Goal: Task Accomplishment & Management: Use online tool/utility

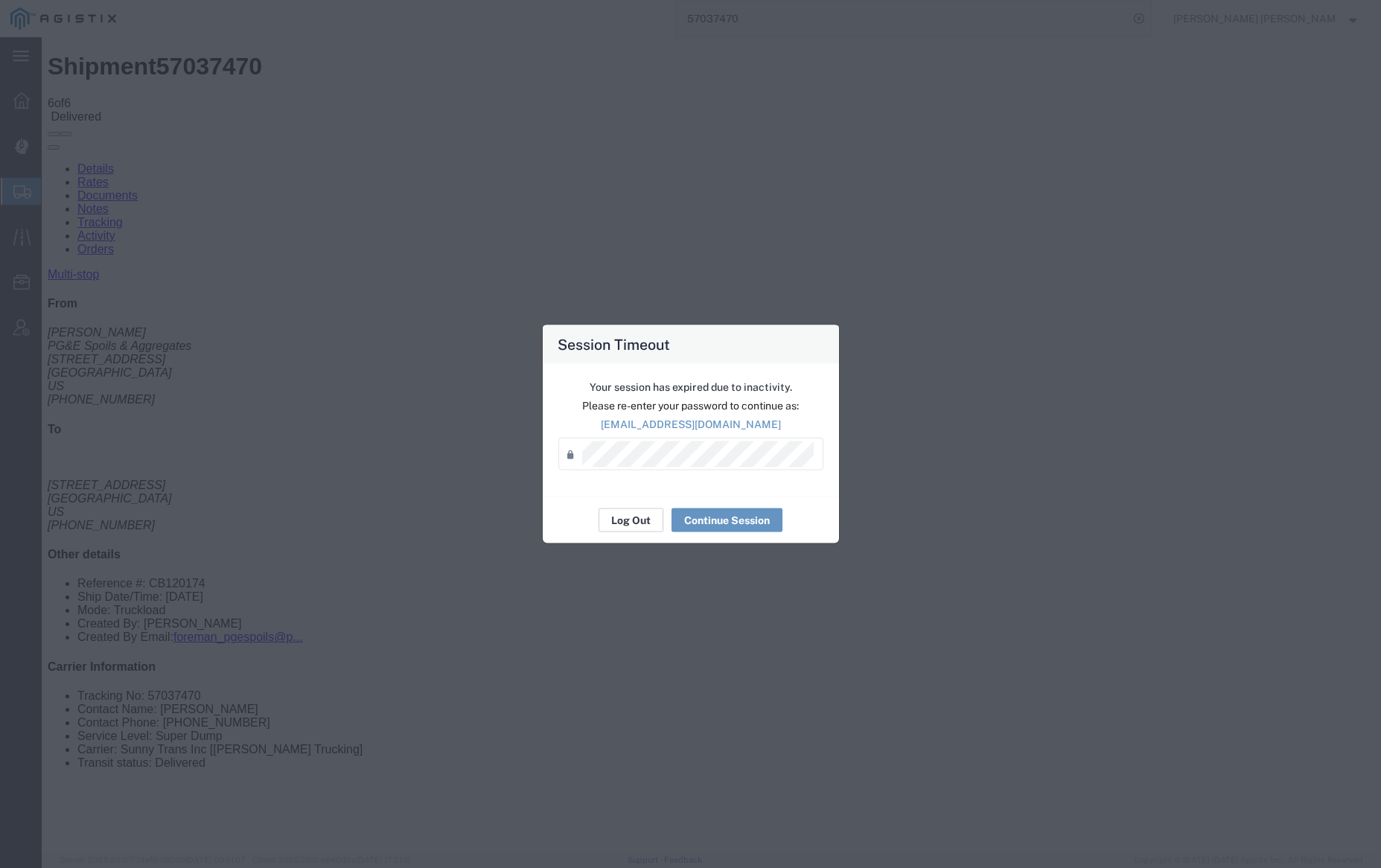
click at [628, 514] on button "Log Out" at bounding box center [632, 520] width 65 height 24
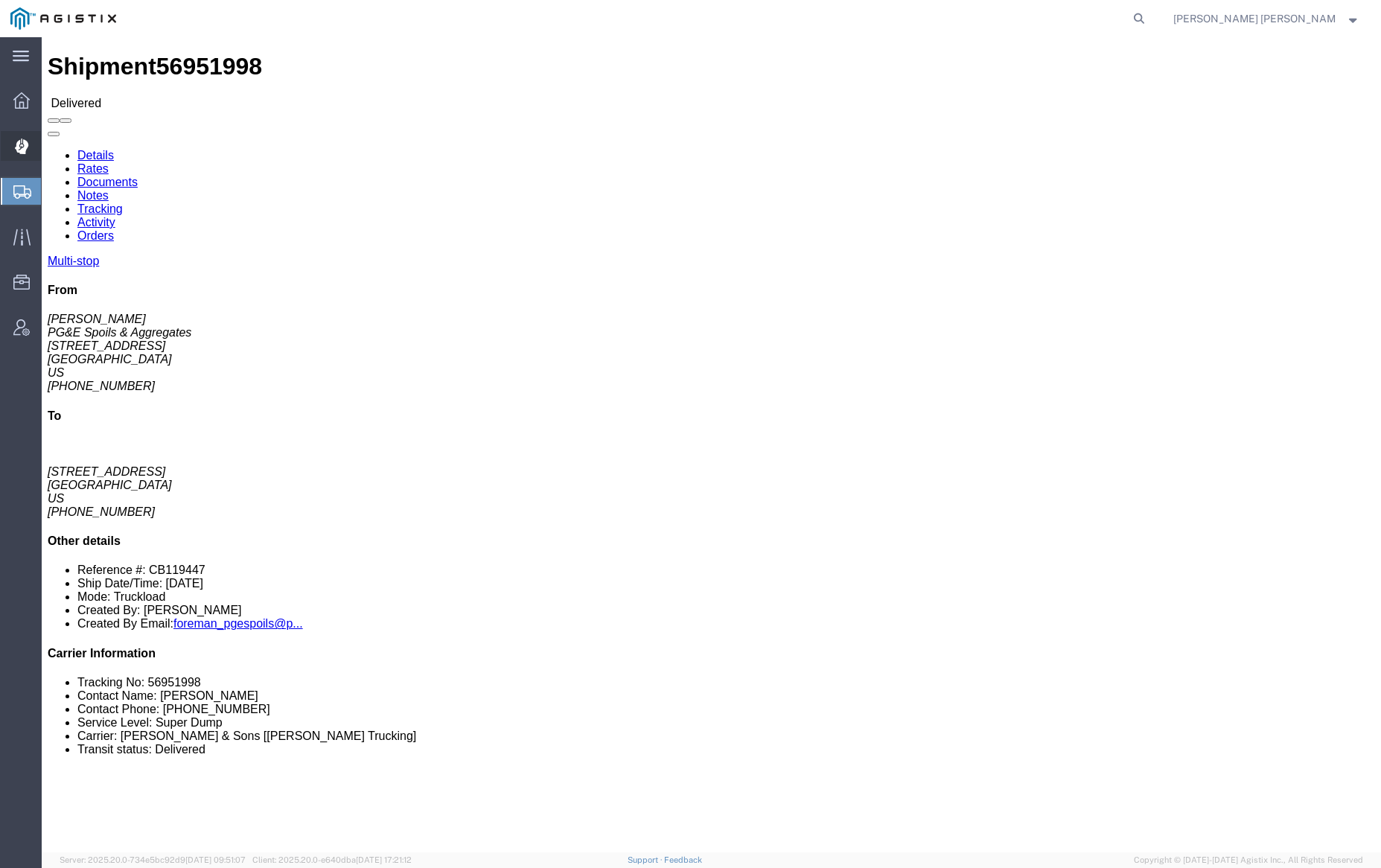
click at [28, 139] on icon at bounding box center [22, 146] width 14 height 16
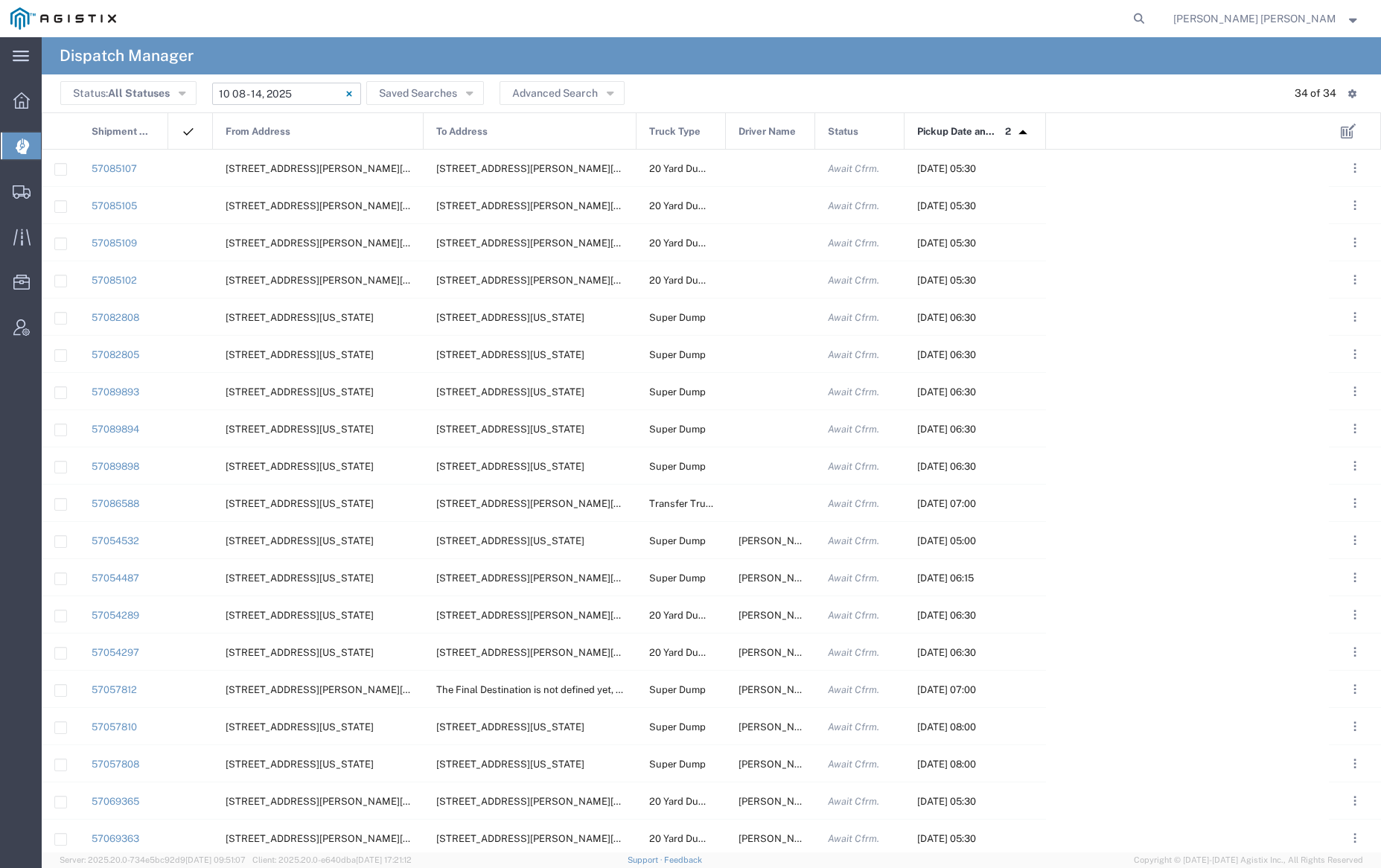
click at [266, 95] on input "10/08/2025 - 10/14/2025" at bounding box center [287, 93] width 149 height 23
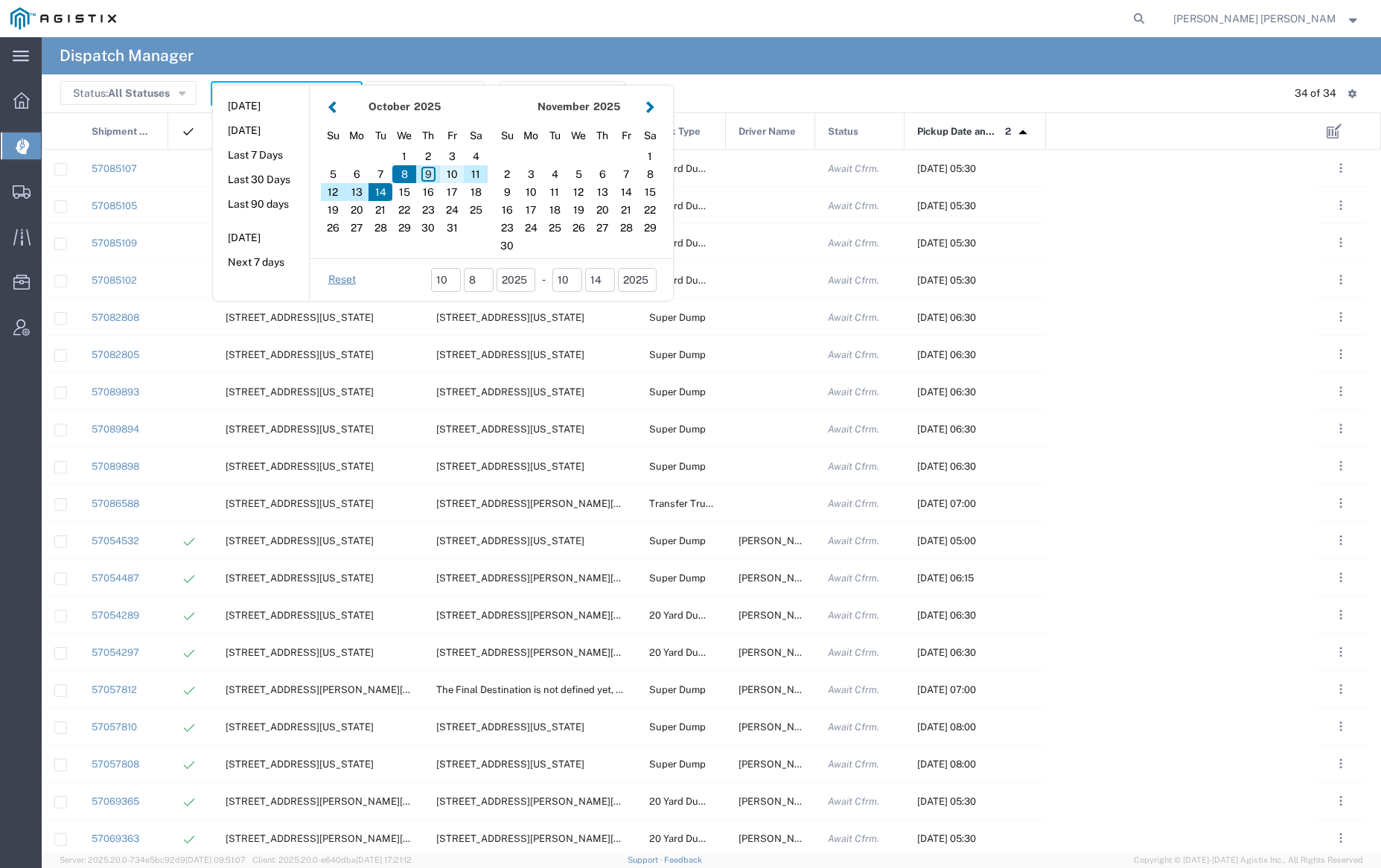
click at [451, 171] on div "10" at bounding box center [452, 174] width 24 height 18
type input "10/10/2025"
type input "10/10/2025 - 10/10/2025"
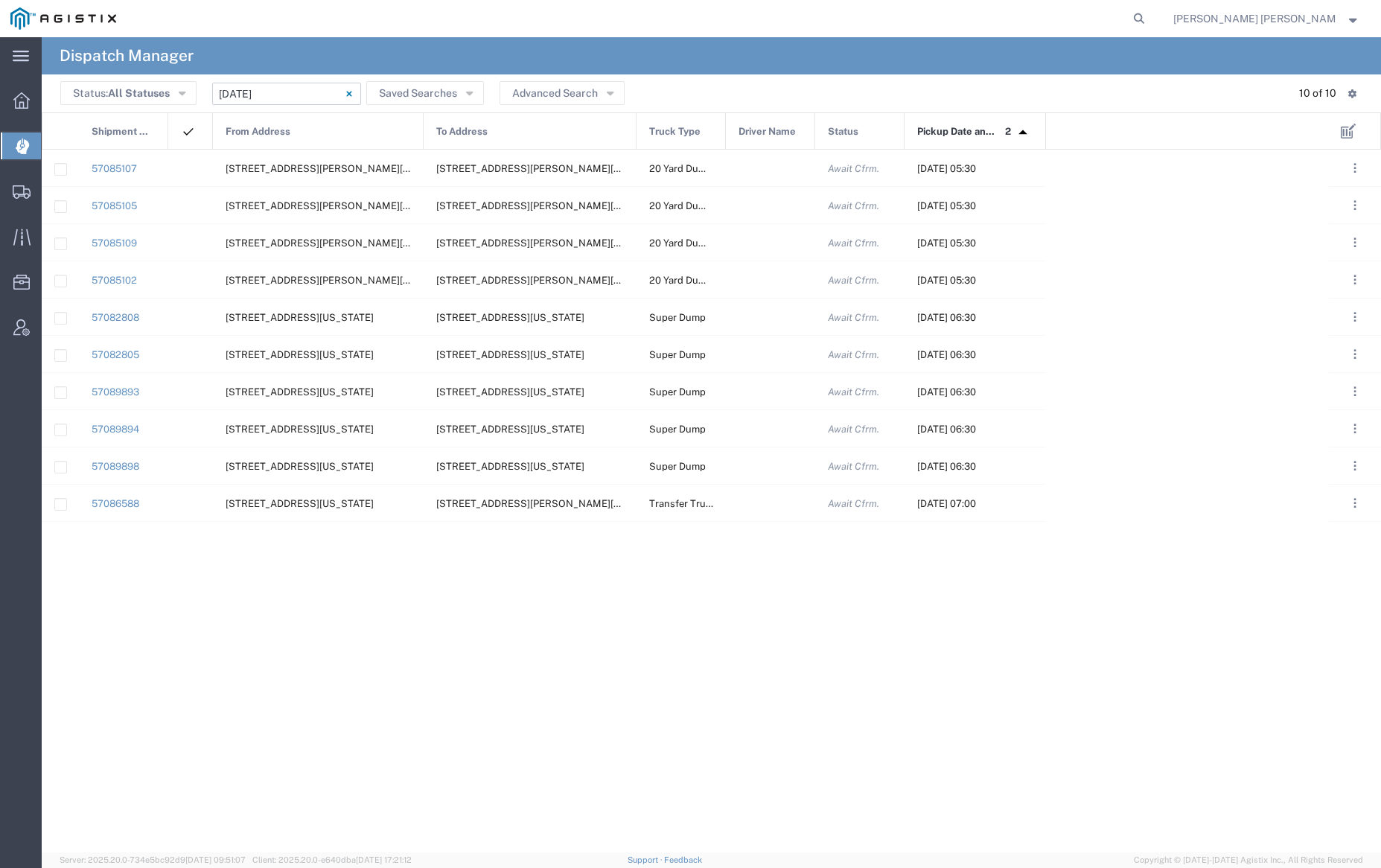
click at [295, 97] on input "10/10/2025 - 10/10/2025" at bounding box center [287, 93] width 149 height 23
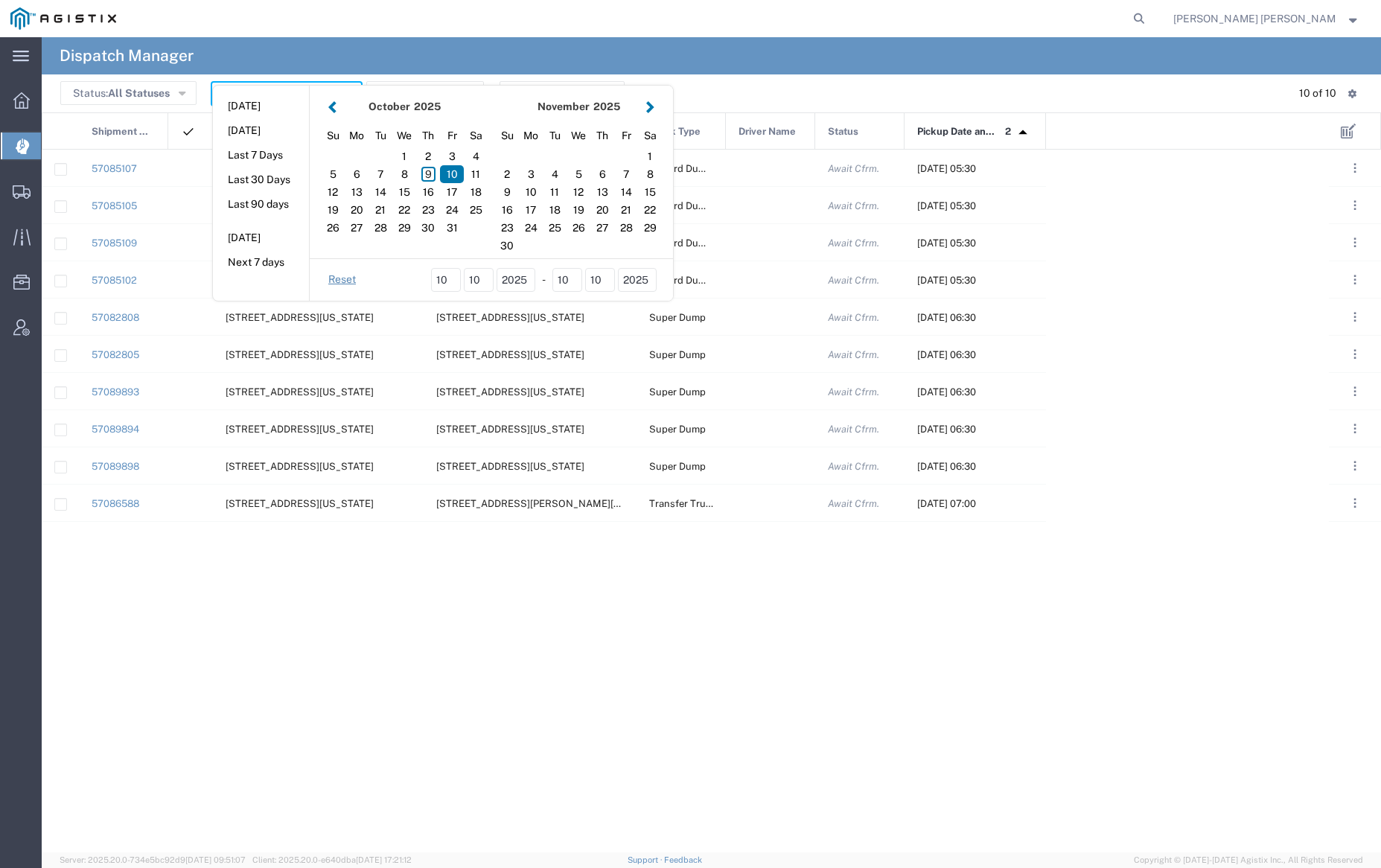
click at [283, 92] on aside "Today Yesterday Last 7 Days Last 30 Days Last 90 days Tomorrow Next 7 days" at bounding box center [261, 192] width 97 height 215
click at [534, 69] on agx-page-header "Dispatch Manager" at bounding box center [711, 56] width 1340 height 37
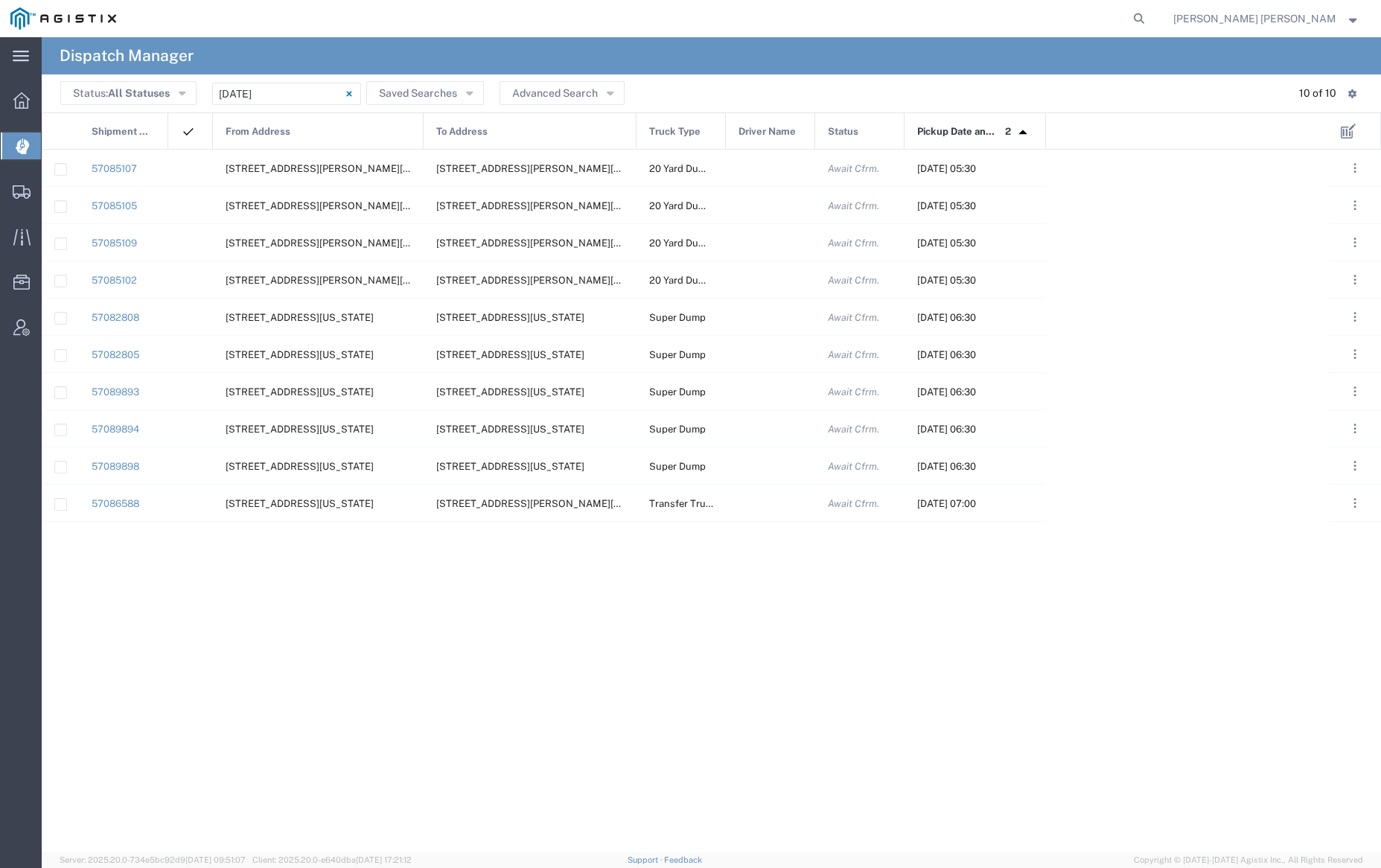
click at [325, 122] on div "From Address" at bounding box center [319, 132] width 211 height 37
click at [763, 431] on div at bounding box center [770, 428] width 89 height 36
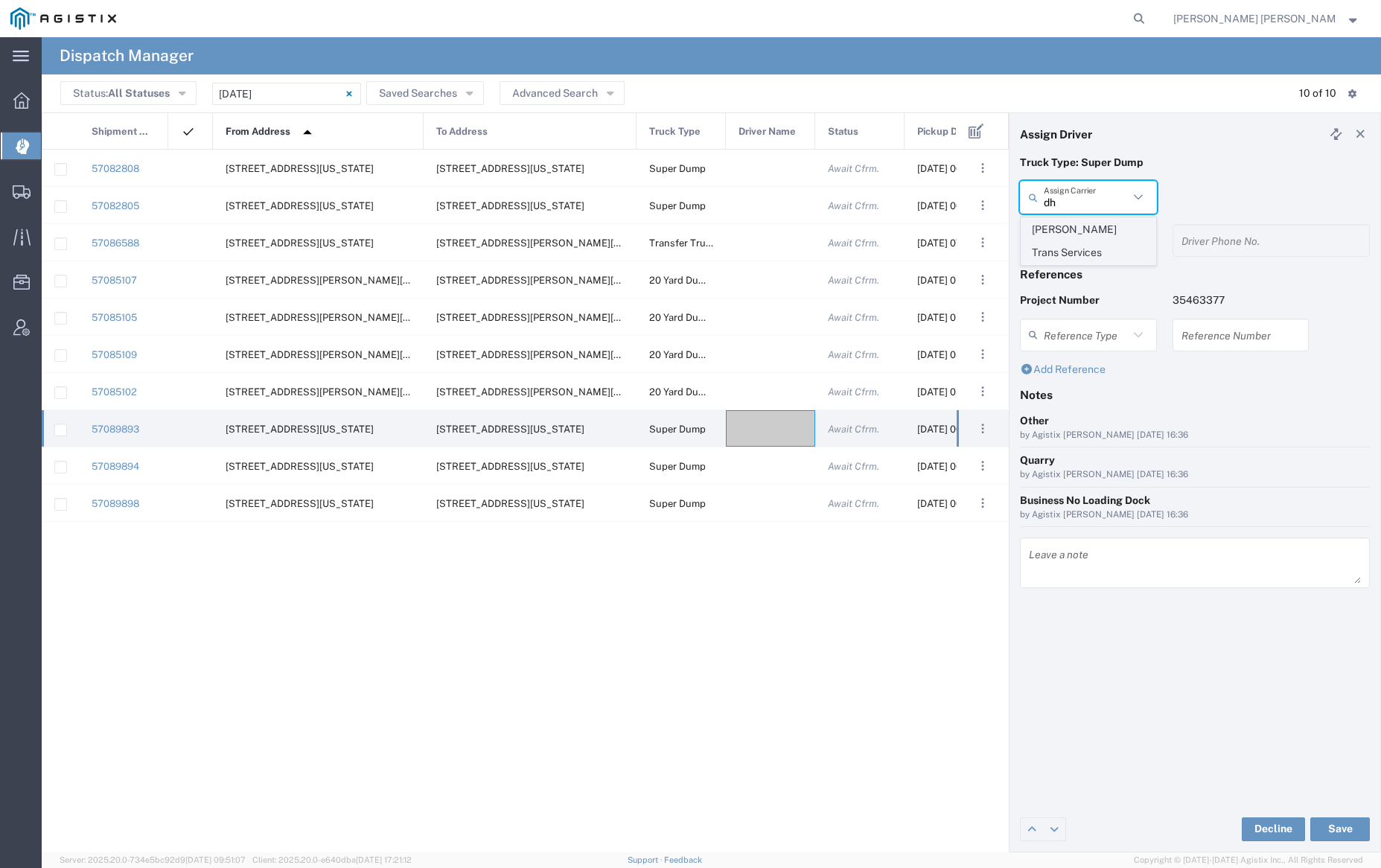
click at [1088, 220] on span "Dhillon Trans Services" at bounding box center [1088, 241] width 134 height 46
type input "Dhillon Trans Services"
click at [1089, 239] on input "text" at bounding box center [1091, 241] width 94 height 27
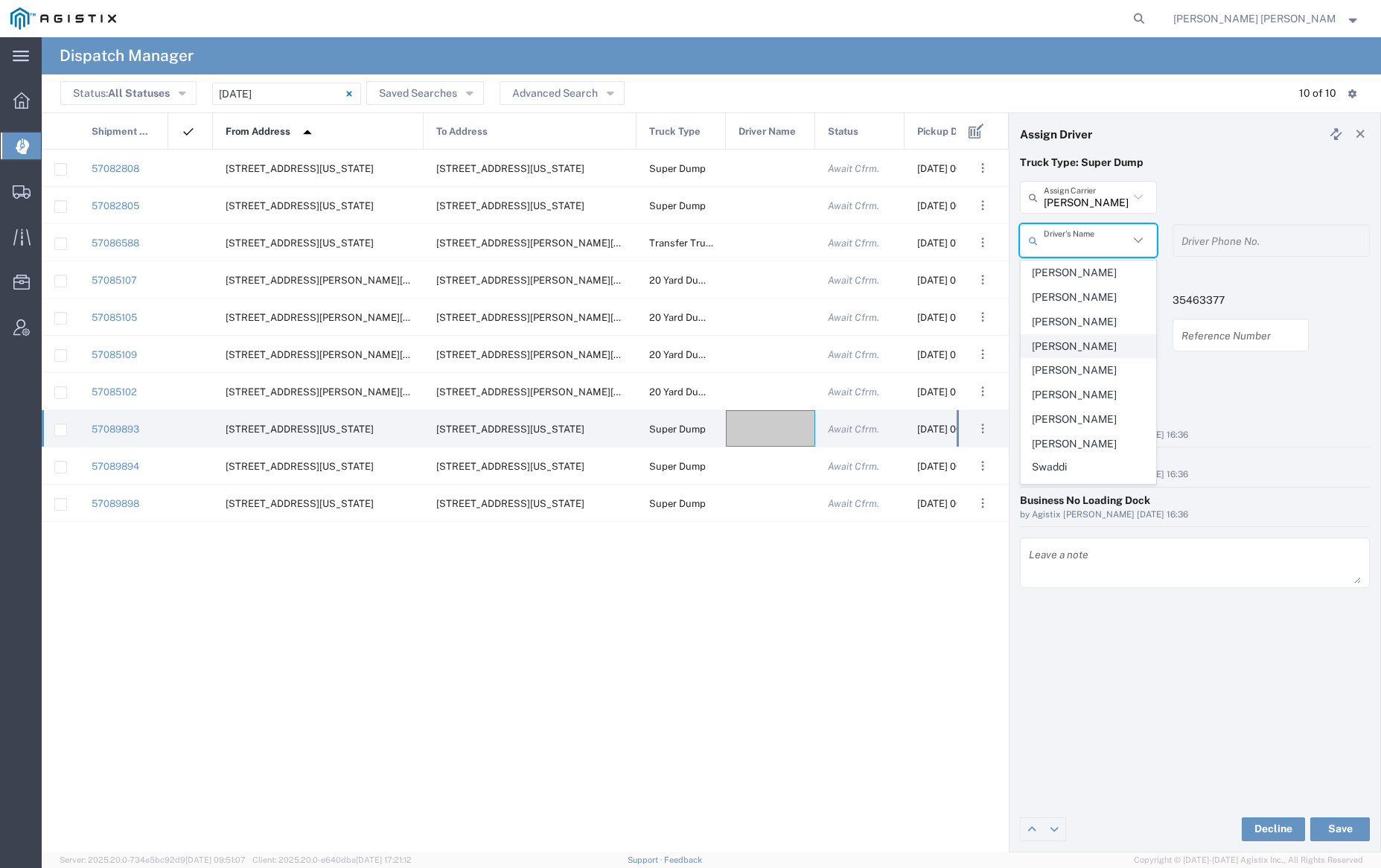
scroll to position [247, 0]
click at [1085, 379] on span "Sewa Singh" at bounding box center [1088, 391] width 134 height 24
type input "Sewa Singh"
type input "9255655299"
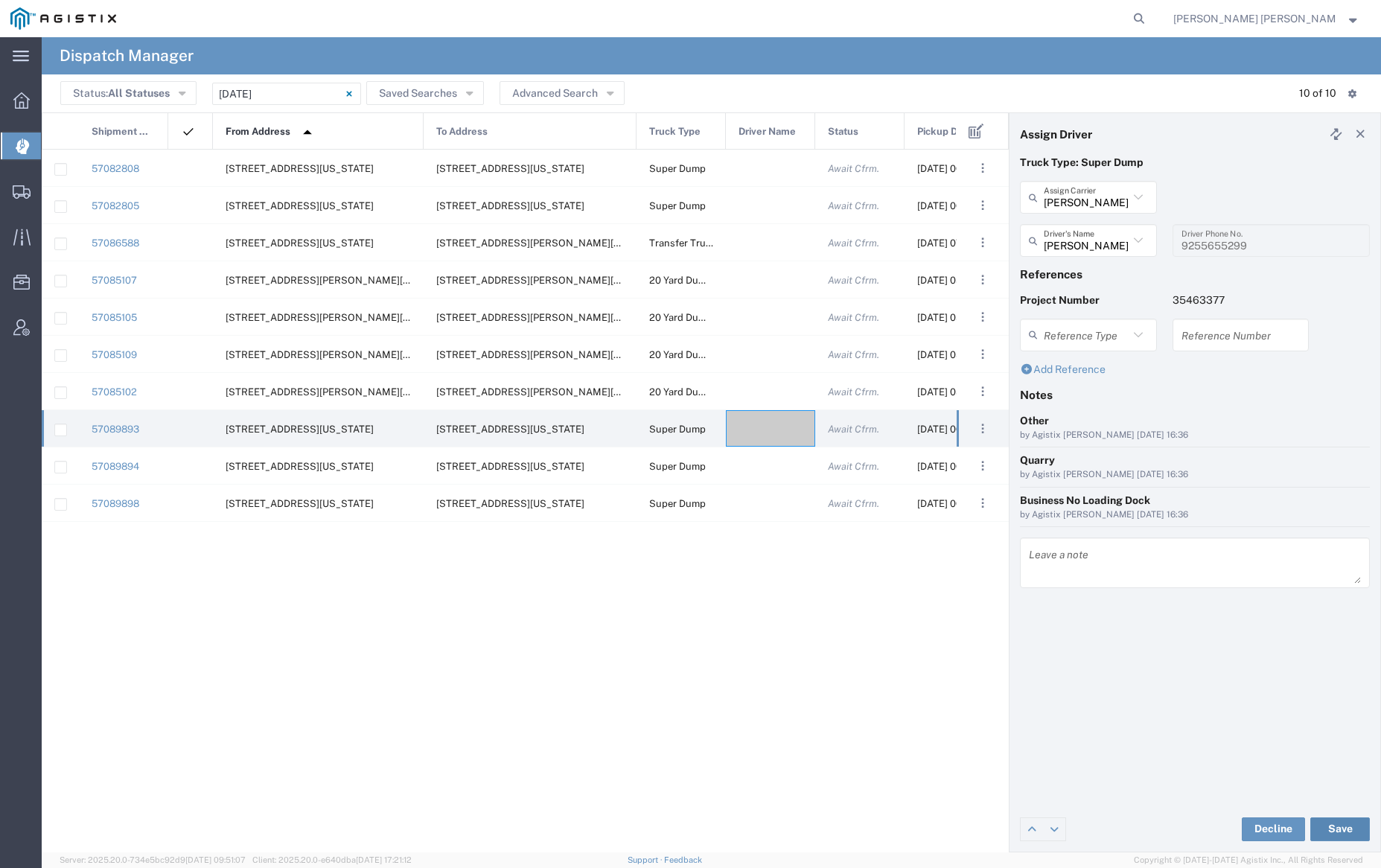
click at [1345, 819] on button "Save" at bounding box center [1340, 830] width 60 height 24
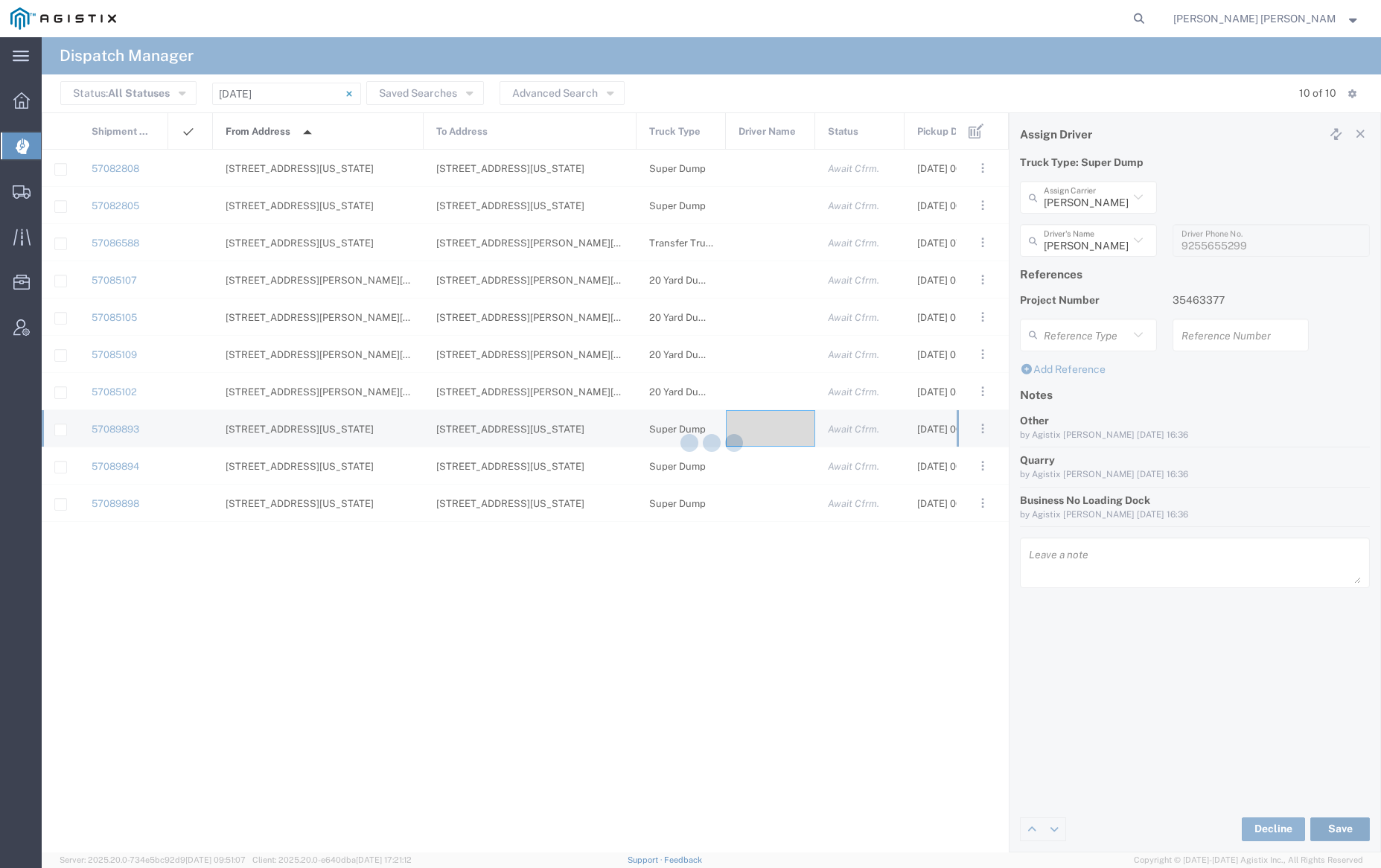
type input "Sewa Singh"
type input "Dhillon Trans Services"
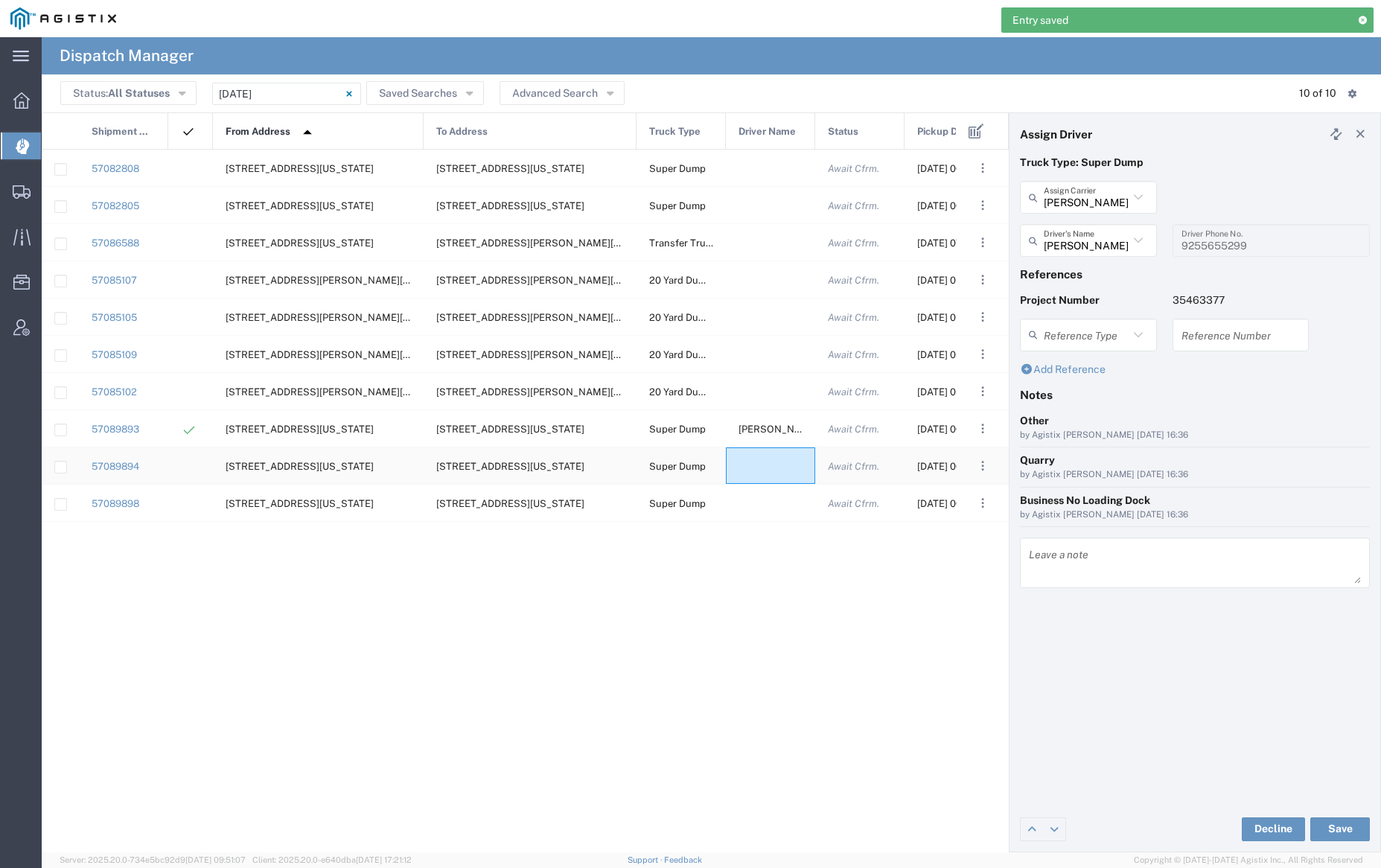
click at [763, 470] on div at bounding box center [770, 465] width 89 height 36
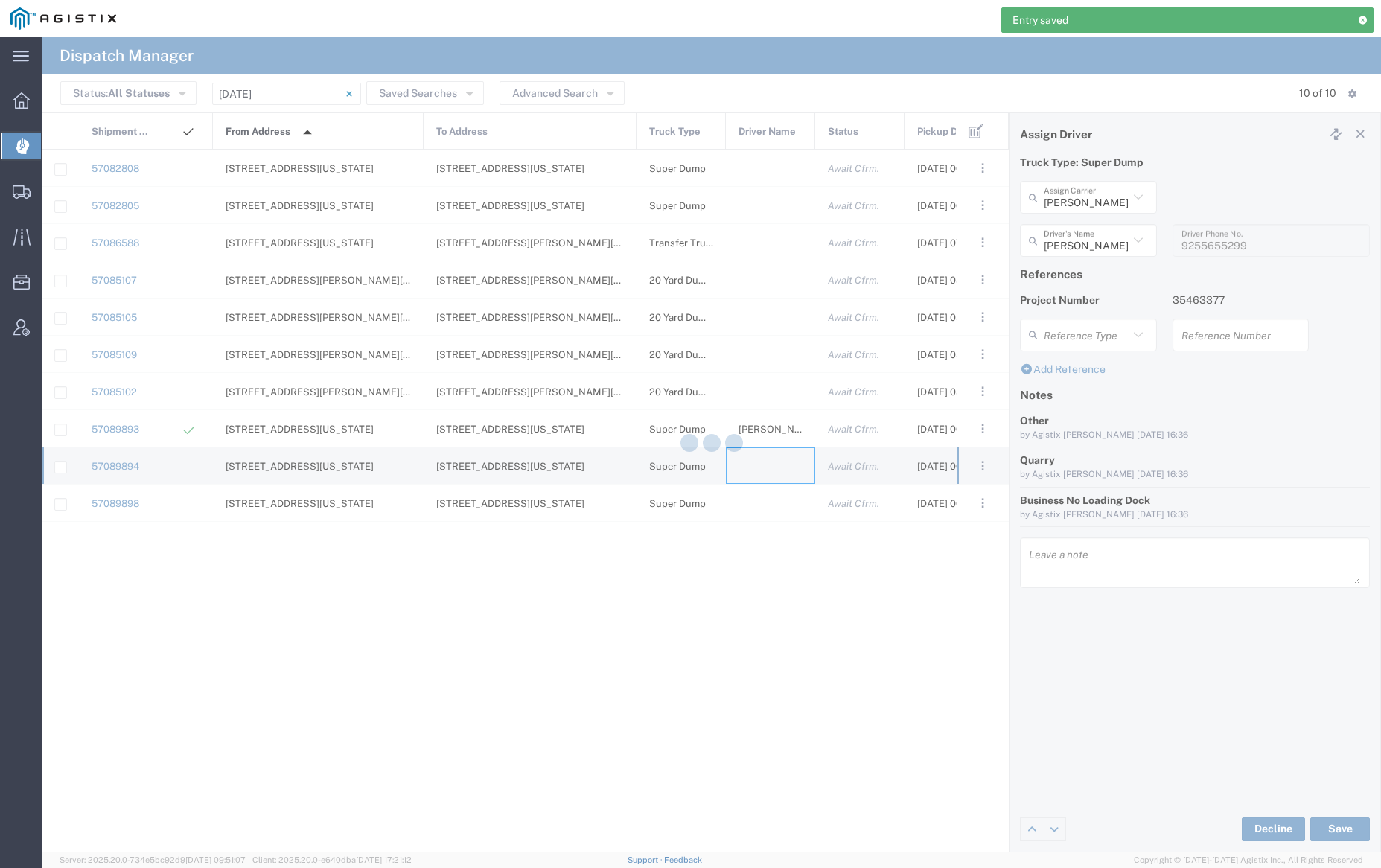
type input "Bray Trucking"
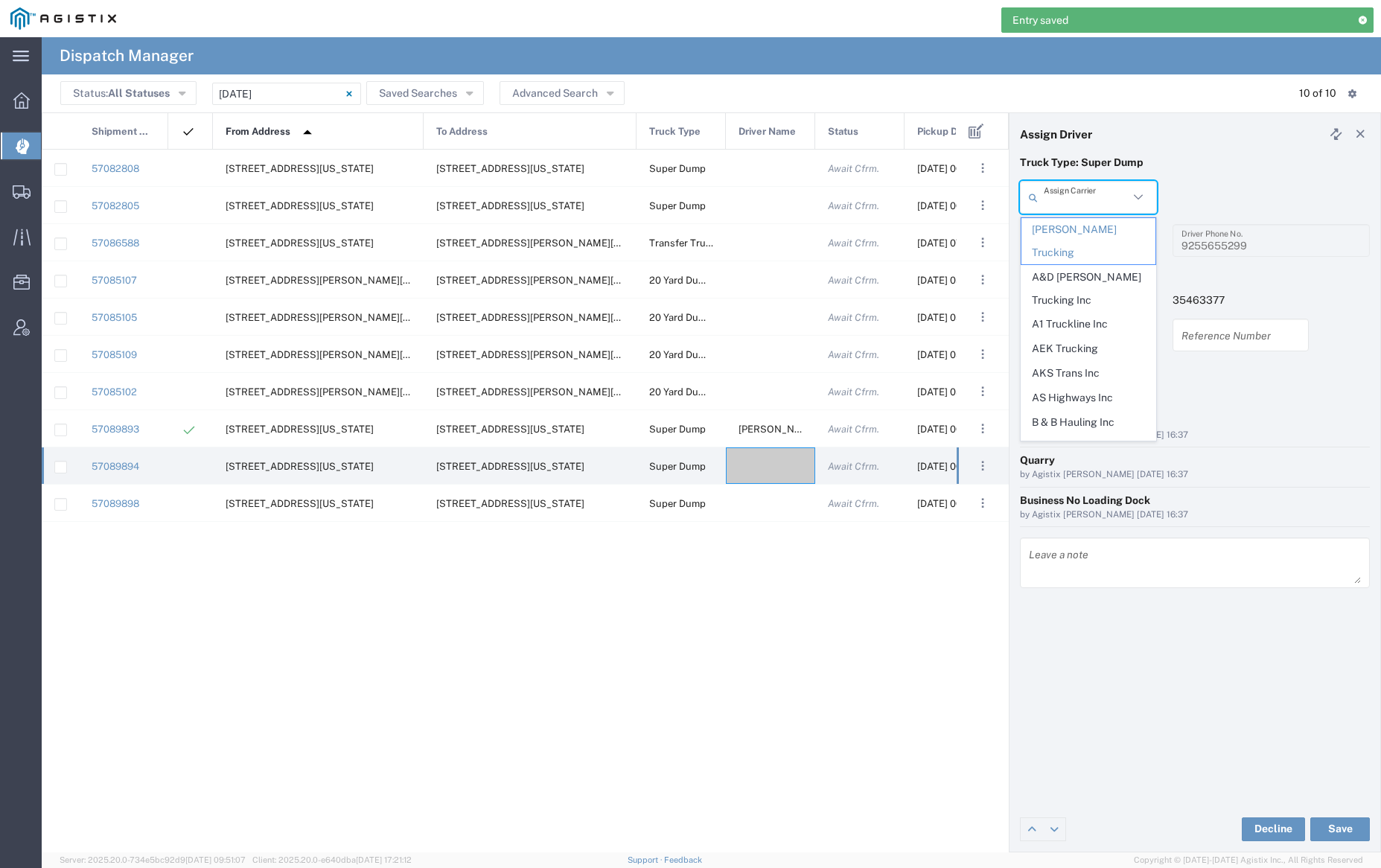
click at [1057, 192] on input "text" at bounding box center [1086, 197] width 84 height 27
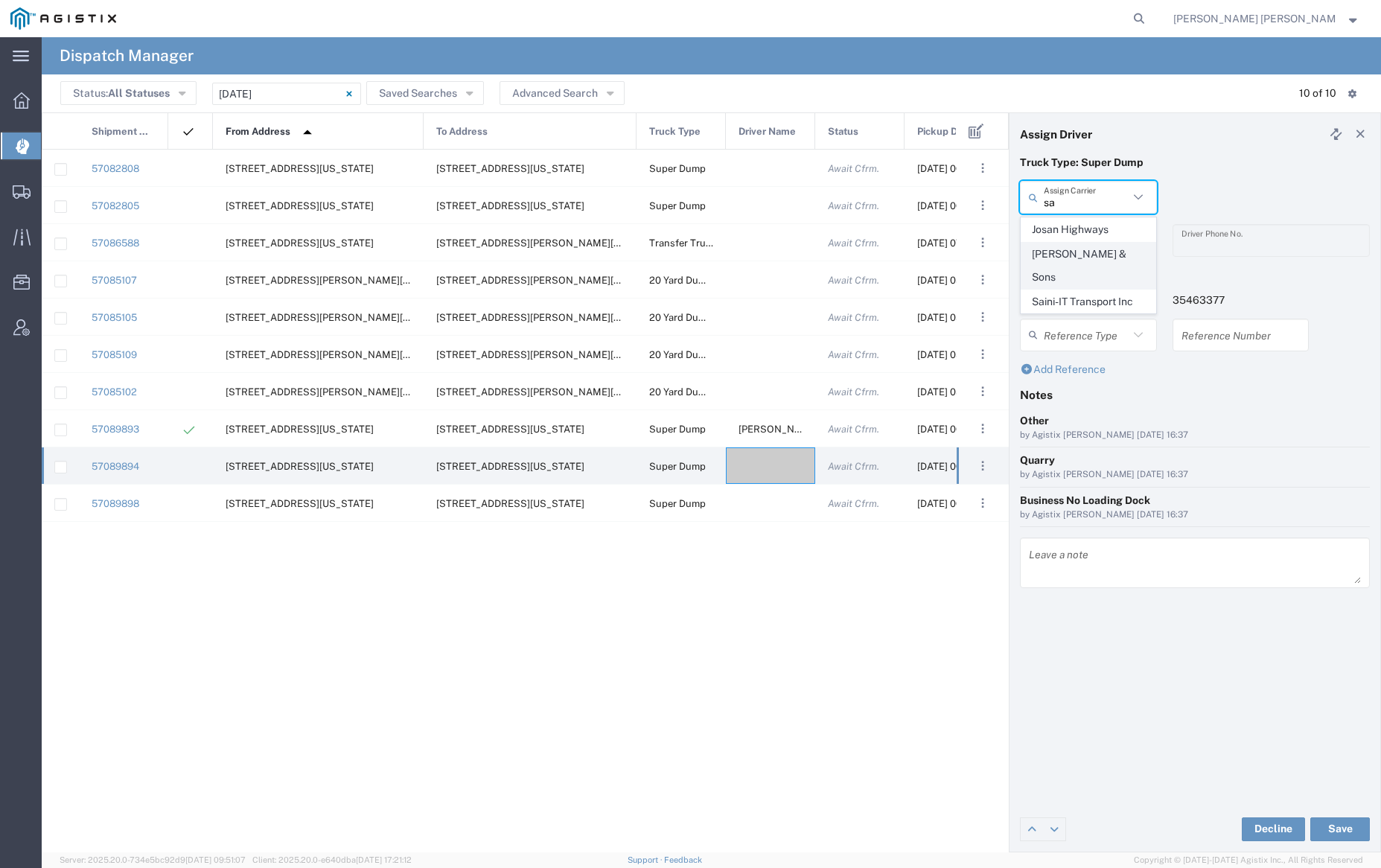
click at [1077, 253] on span "Sahota & Sons" at bounding box center [1088, 265] width 134 height 46
type input "Sahota & Sons"
click at [1077, 239] on input "text" at bounding box center [1091, 241] width 94 height 27
click at [1092, 277] on span "Sahota Amarjit" at bounding box center [1088, 273] width 134 height 24
type input "Sahota Amarjit"
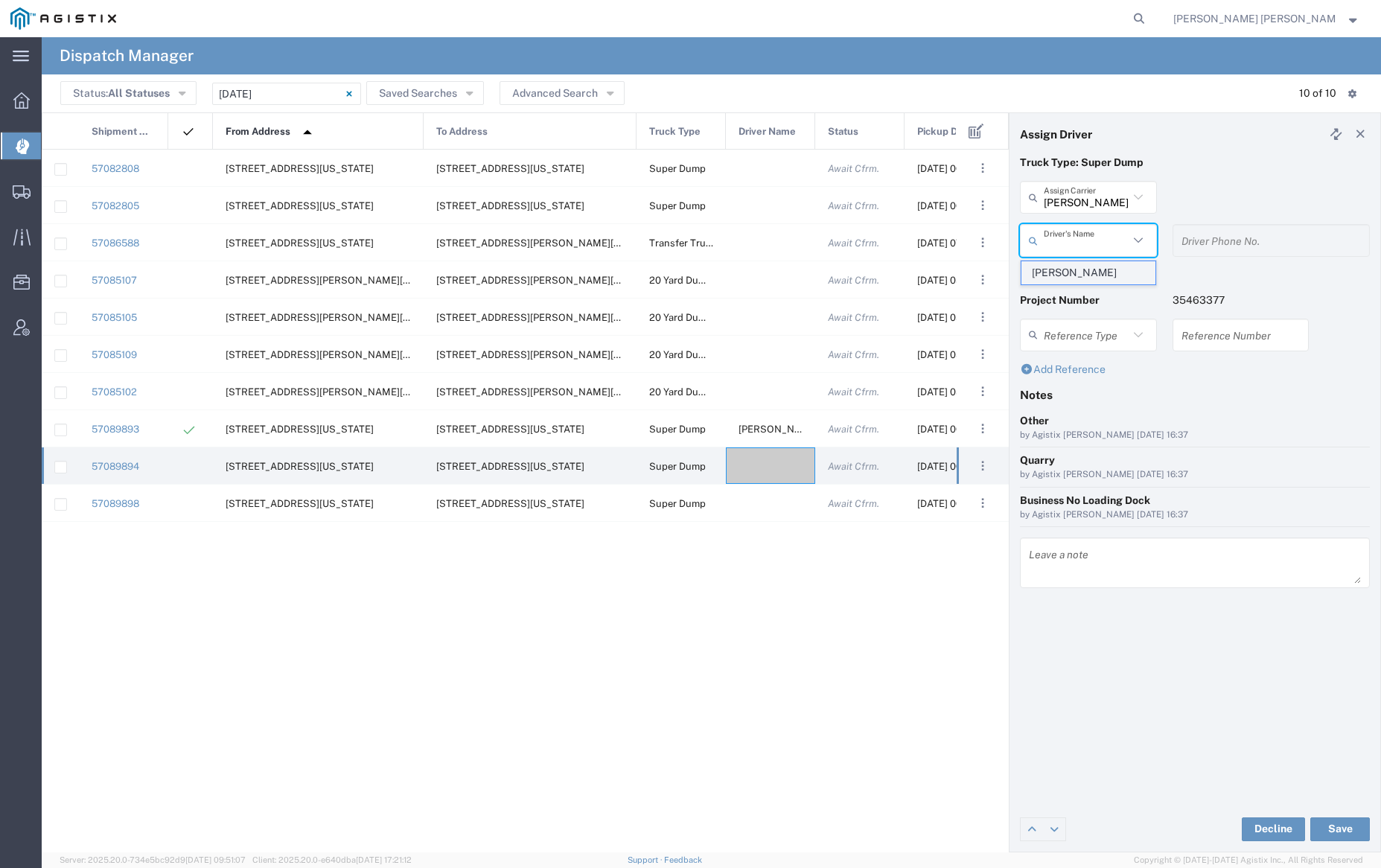
type input "530-713-8114"
click at [1346, 829] on button "Save" at bounding box center [1340, 830] width 60 height 24
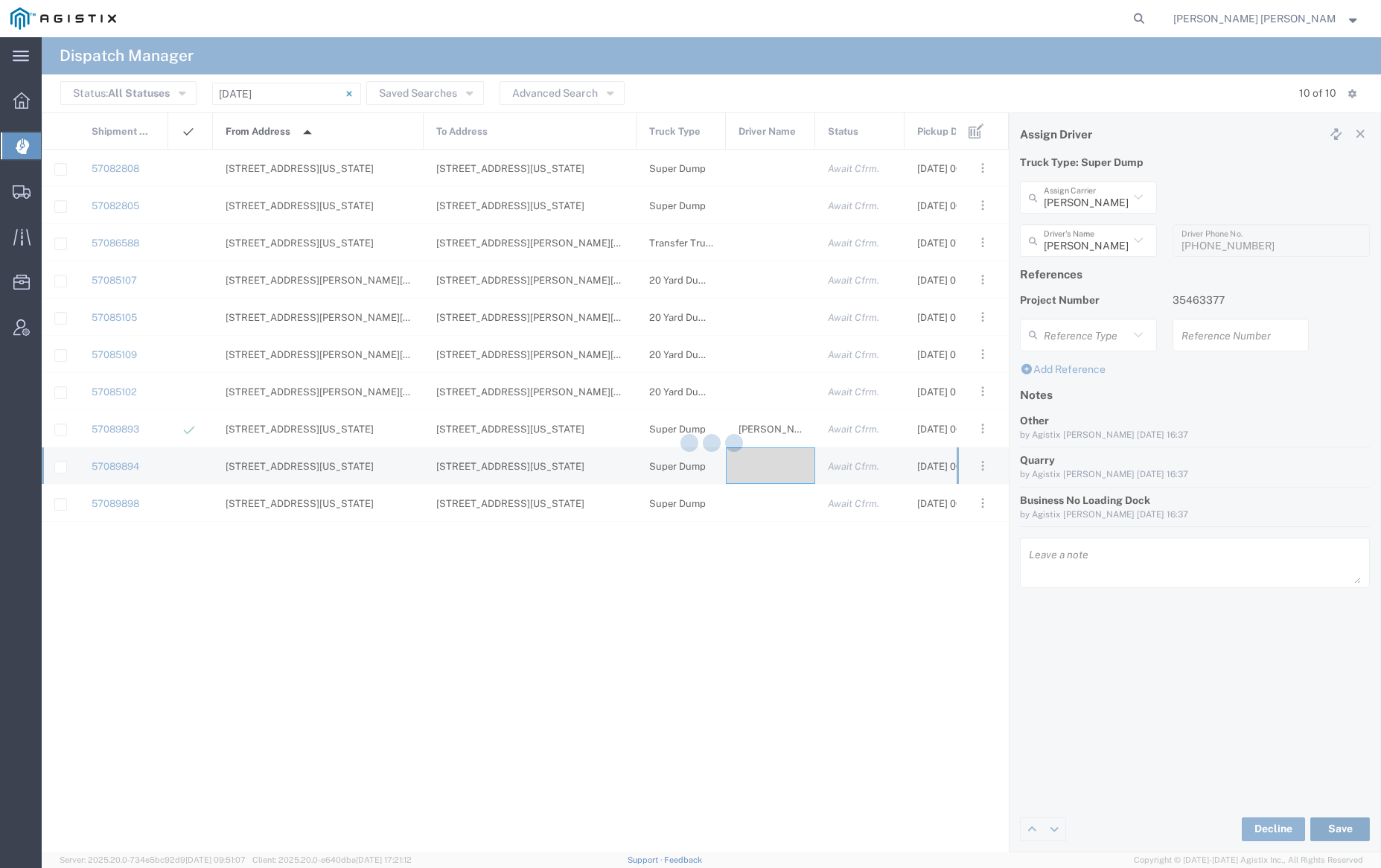
type input "Sahota Amarjit"
type input "Sahota & Sons"
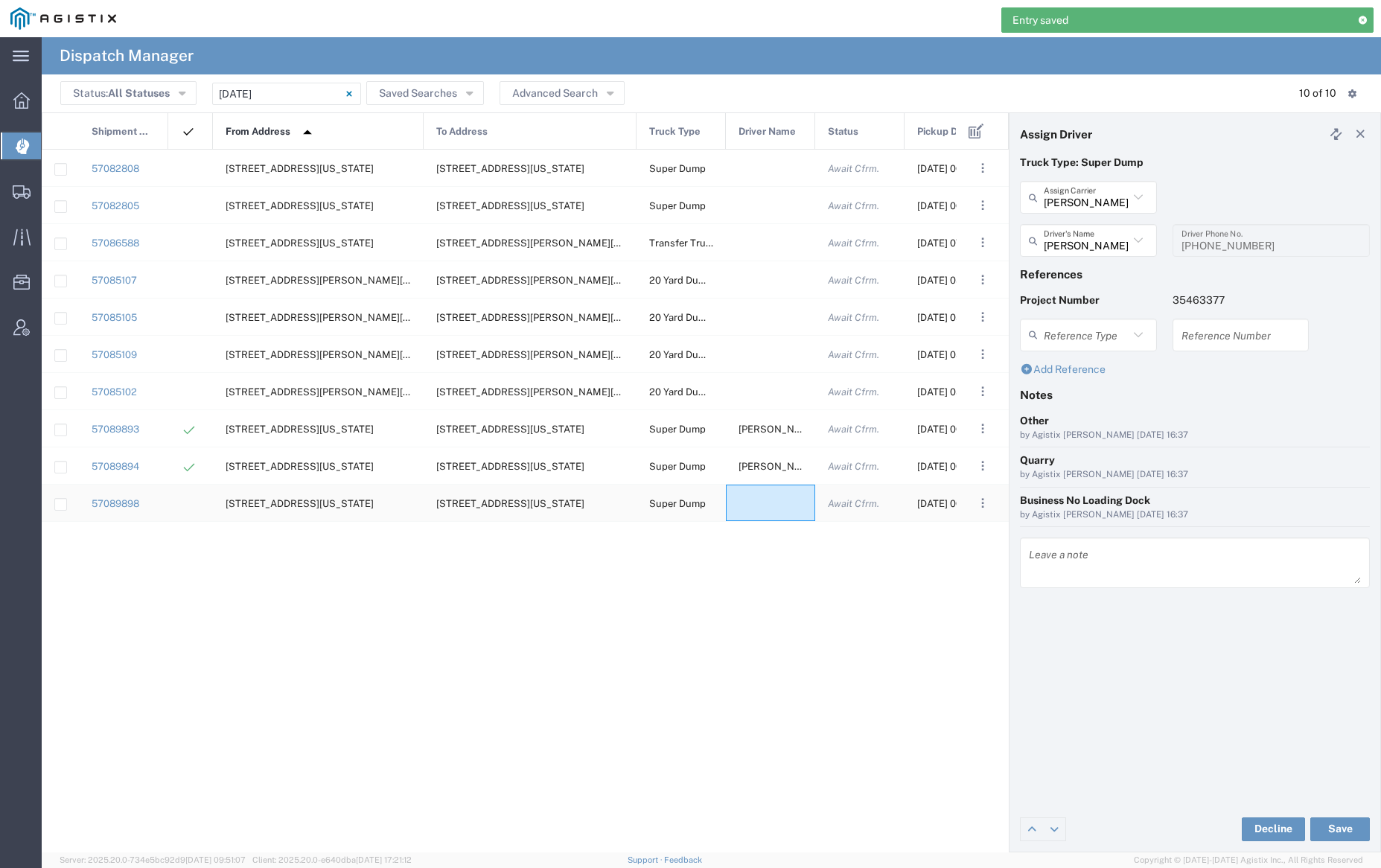
click at [777, 504] on div at bounding box center [770, 503] width 89 height 36
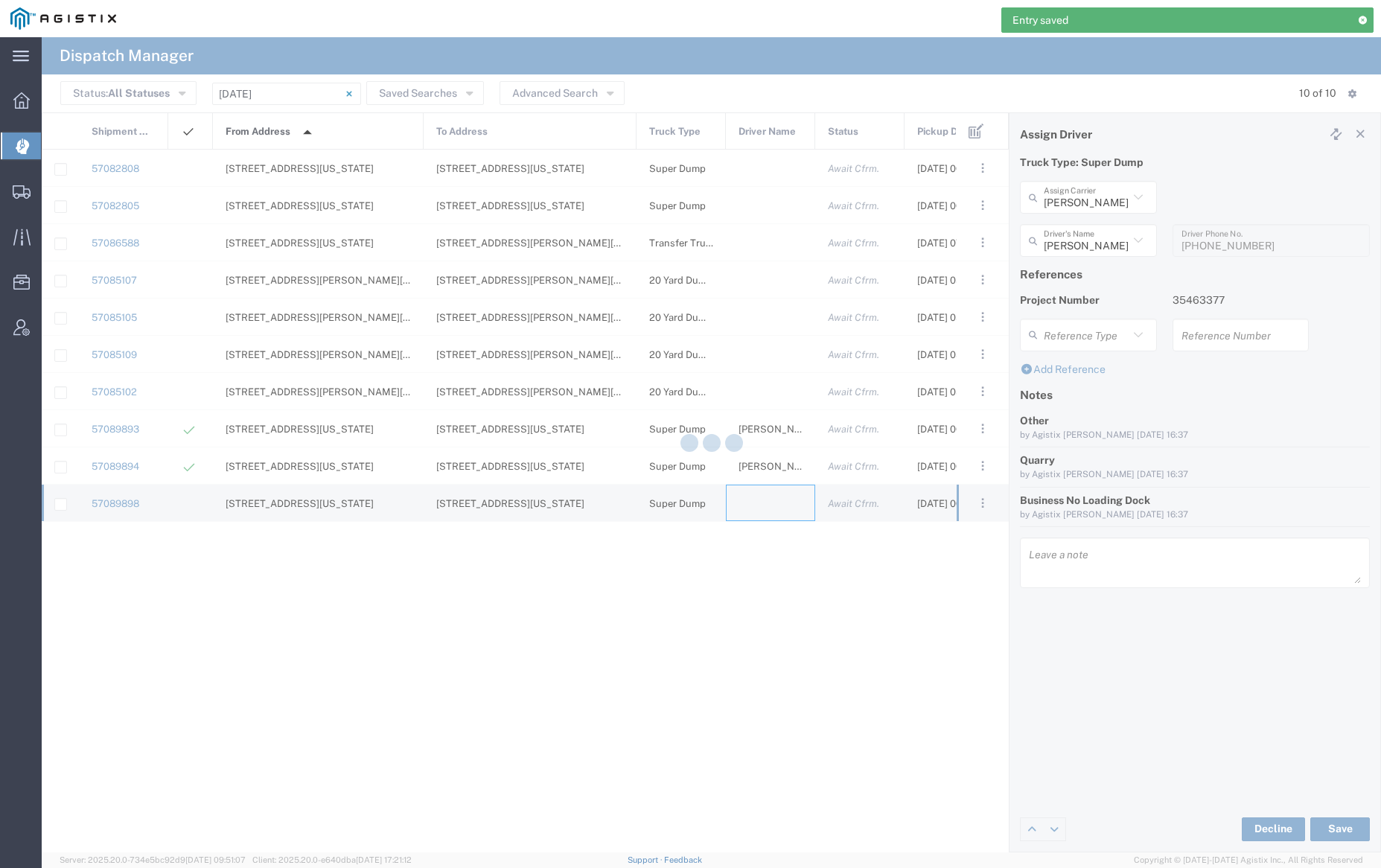
type input "Bray Trucking"
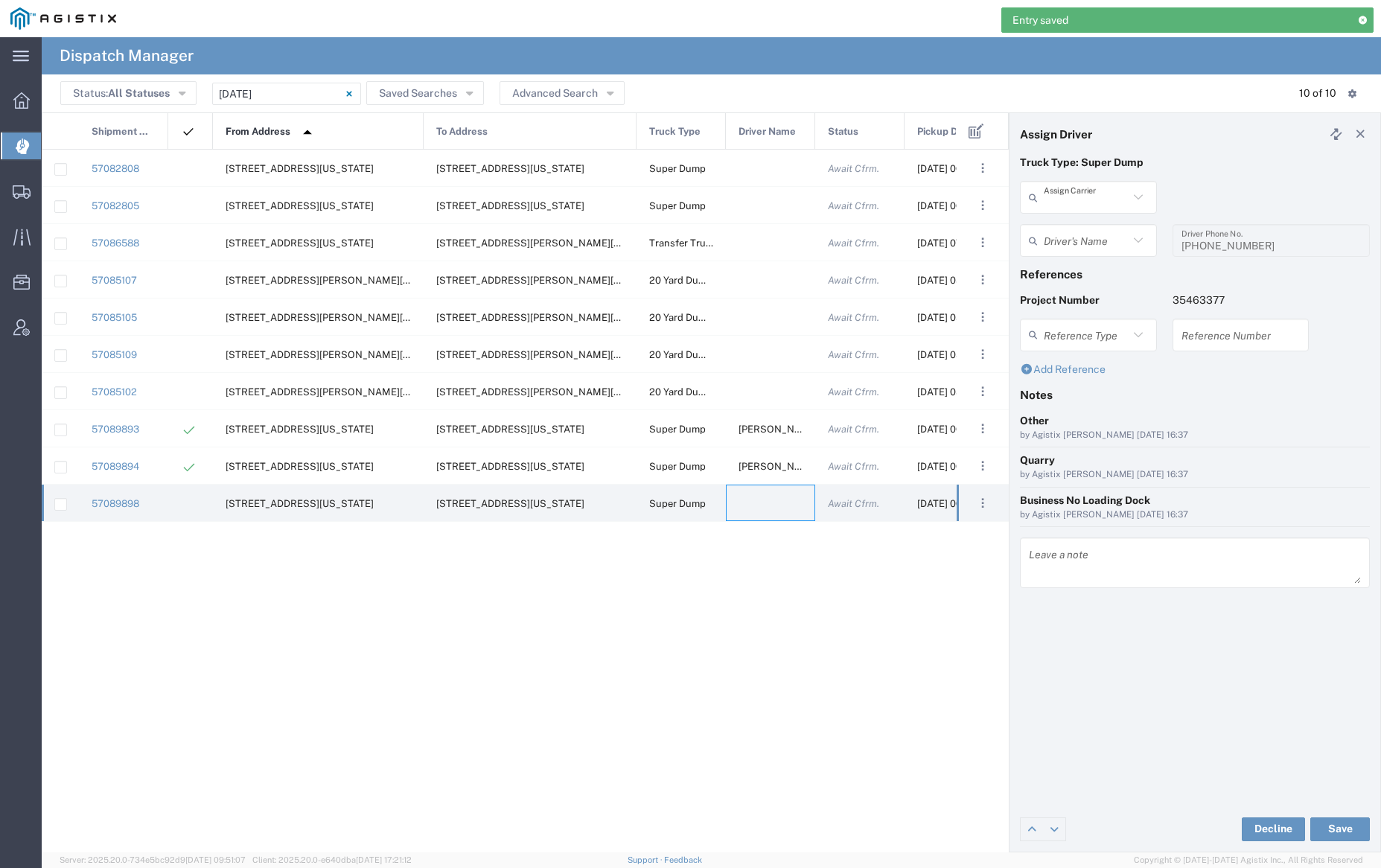
click at [1090, 203] on input "text" at bounding box center [1086, 197] width 84 height 27
click at [1082, 233] on span "Dhillon Trans Services" at bounding box center [1088, 241] width 134 height 46
type input "Dhillon Trans Services"
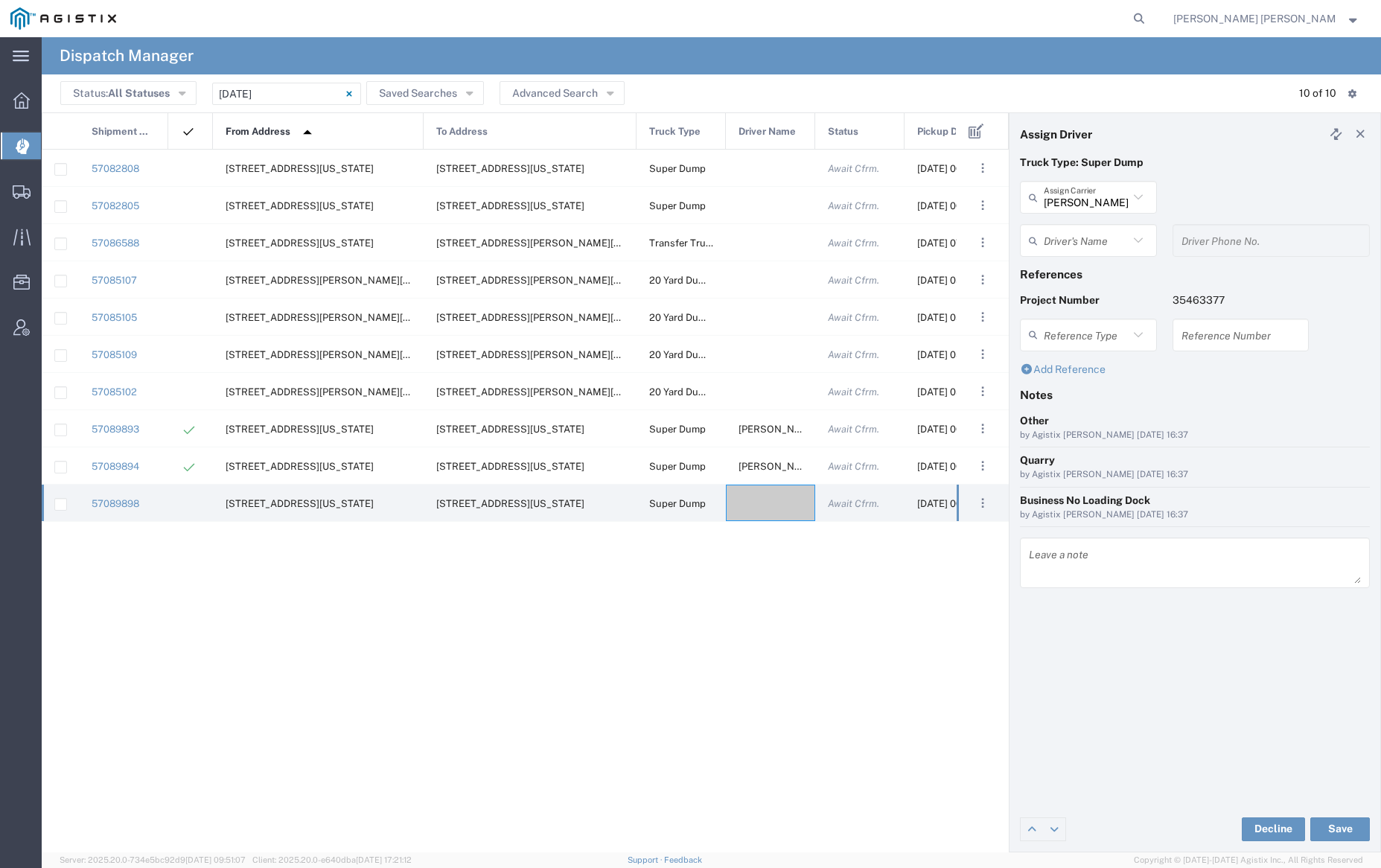
click at [1084, 242] on input "text" at bounding box center [1086, 241] width 84 height 27
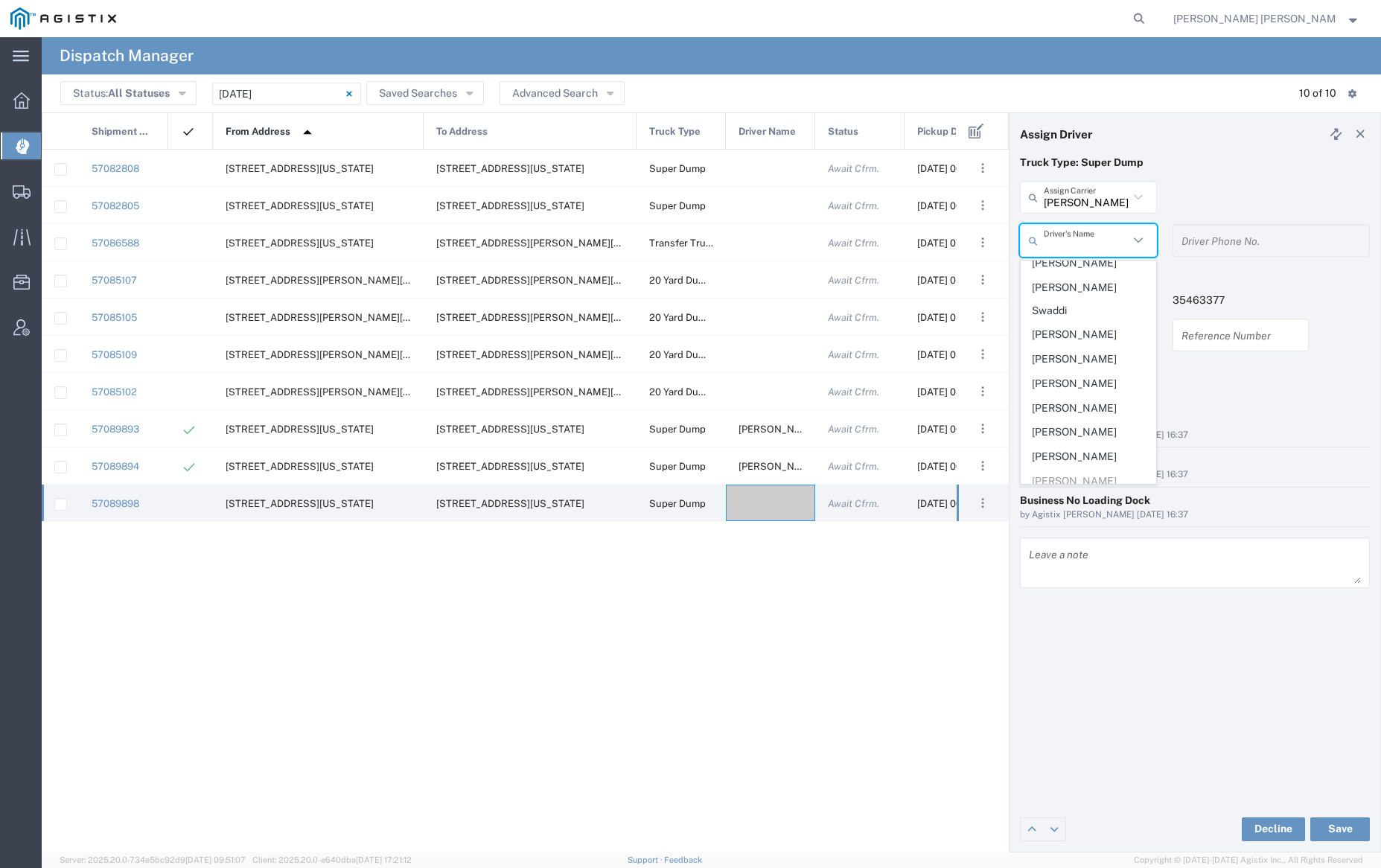
scroll to position [214, 0]
click at [1078, 340] on span "Mandeep Kaura" at bounding box center [1088, 352] width 134 height 24
type input "Mandeep Kaura"
type input "925-877-8662"
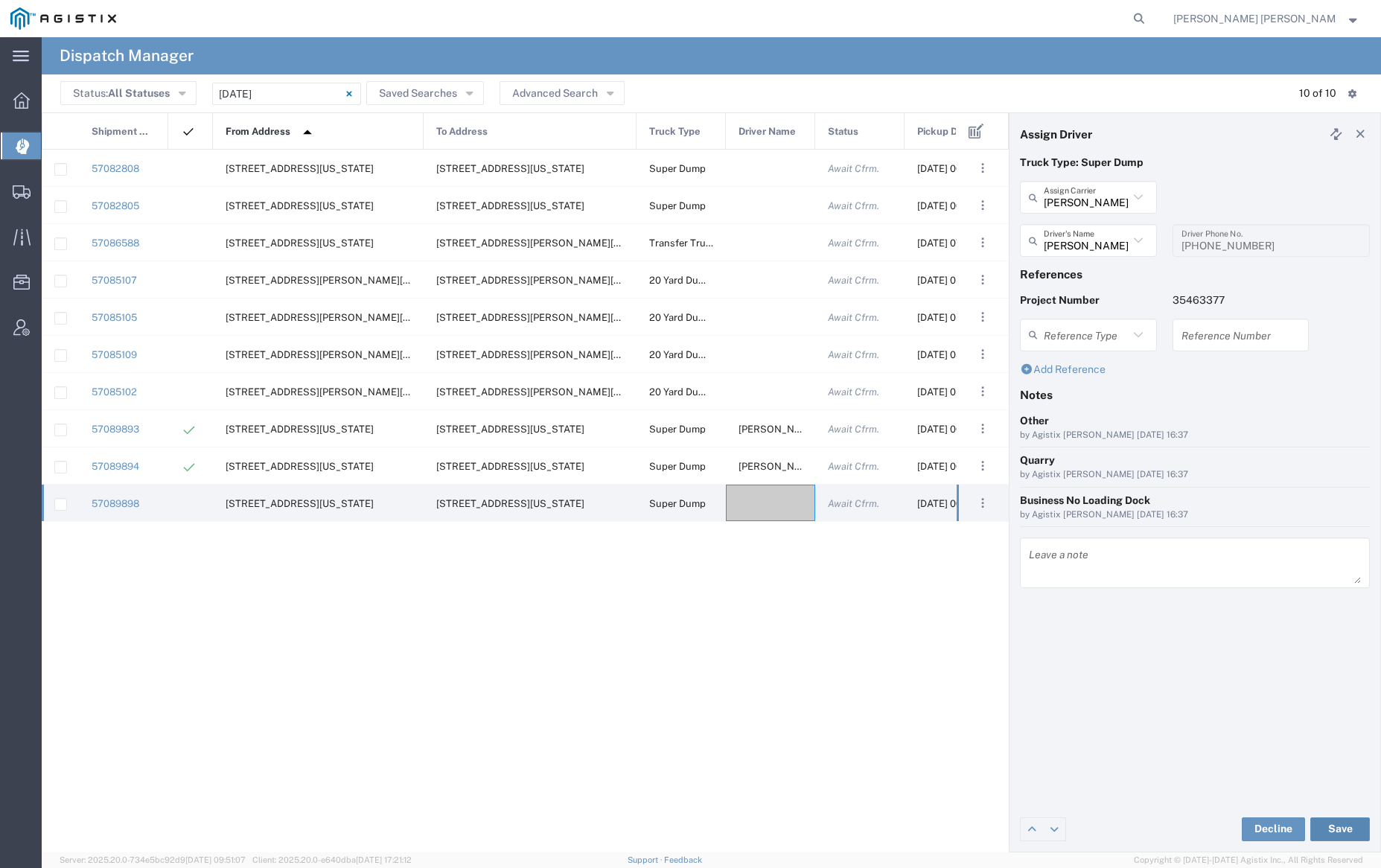
click at [1349, 827] on button "Save" at bounding box center [1340, 830] width 60 height 24
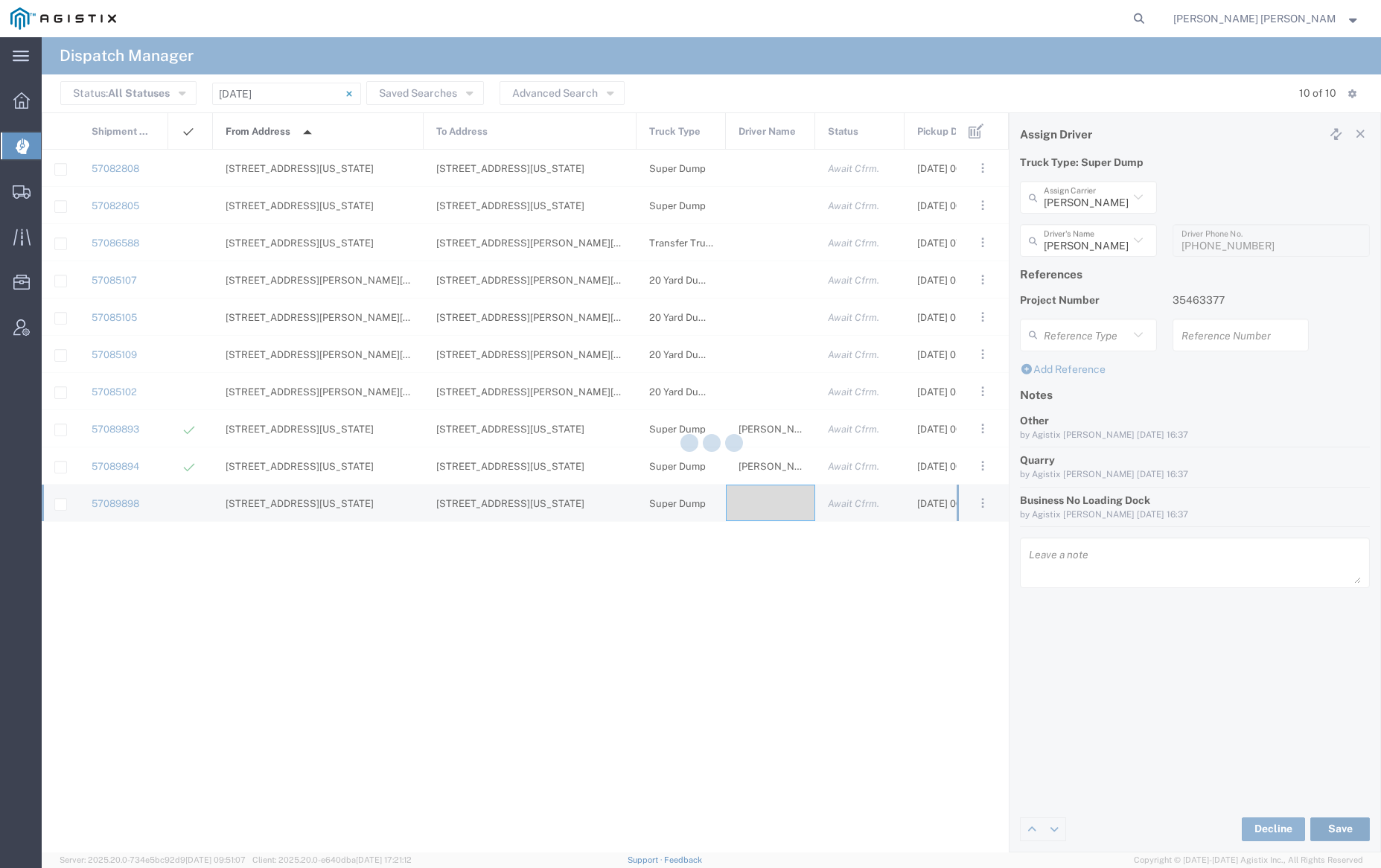
type input "Mandeep Kaura"
type input "Dhillon Trans Services"
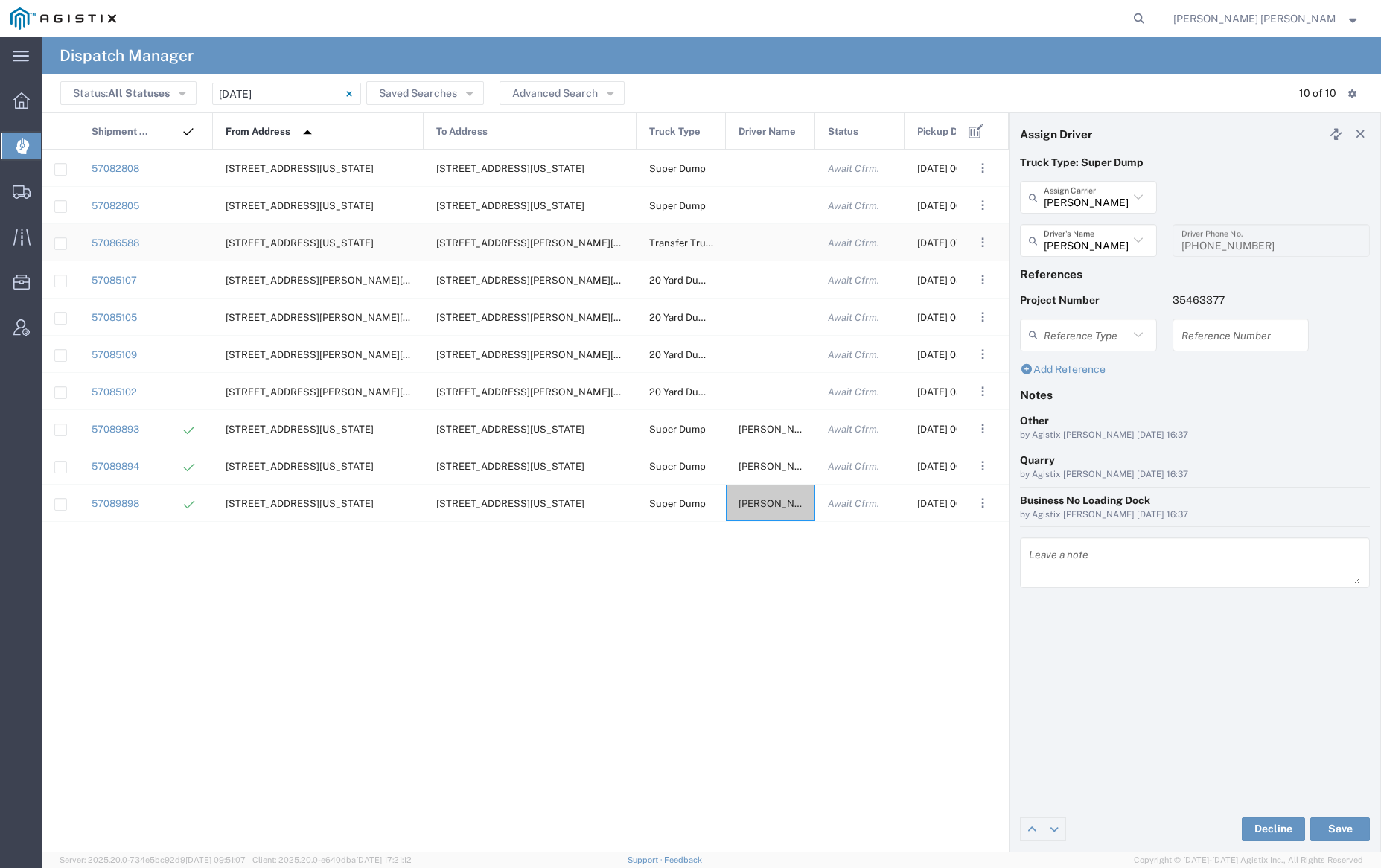
click at [762, 242] on div at bounding box center [770, 242] width 89 height 36
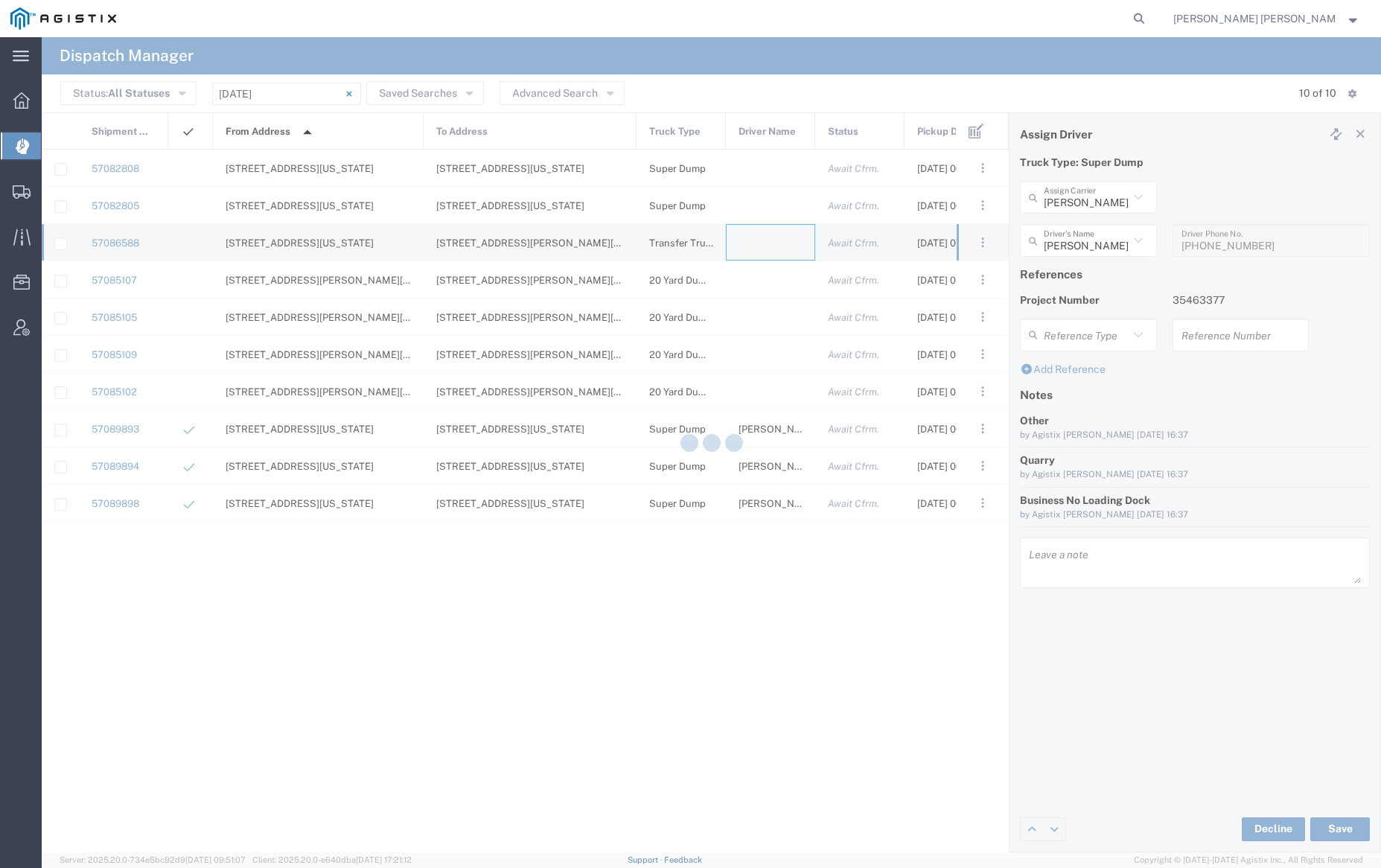
type input "Bray Trucking"
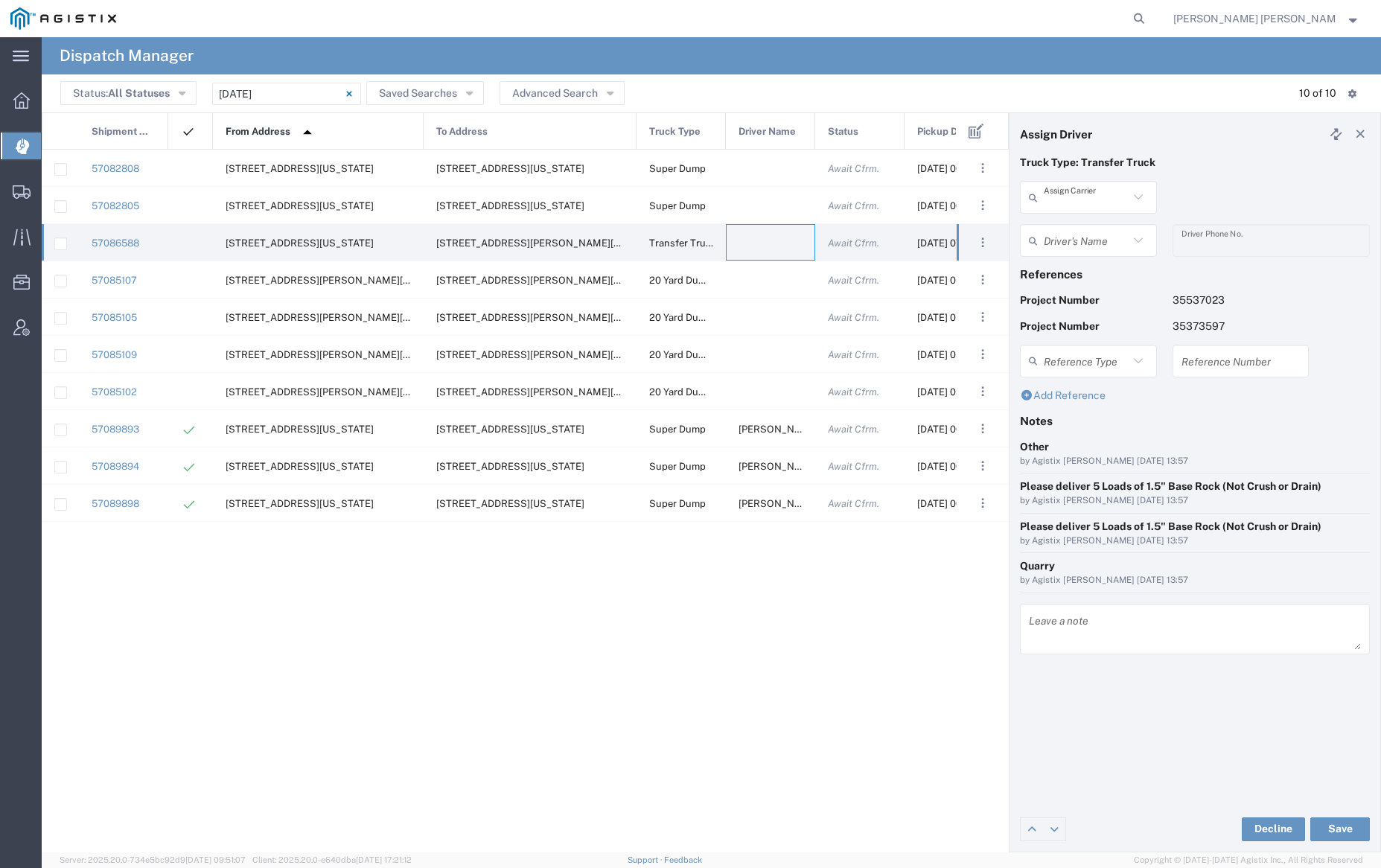
click at [1104, 193] on input "text" at bounding box center [1086, 197] width 84 height 27
click at [1106, 225] on span "Neles Trucking" at bounding box center [1088, 230] width 134 height 24
type input "Neles Trucking"
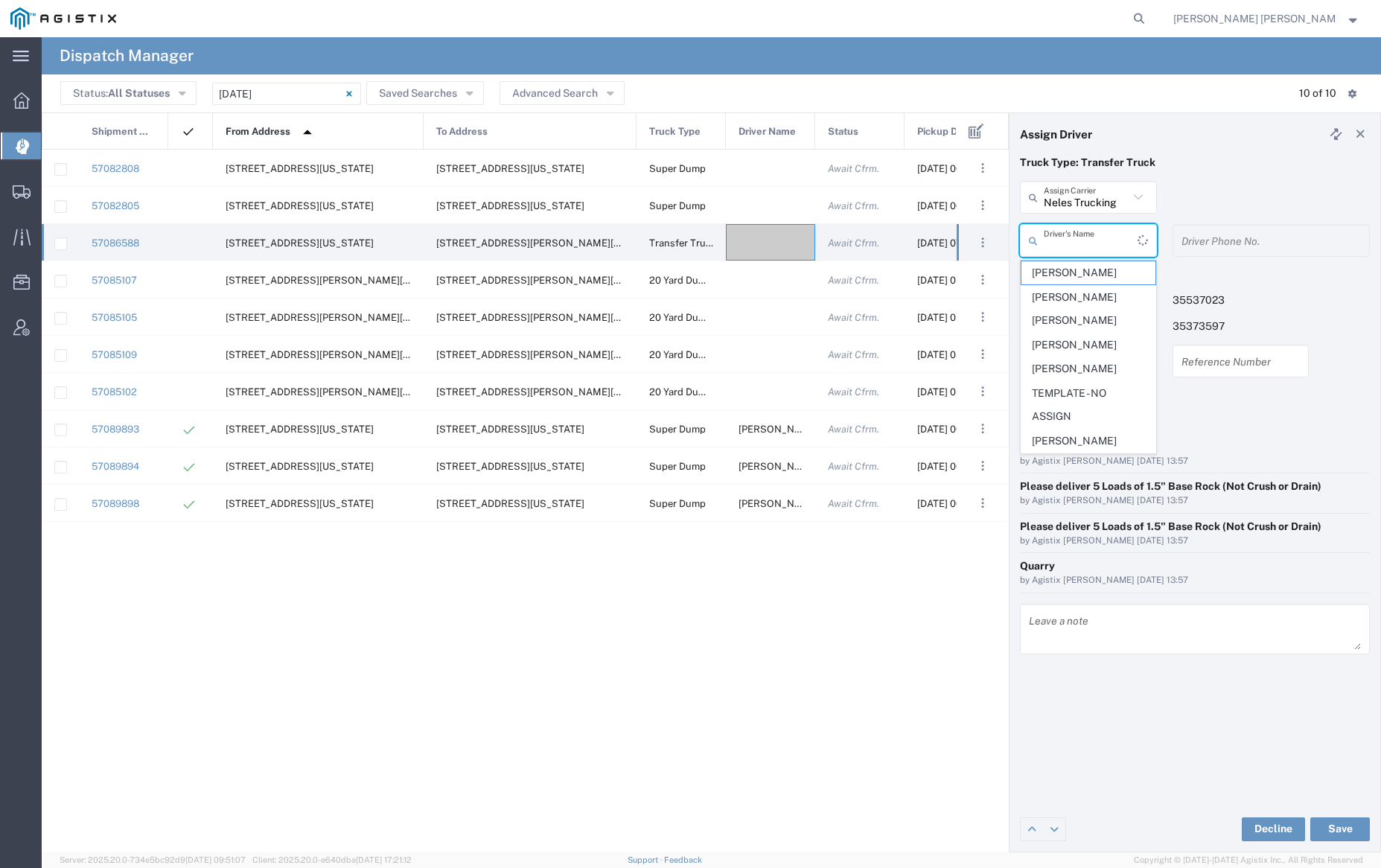
click at [1104, 238] on input "text" at bounding box center [1091, 241] width 94 height 27
click at [1085, 365] on span "Rafael Pugga" at bounding box center [1088, 354] width 134 height 24
type input "Rafael Pugga"
type input "(707) 889-8810"
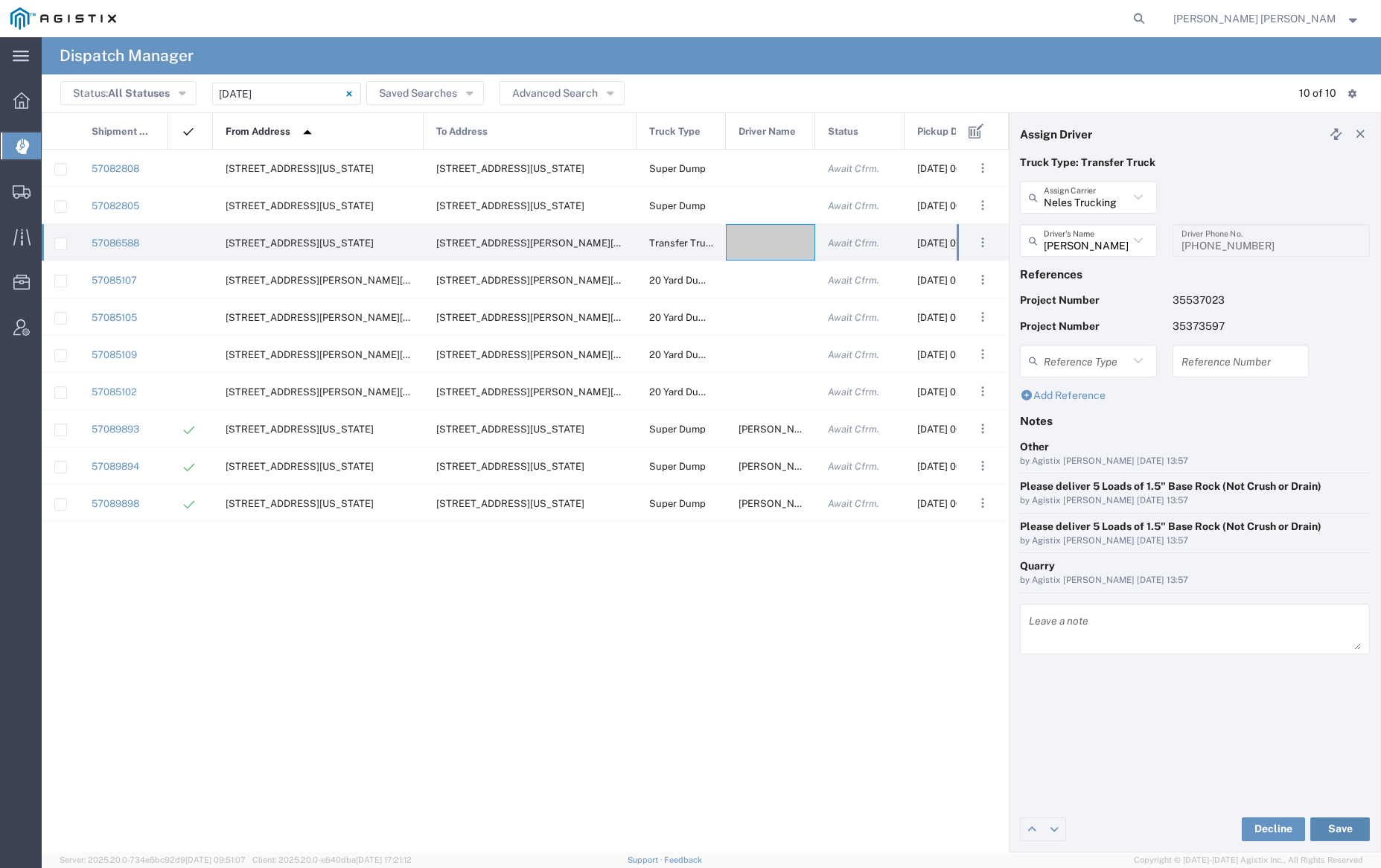
click at [1346, 828] on button "Save" at bounding box center [1340, 830] width 60 height 24
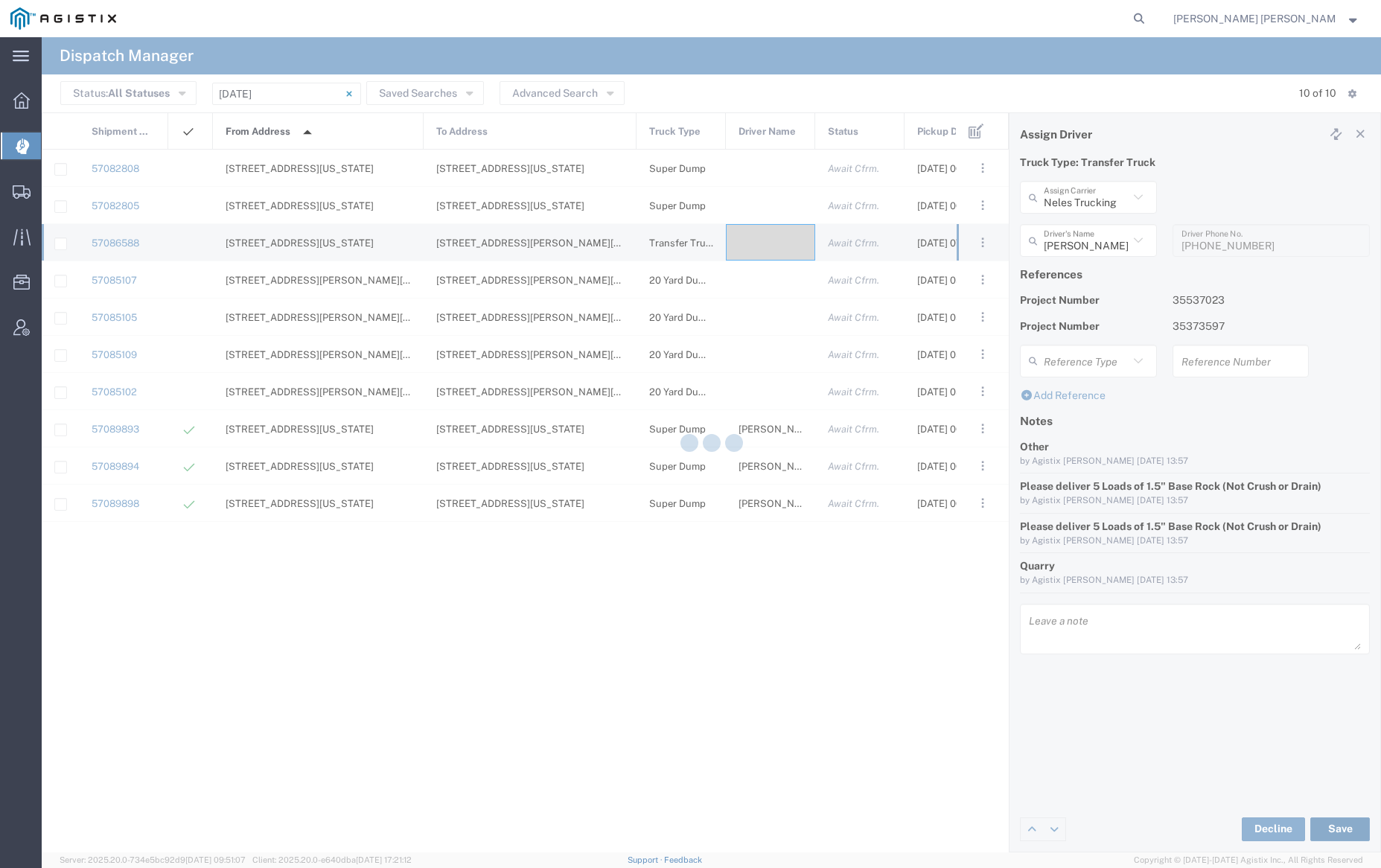
type input "Rafael Pugga"
type input "Neles Trucking"
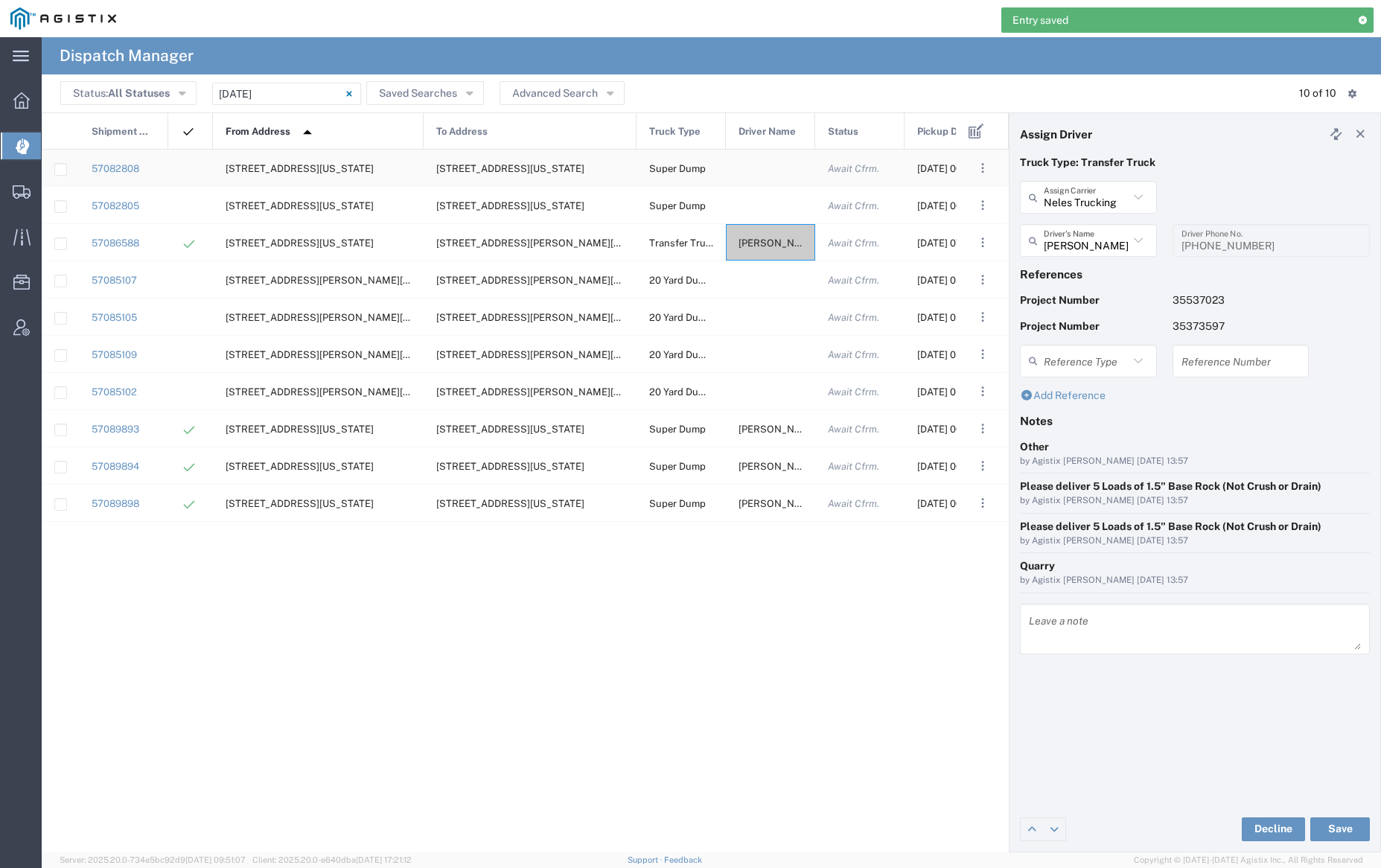
click at [770, 169] on div at bounding box center [770, 167] width 89 height 36
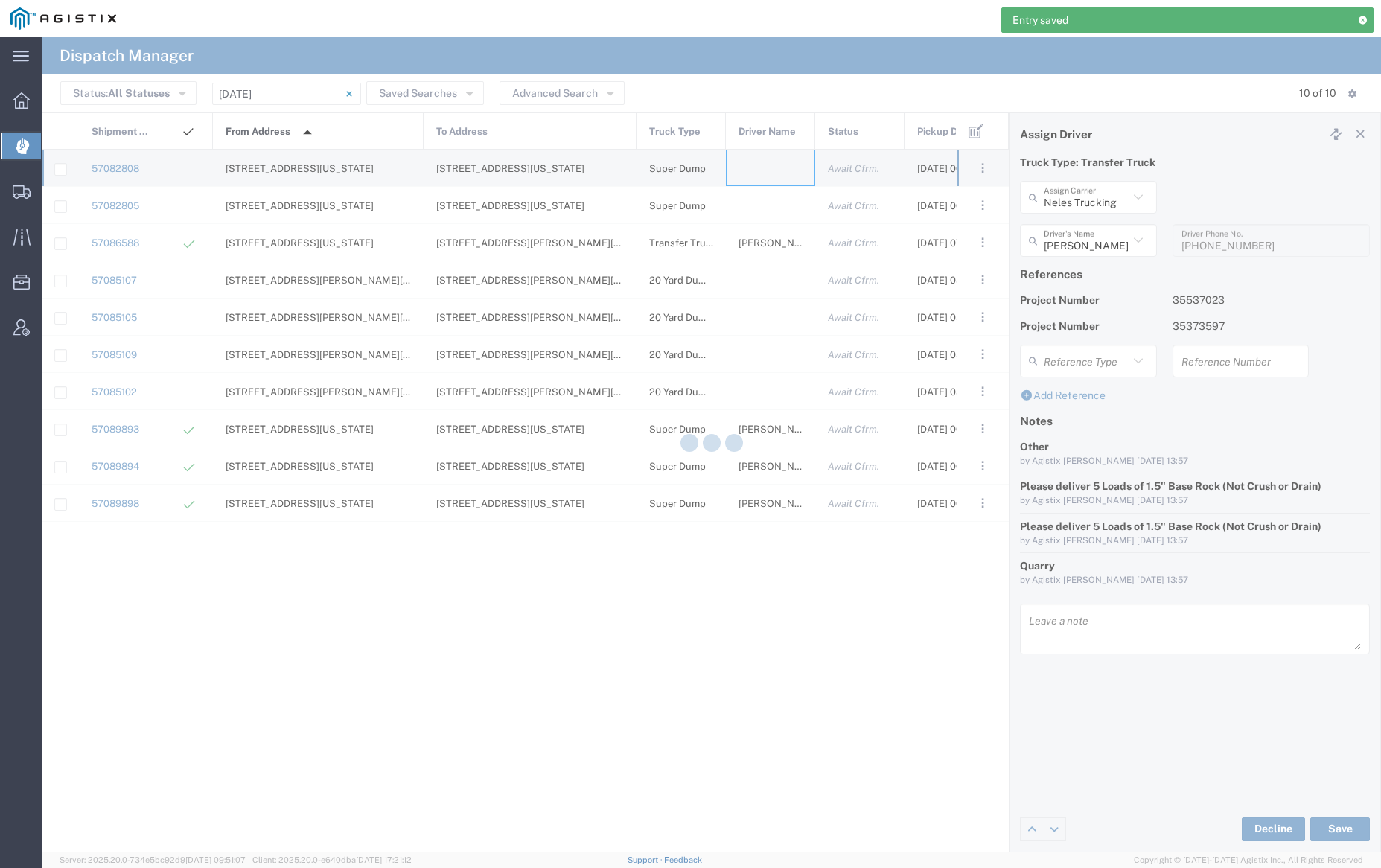
type input "Bray Trucking"
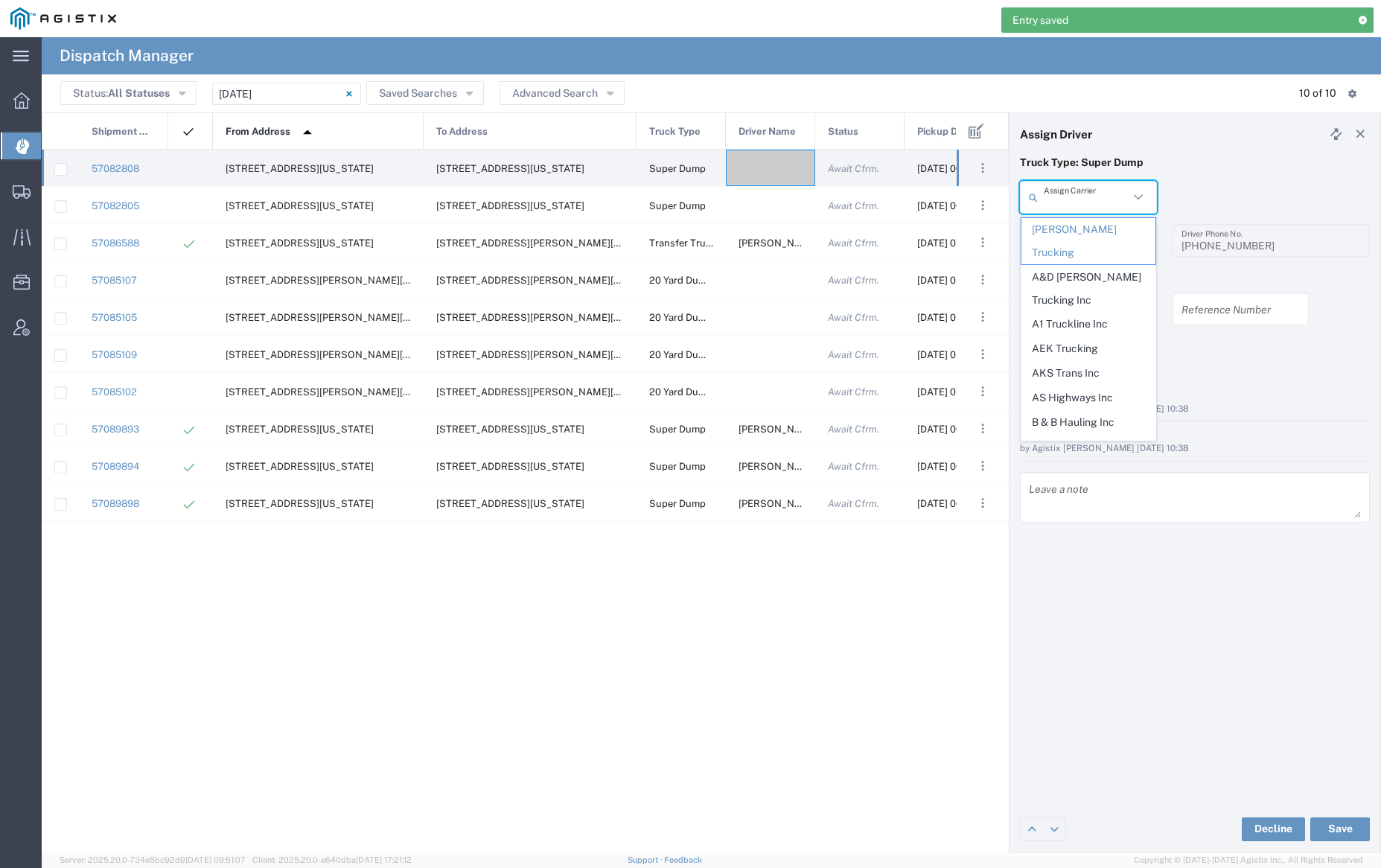
click at [1092, 198] on input "text" at bounding box center [1086, 197] width 84 height 27
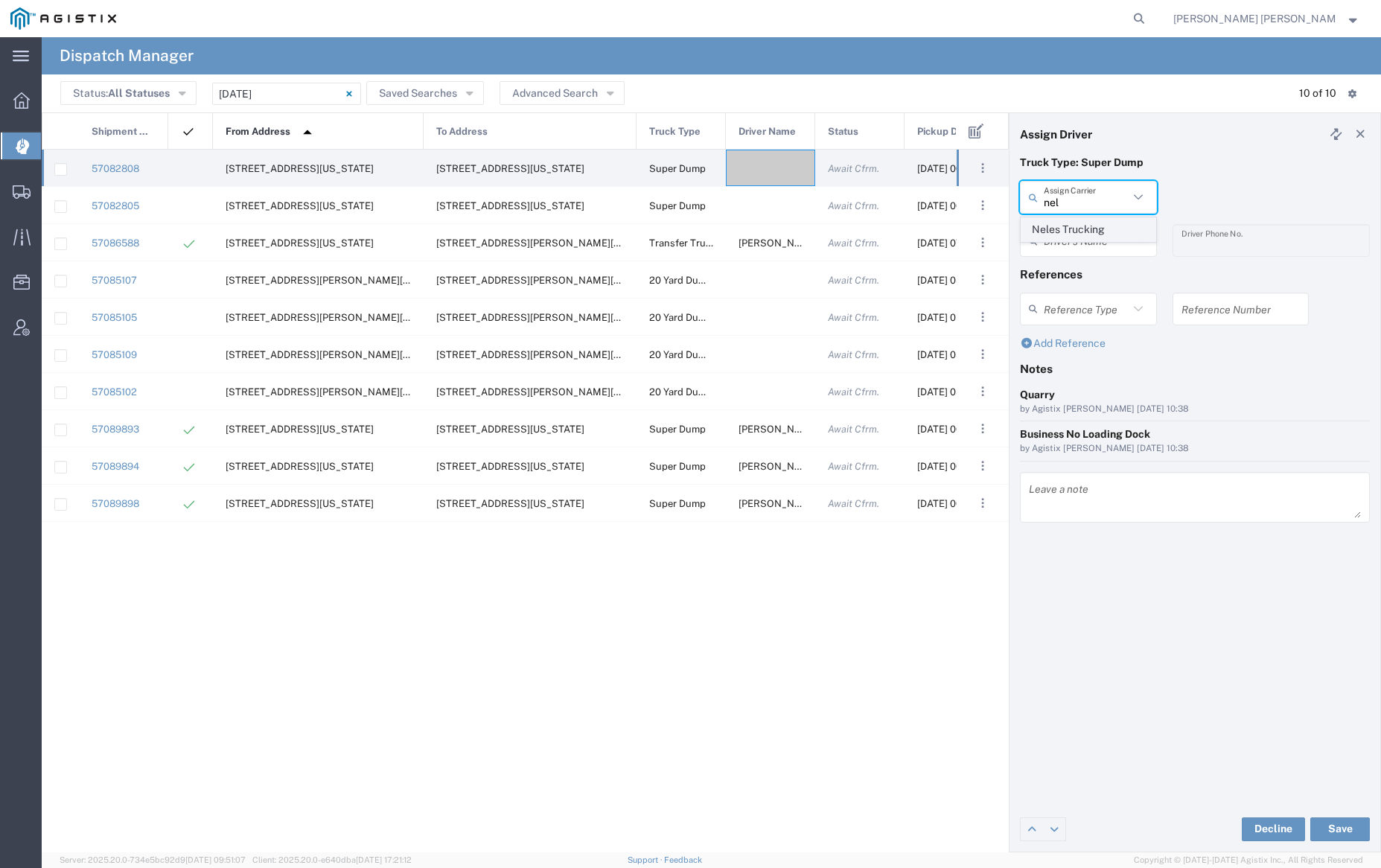
click at [1101, 228] on span "Neles Trucking" at bounding box center [1088, 230] width 134 height 24
type input "Neles Trucking"
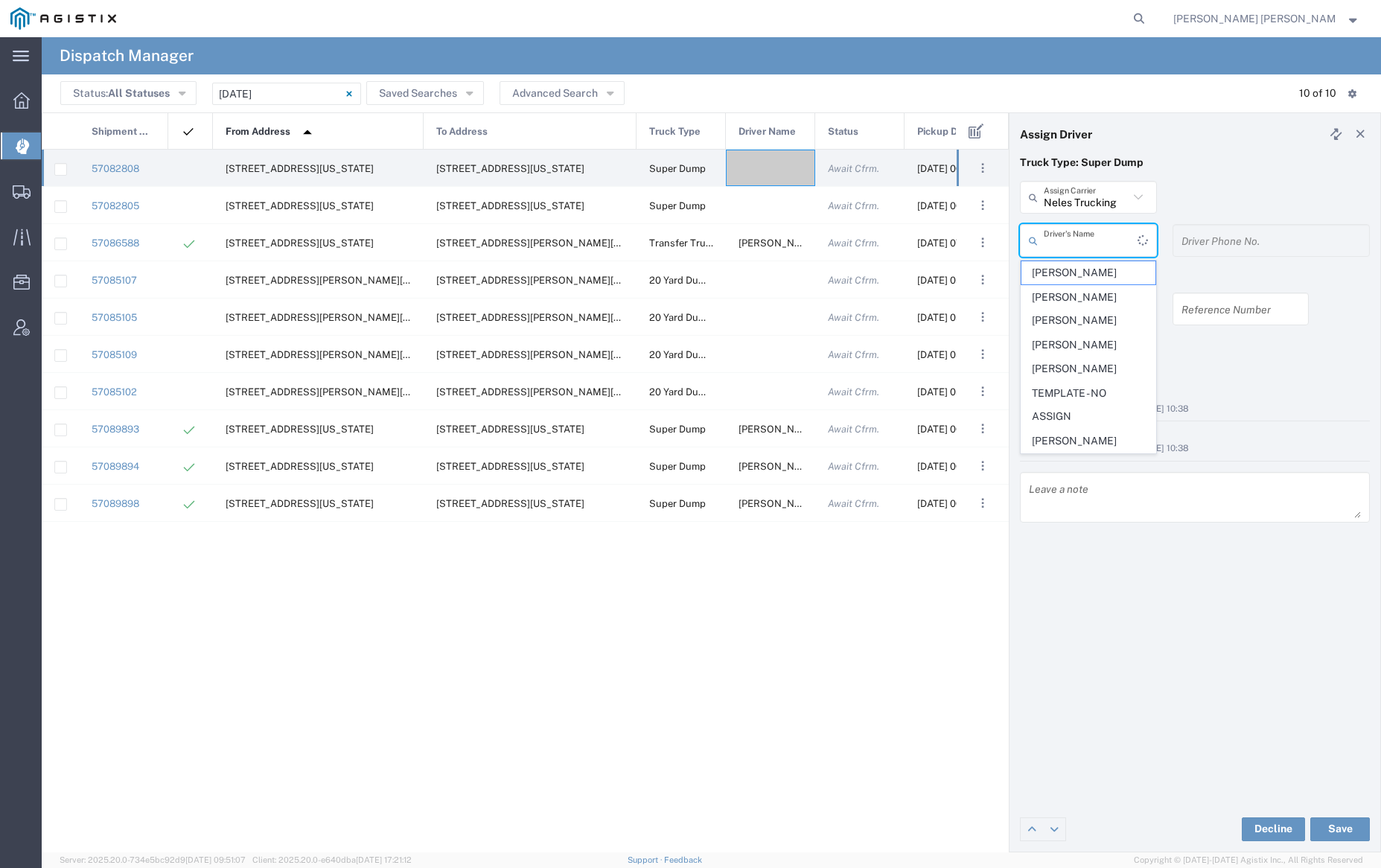
click at [1096, 233] on input "text" at bounding box center [1091, 241] width 94 height 27
click at [1109, 313] on span "Armando Figueroa" at bounding box center [1088, 322] width 134 height 24
type input "Armando Figueroa"
type input "707-637-3304"
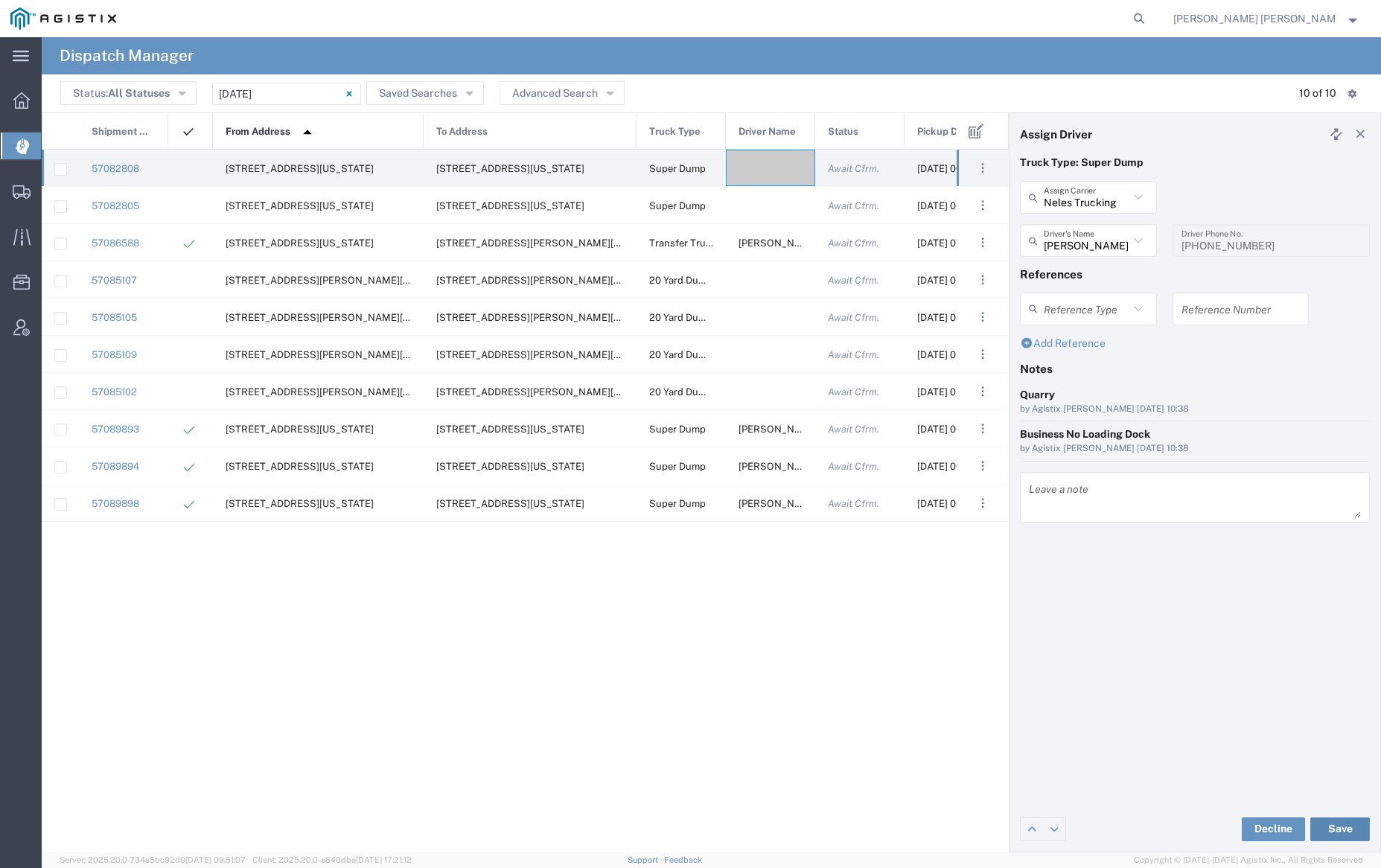
click at [1346, 829] on button "Save" at bounding box center [1340, 830] width 60 height 24
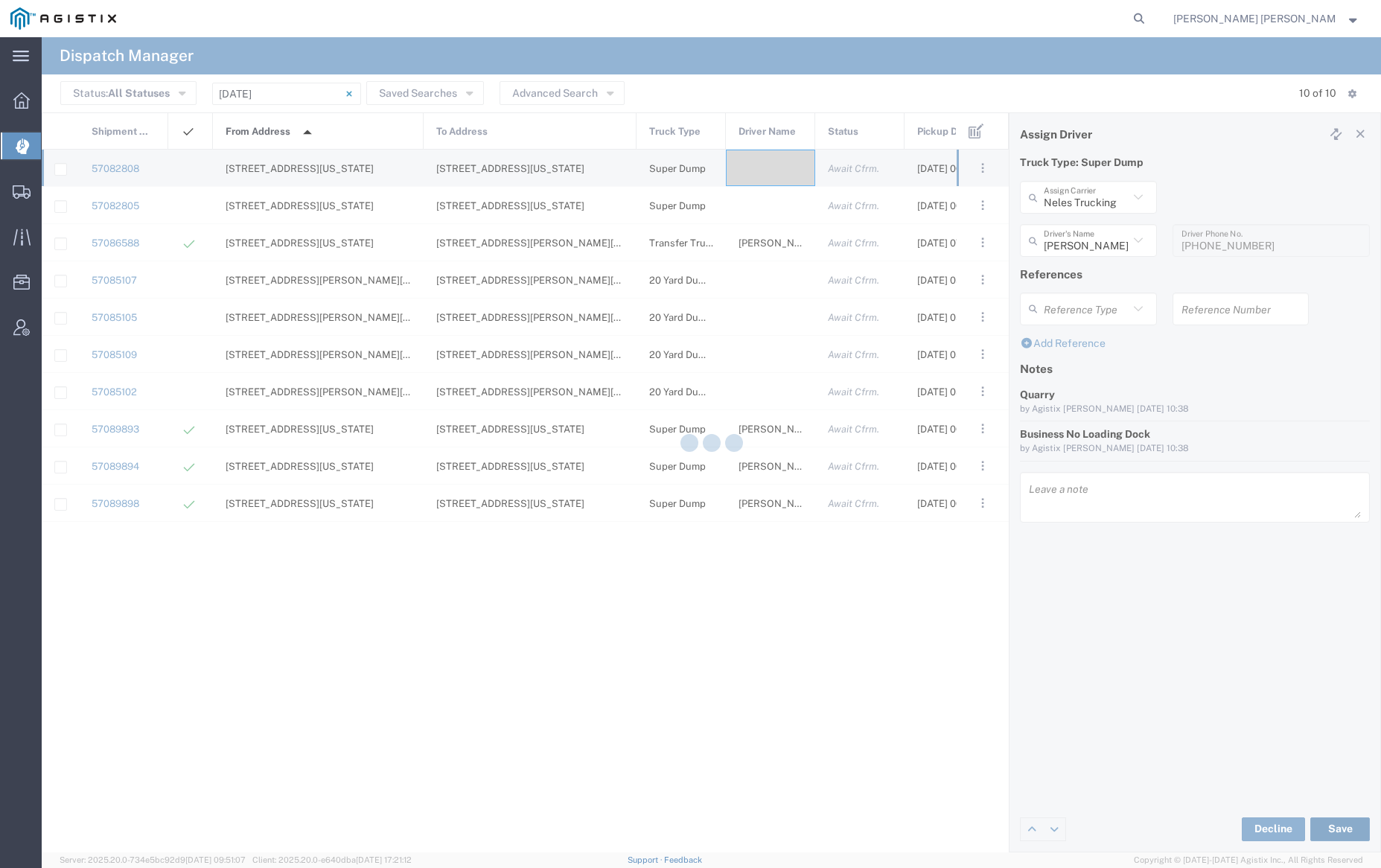
type input "Armando Figueroa"
type input "Neles Trucking"
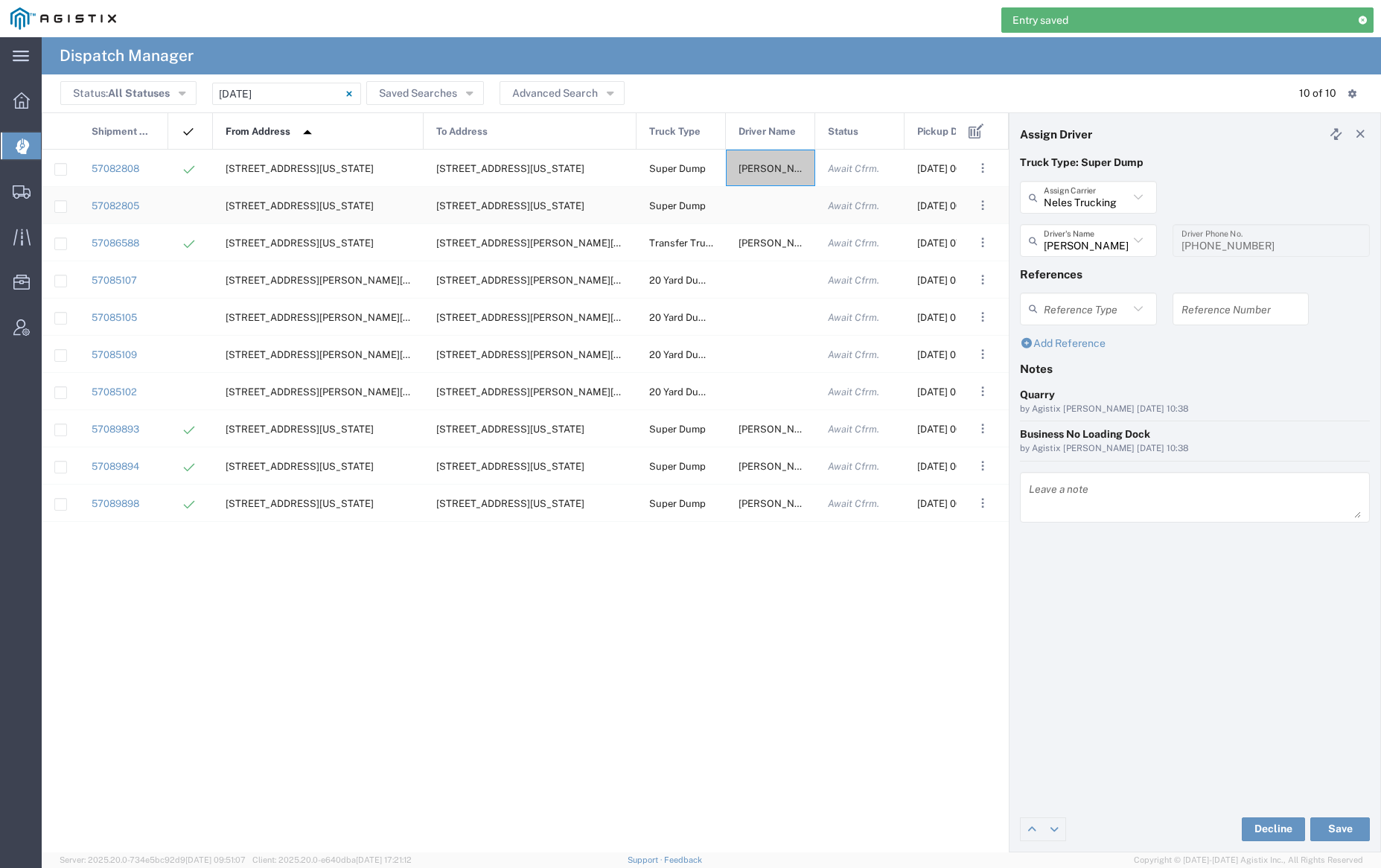
click at [763, 205] on div at bounding box center [770, 204] width 89 height 36
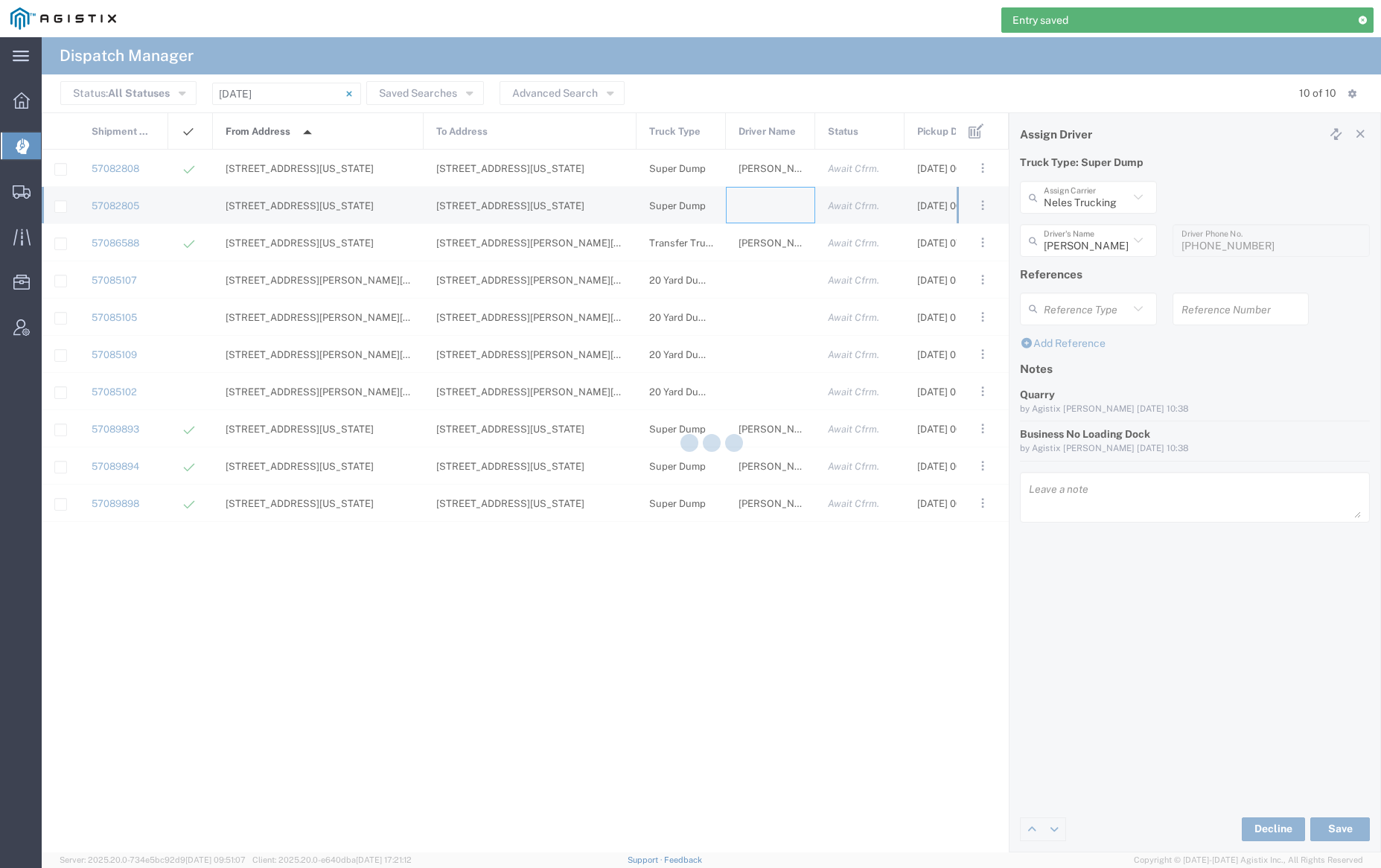
type input "Bray Trucking"
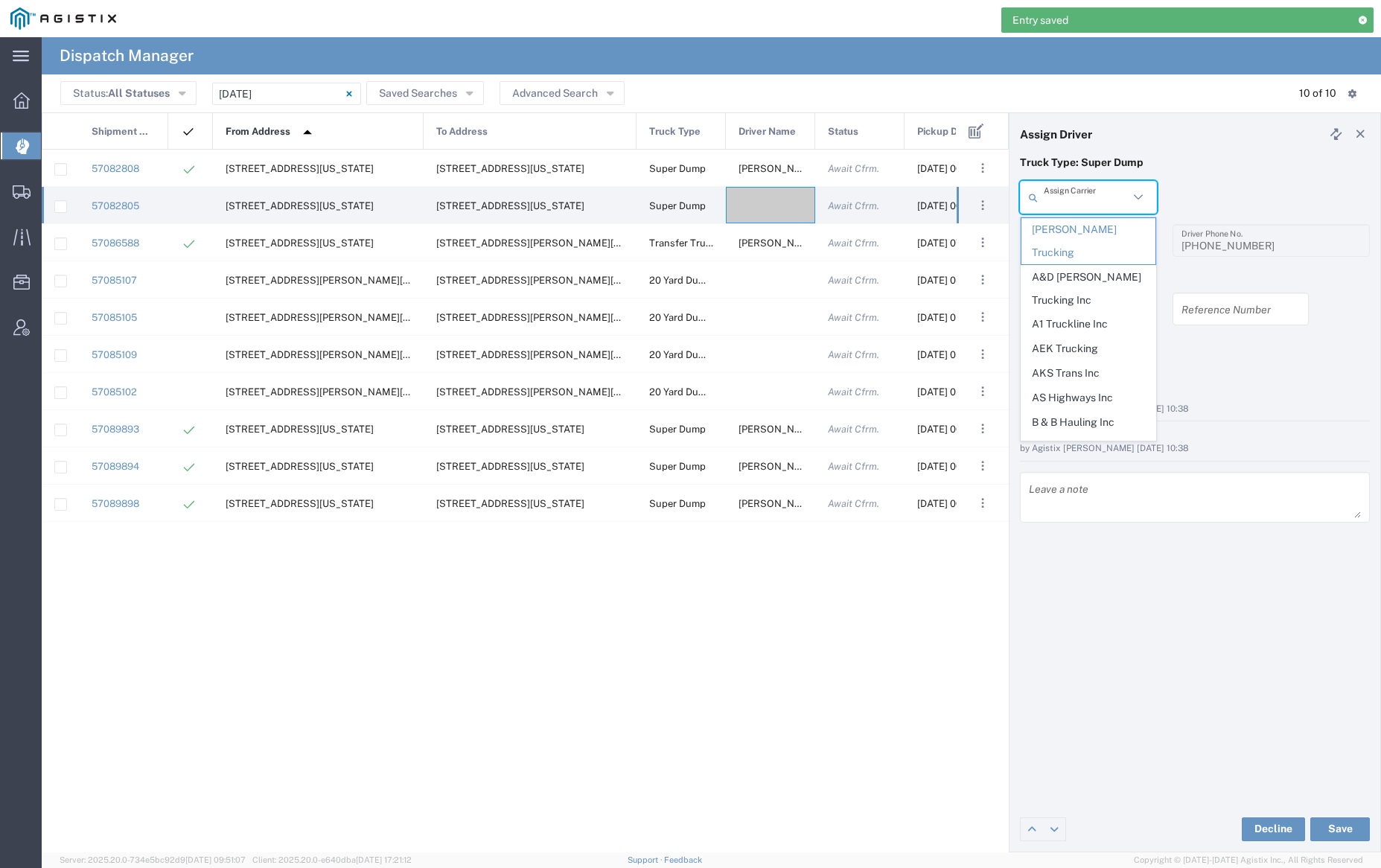
click at [1093, 192] on input "text" at bounding box center [1086, 197] width 84 height 27
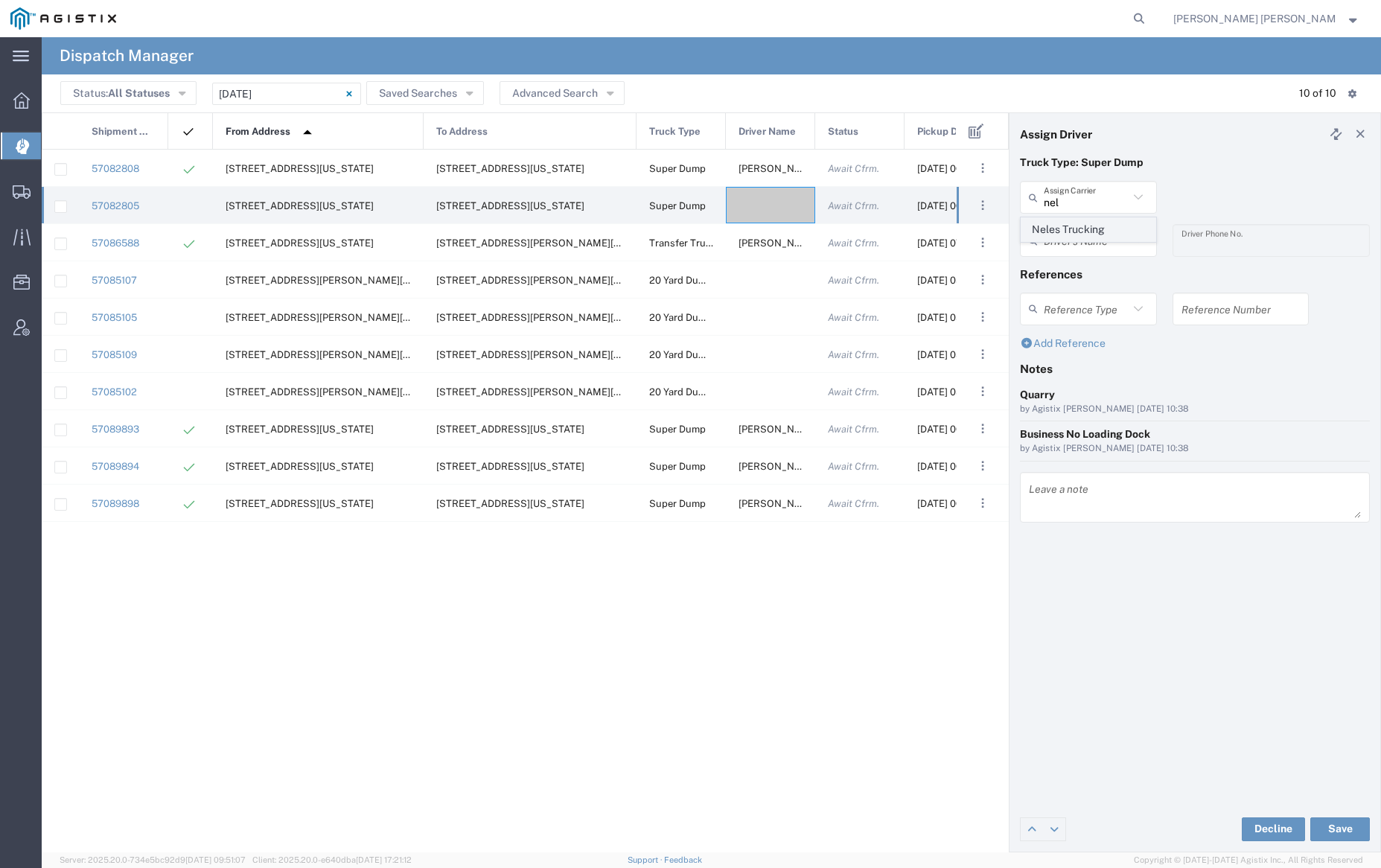
click at [1107, 228] on span "Neles Trucking" at bounding box center [1088, 230] width 134 height 24
type input "Neles Trucking"
click at [1095, 233] on input "text" at bounding box center [1091, 241] width 94 height 27
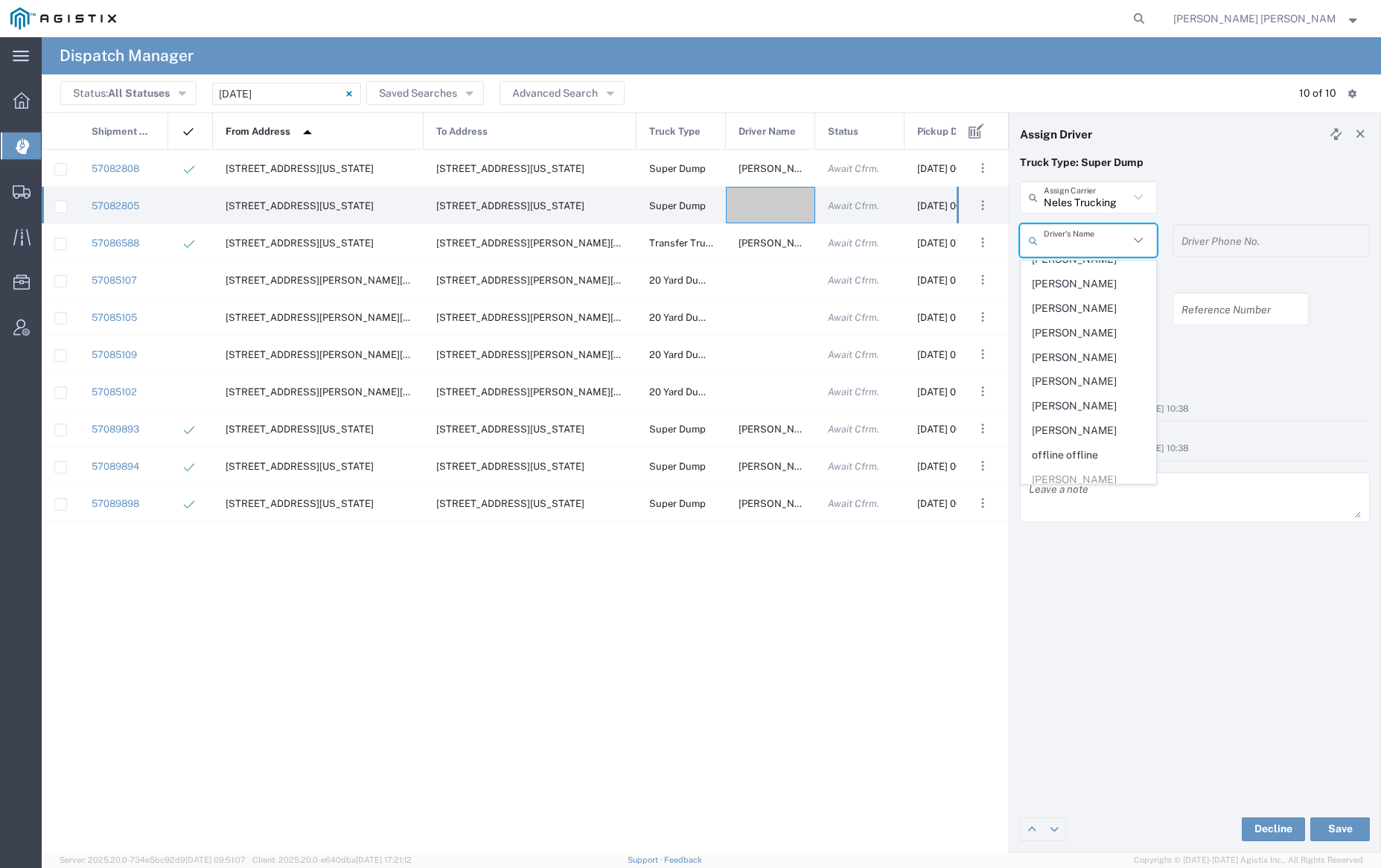
scroll to position [598, 0]
click at [1086, 322] on span "Luis Cervantes" at bounding box center [1088, 310] width 134 height 24
type input "Luis Cervantes"
type input "707-280-5291"
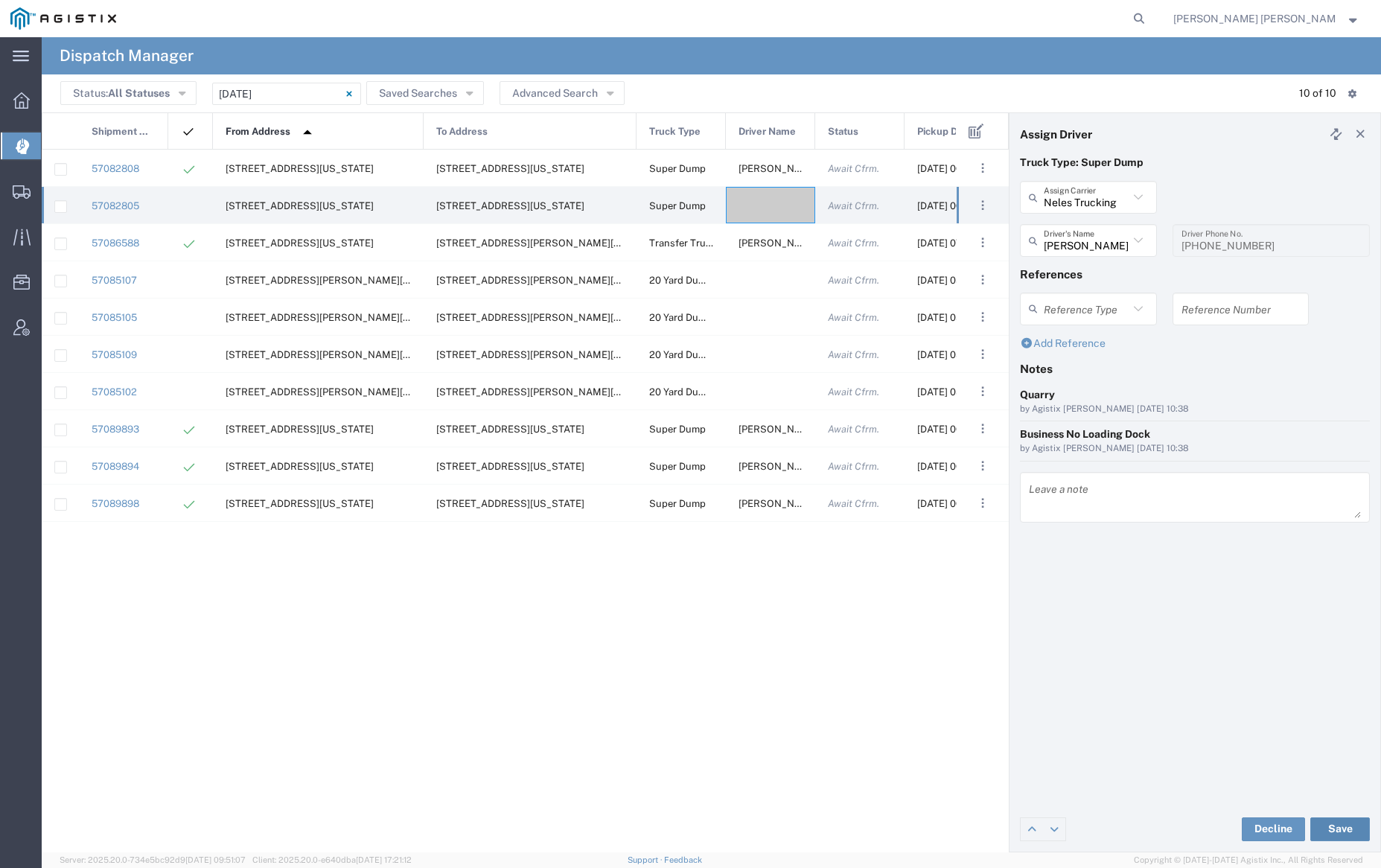
click at [1337, 827] on button "Save" at bounding box center [1340, 830] width 60 height 24
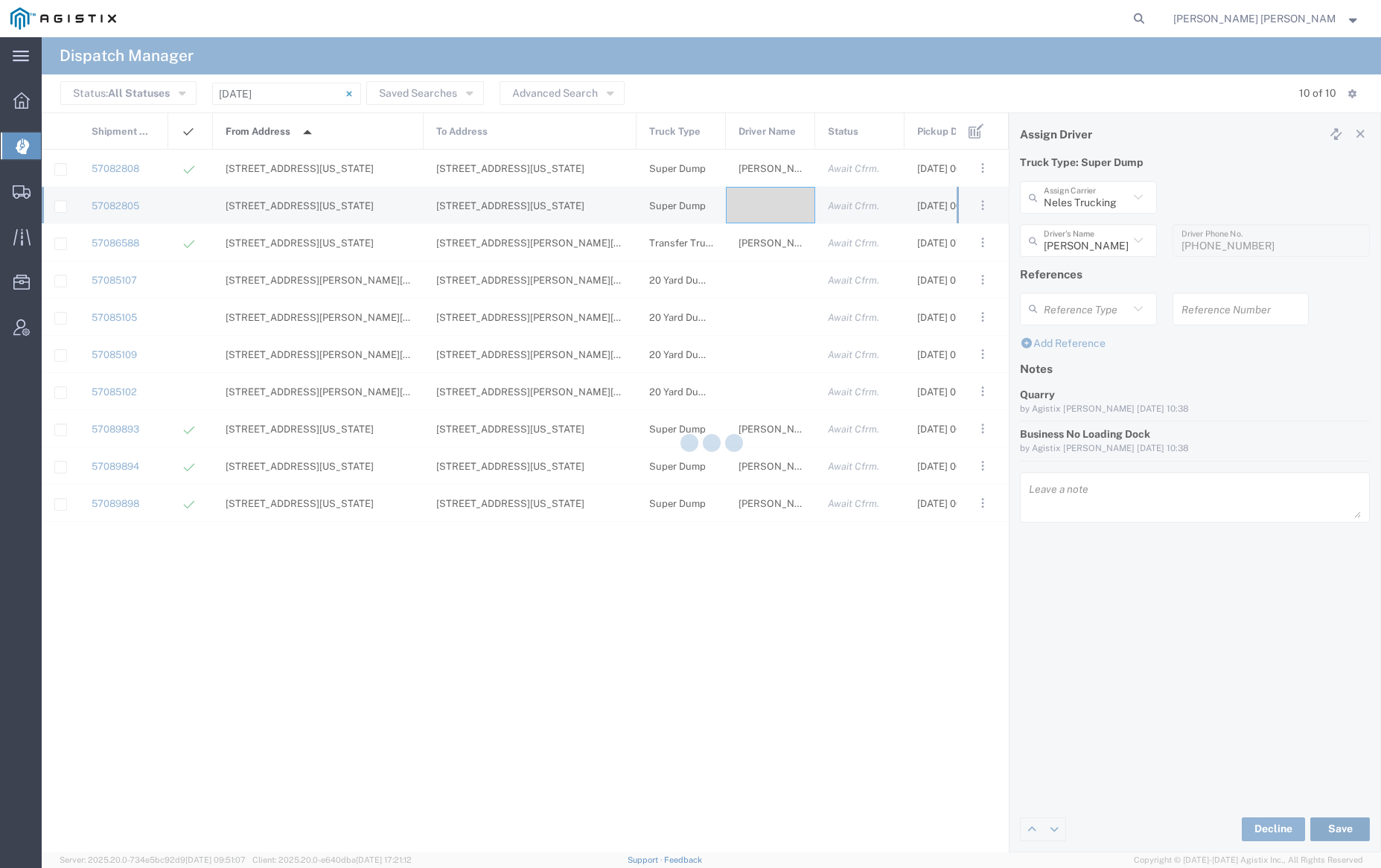
type input "Luis Cervantes"
type input "Neles Trucking"
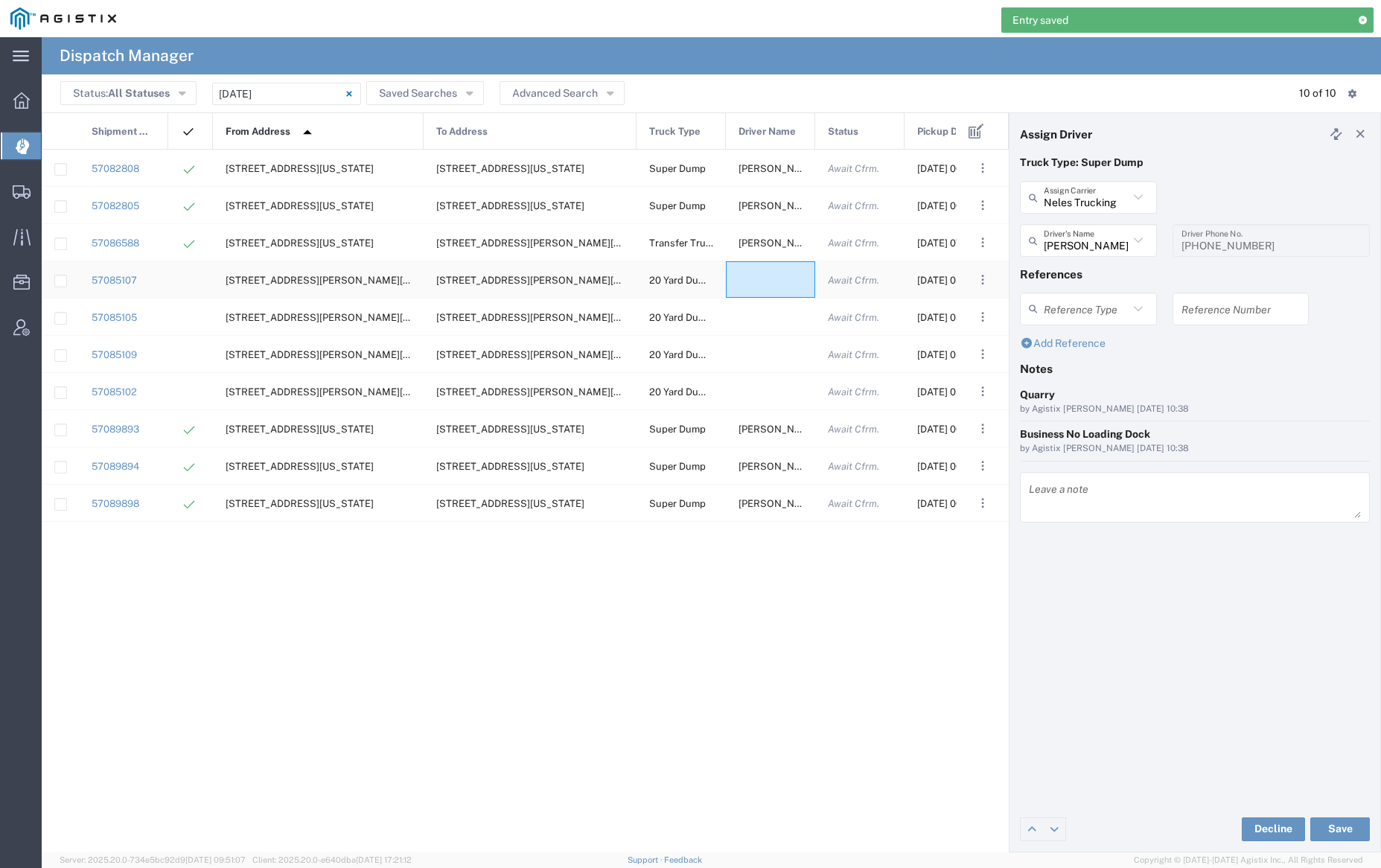
click at [759, 291] on div at bounding box center [770, 279] width 89 height 36
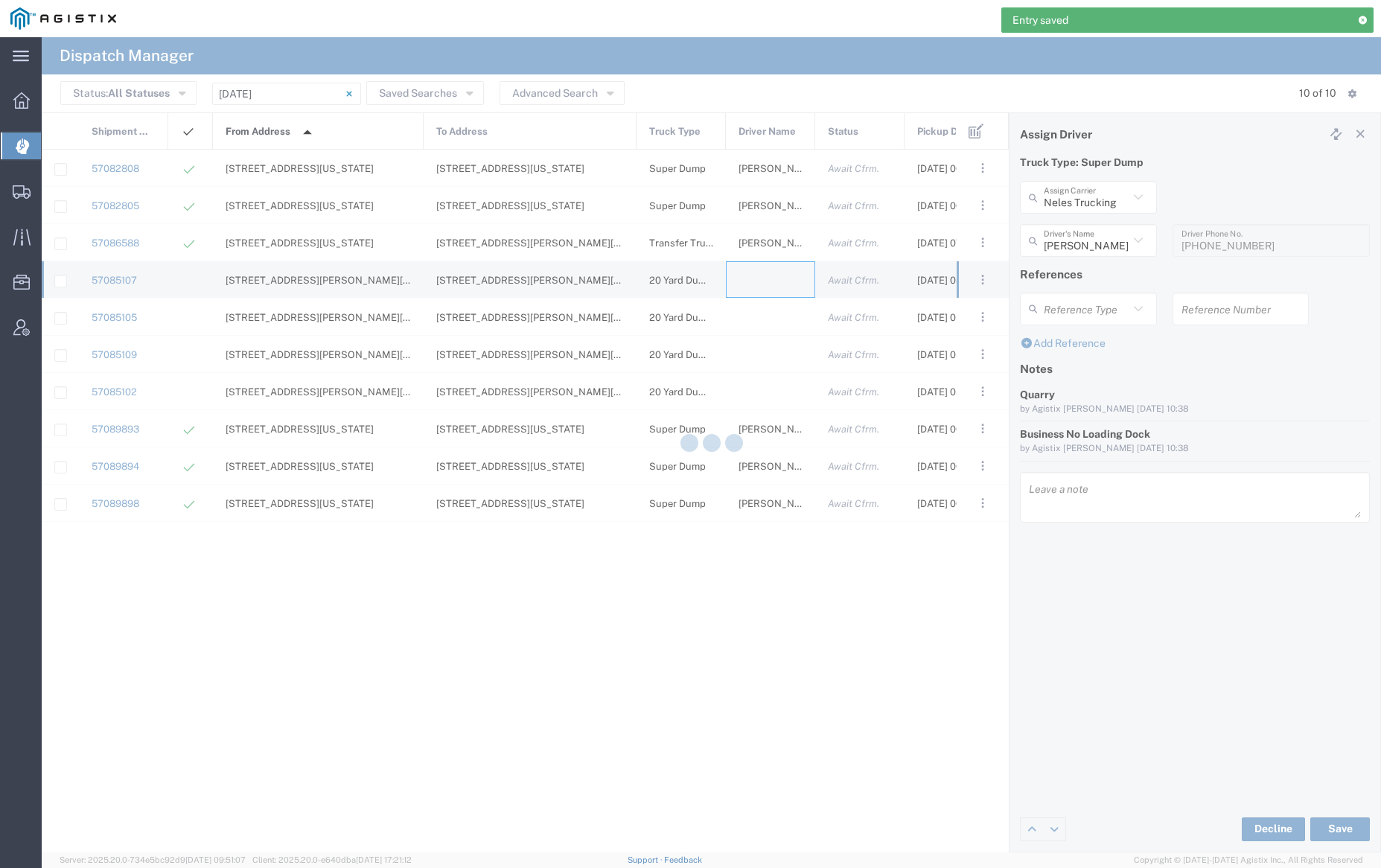
type input "Bray Trucking"
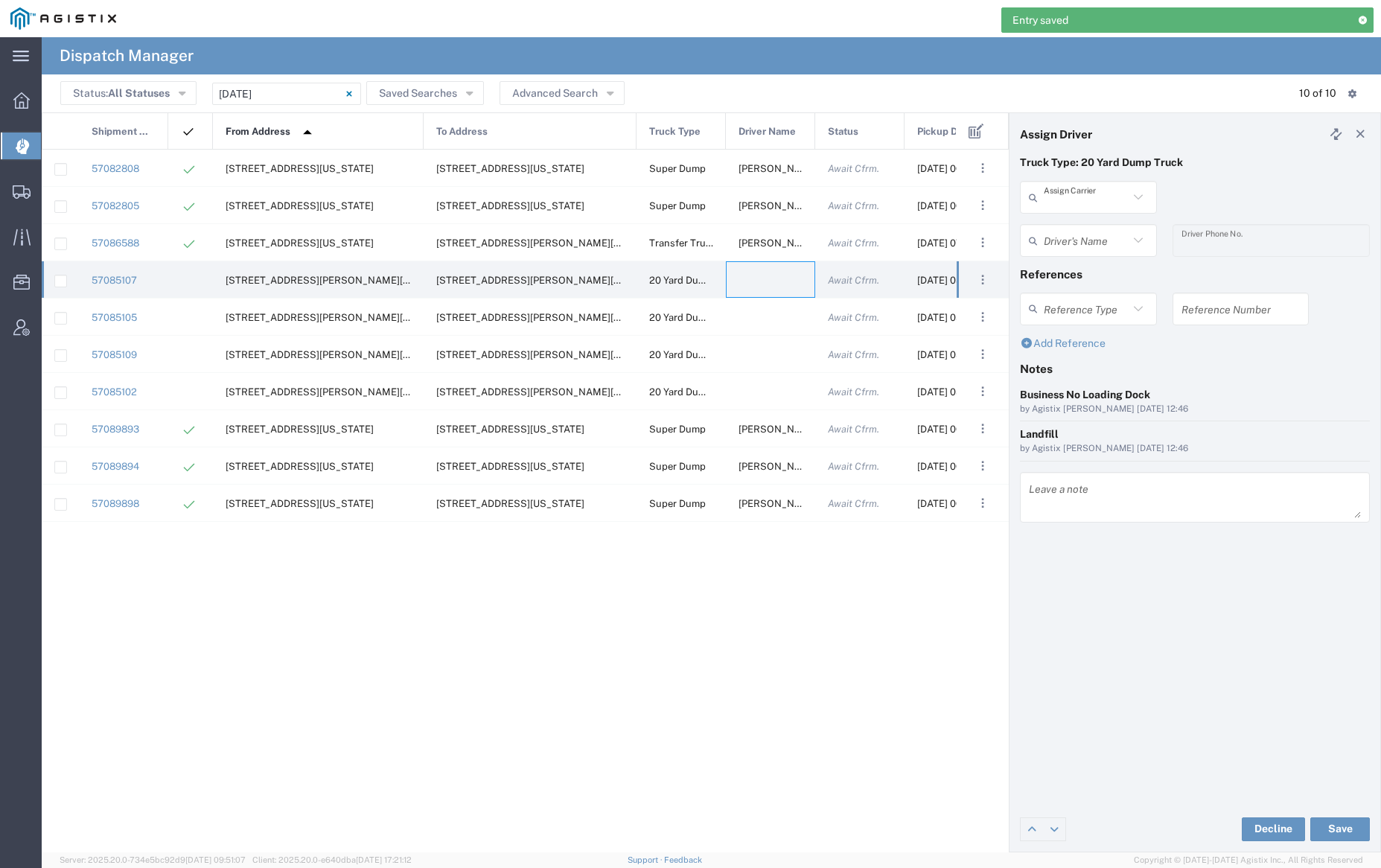
click at [1076, 199] on input "text" at bounding box center [1086, 197] width 84 height 27
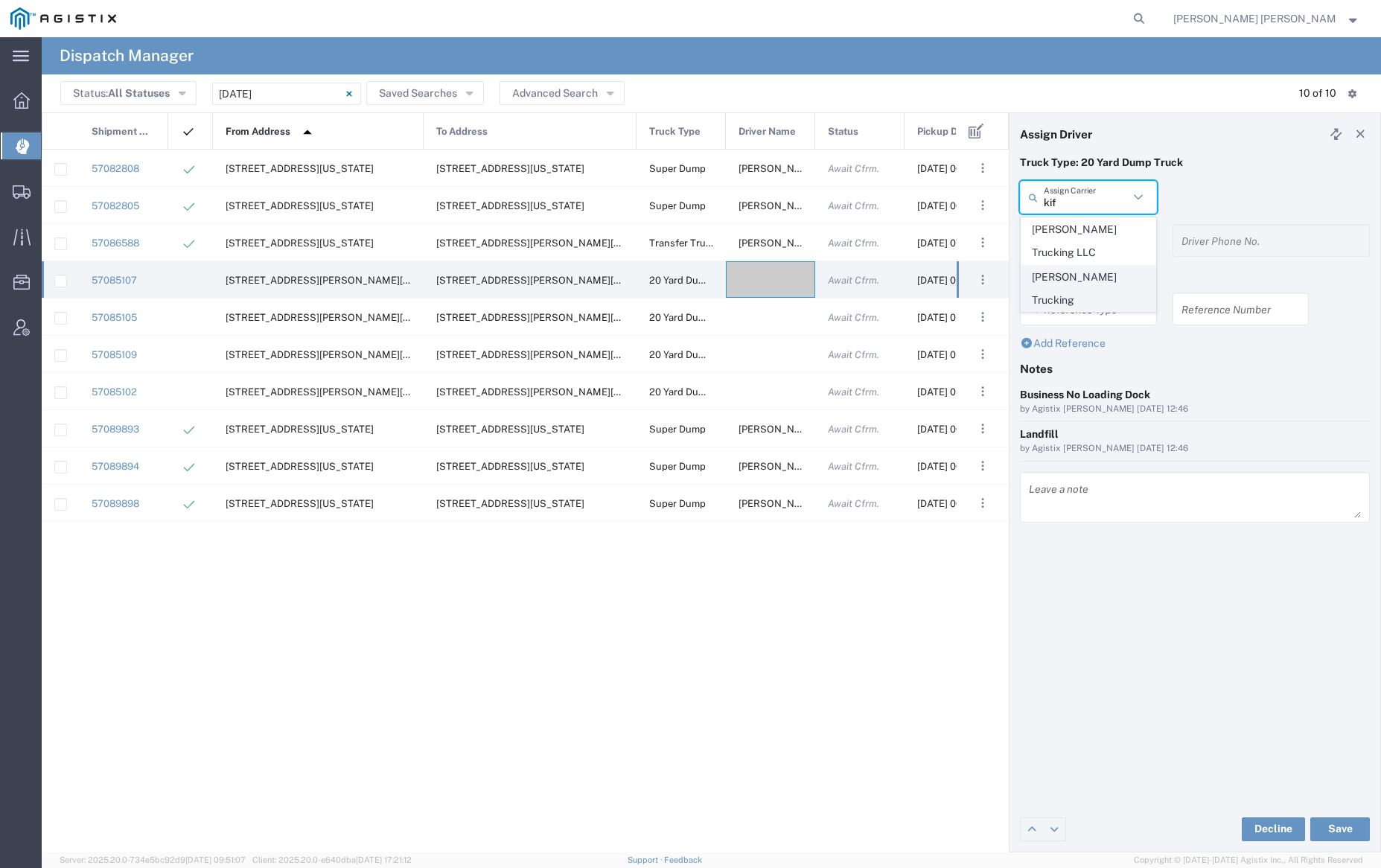
click at [1086, 273] on span "Kifer Trucking" at bounding box center [1088, 289] width 134 height 46
type input "Kifer Trucking"
click at [1085, 235] on input "text" at bounding box center [1086, 241] width 84 height 27
click at [1098, 266] on span "Dave Kifer" at bounding box center [1088, 273] width 134 height 24
type input "Dave Kifer"
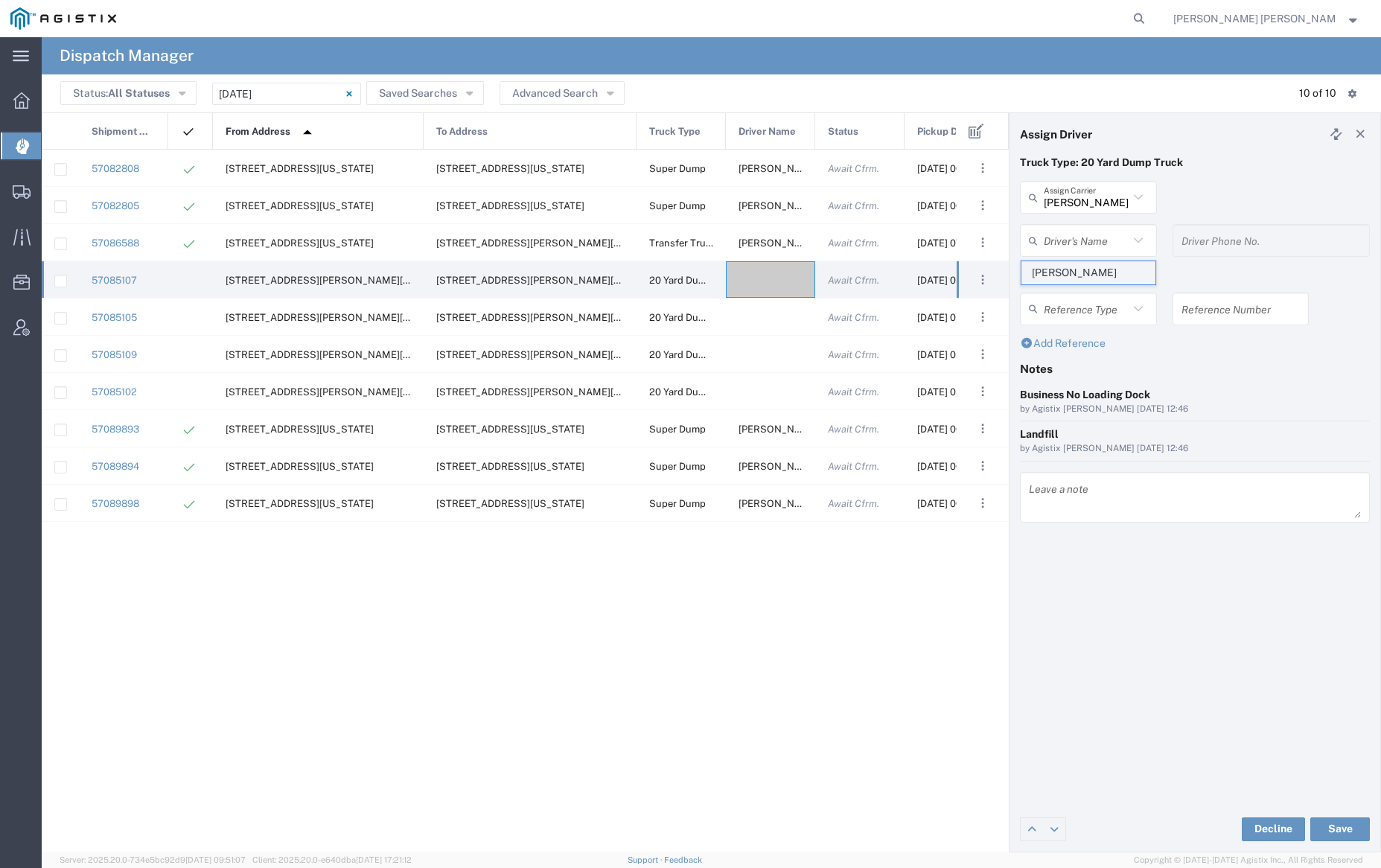
type input "9253838798"
click at [1352, 828] on button "Save" at bounding box center [1340, 830] width 60 height 24
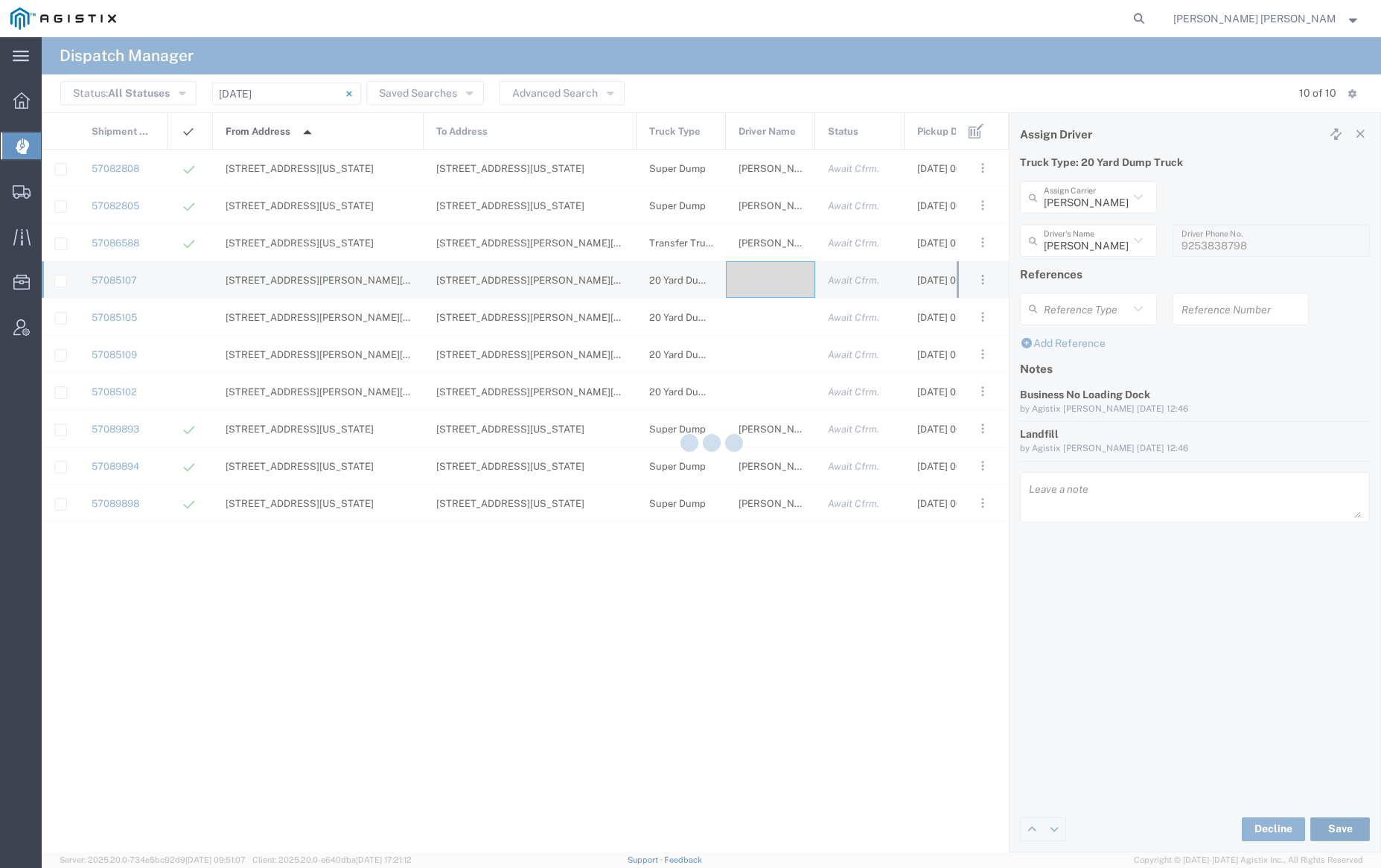
type input "Dave Kifer"
type input "Kifer Trucking"
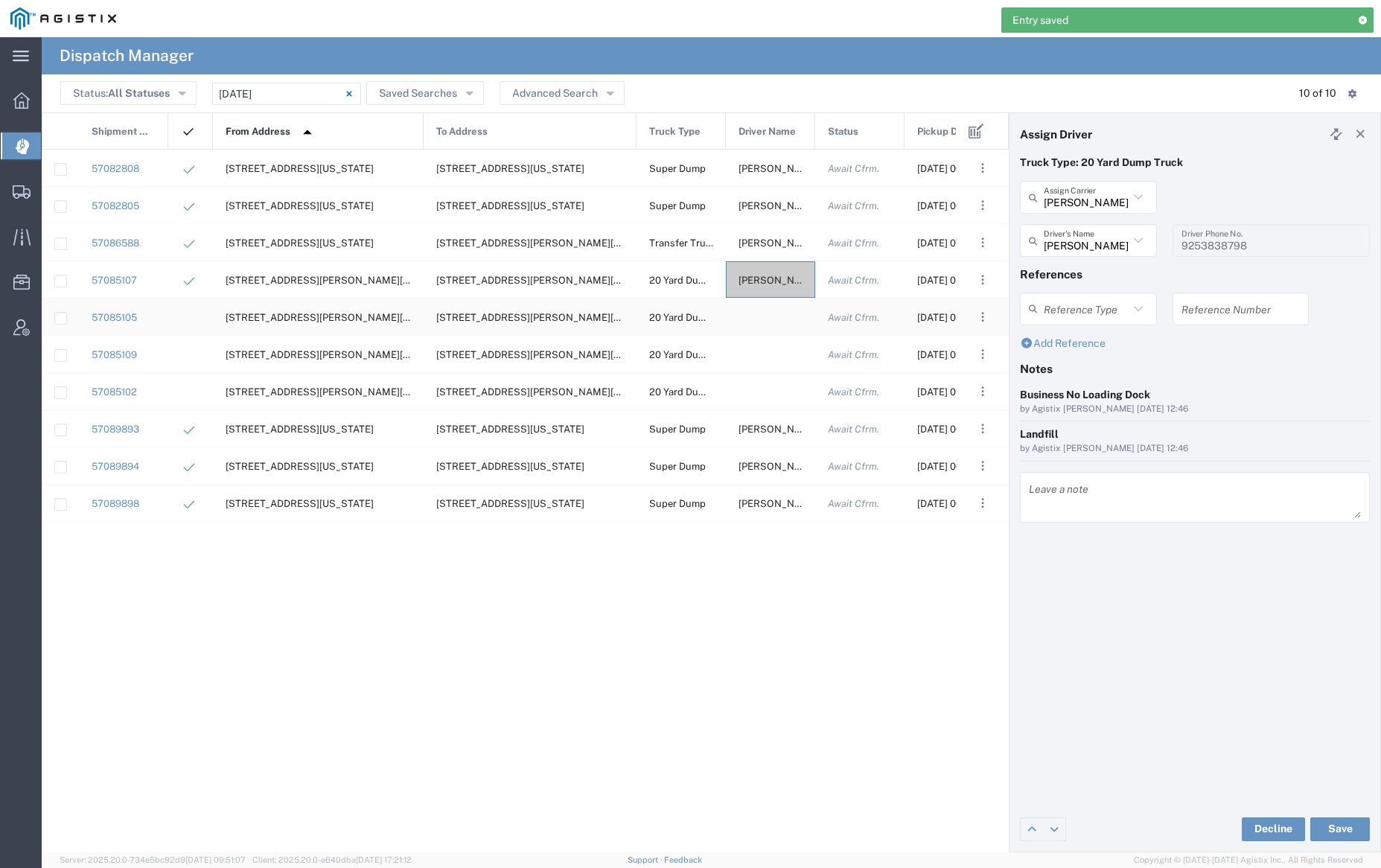
click at [765, 319] on div at bounding box center [770, 316] width 89 height 36
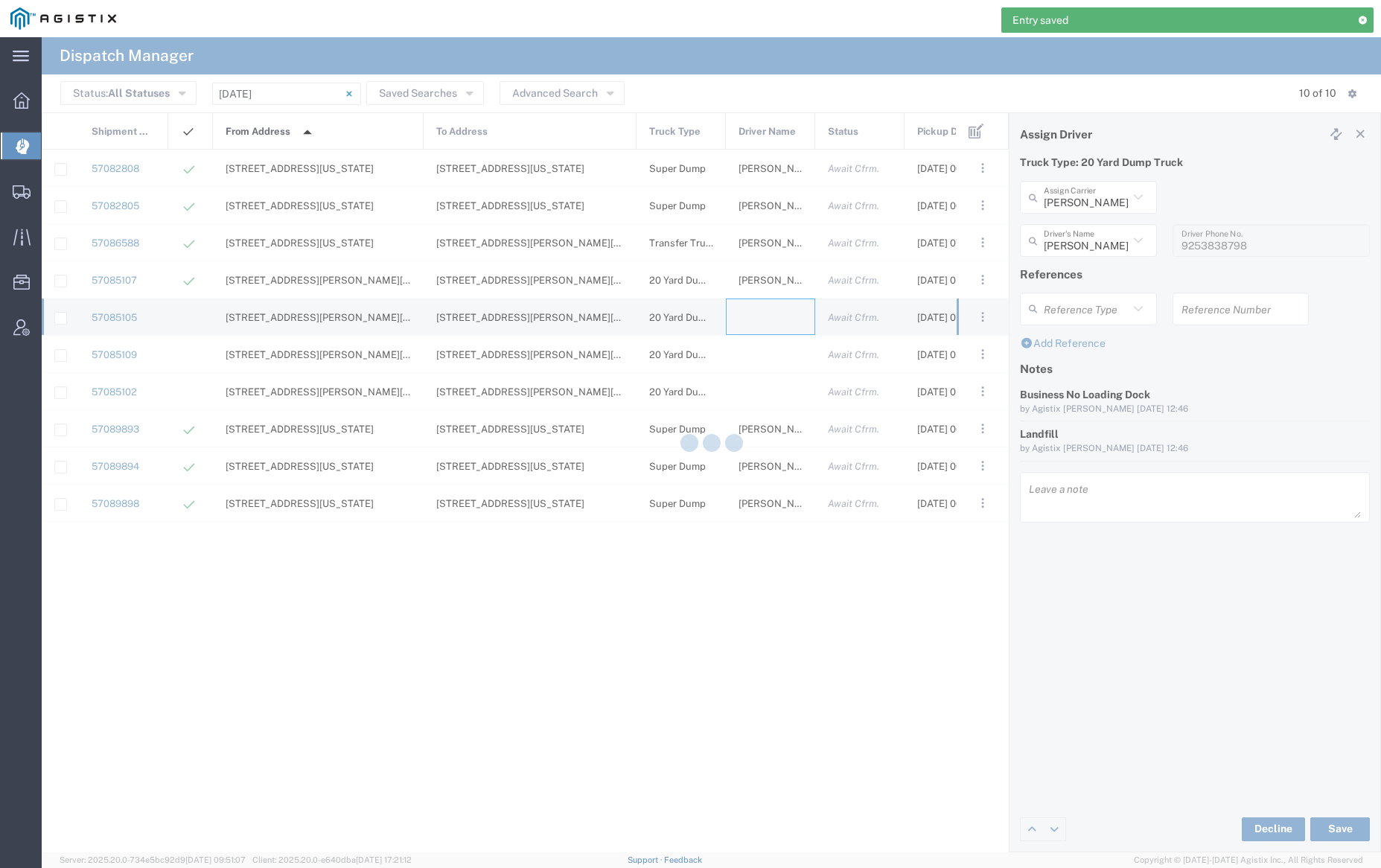
type input "Bray Trucking"
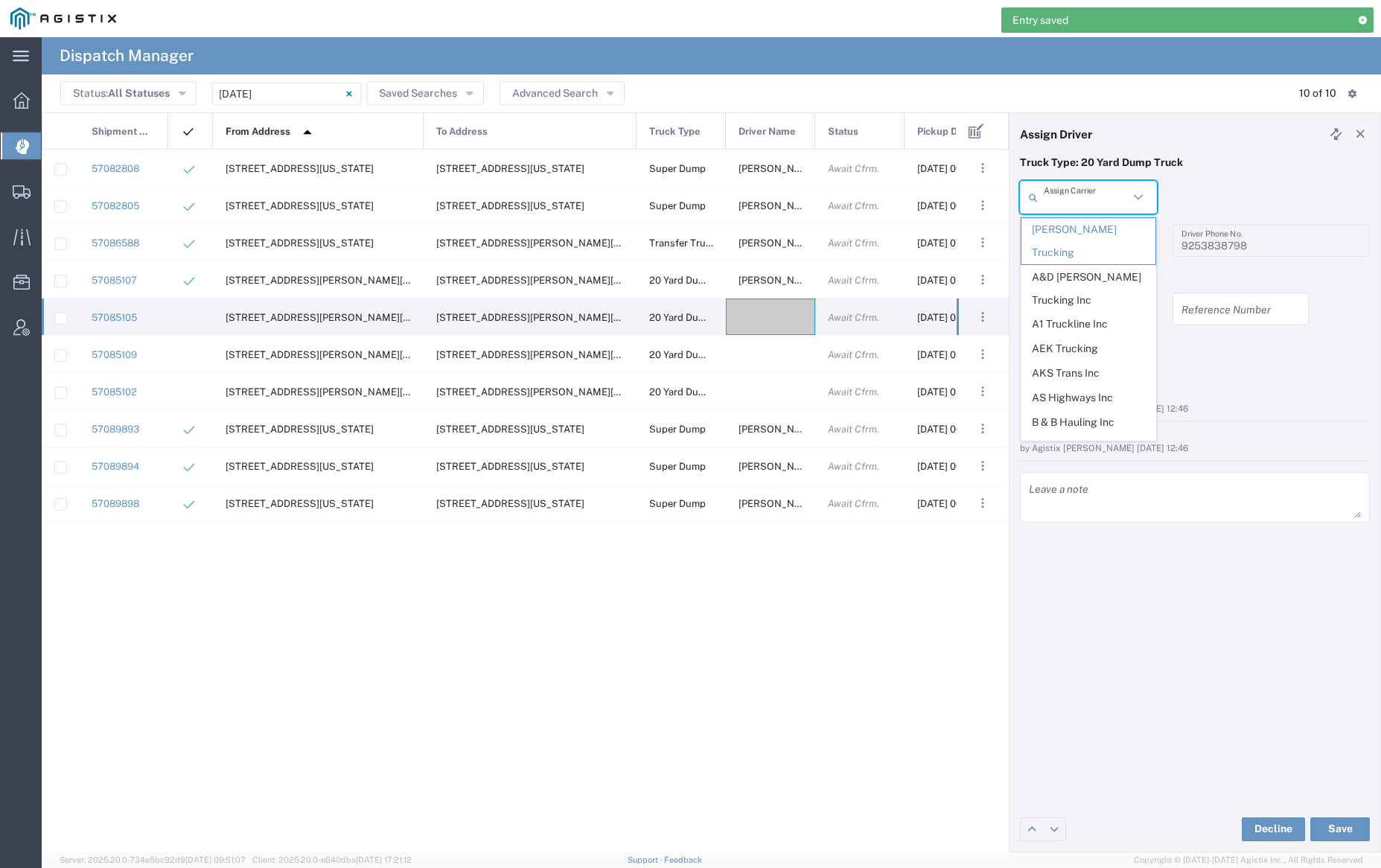
click at [1092, 204] on input "text" at bounding box center [1086, 197] width 84 height 27
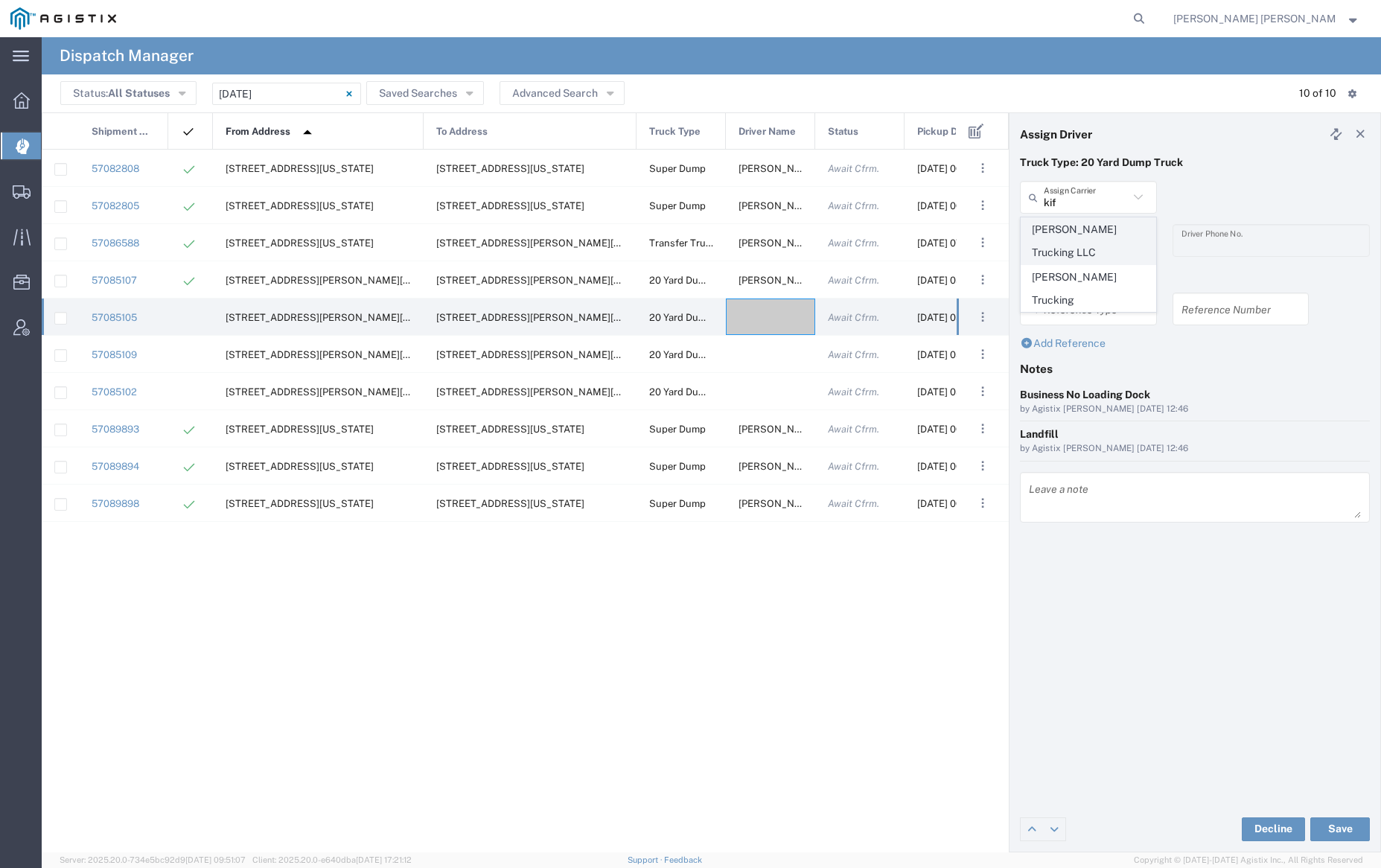
click at [1096, 238] on span "Justin Kifer Trucking LLC" at bounding box center [1088, 241] width 134 height 46
type input "Justin Kifer Trucking LLC"
click at [1092, 251] on input "text" at bounding box center [1086, 241] width 84 height 27
click at [1094, 269] on span "Justin Kifer" at bounding box center [1088, 273] width 134 height 24
type input "Justin Kifer"
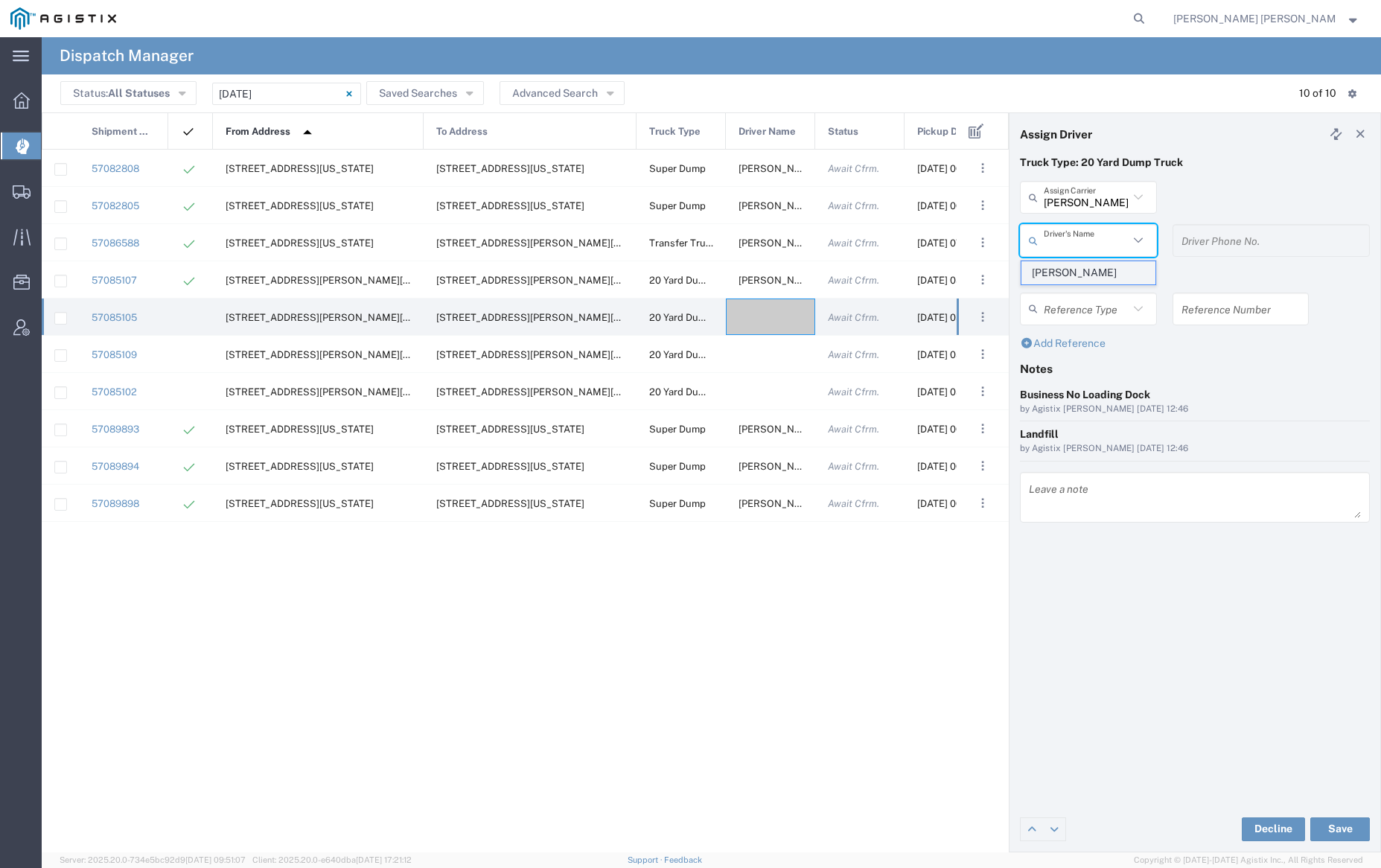
type input "9253838564"
click at [1342, 824] on button "Save" at bounding box center [1340, 830] width 60 height 24
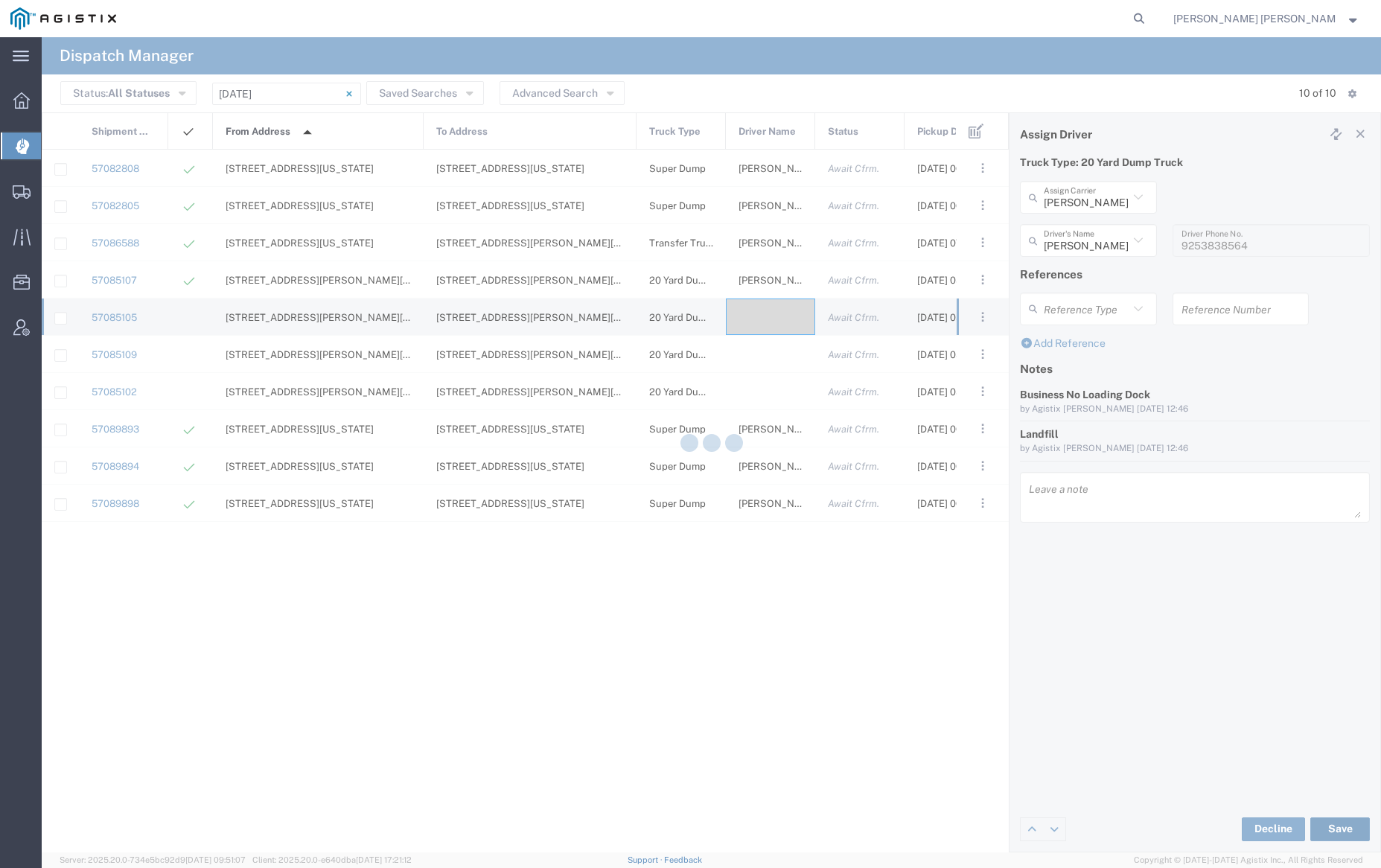
type input "Justin Kifer"
type input "Justin Kifer Trucking LLC"
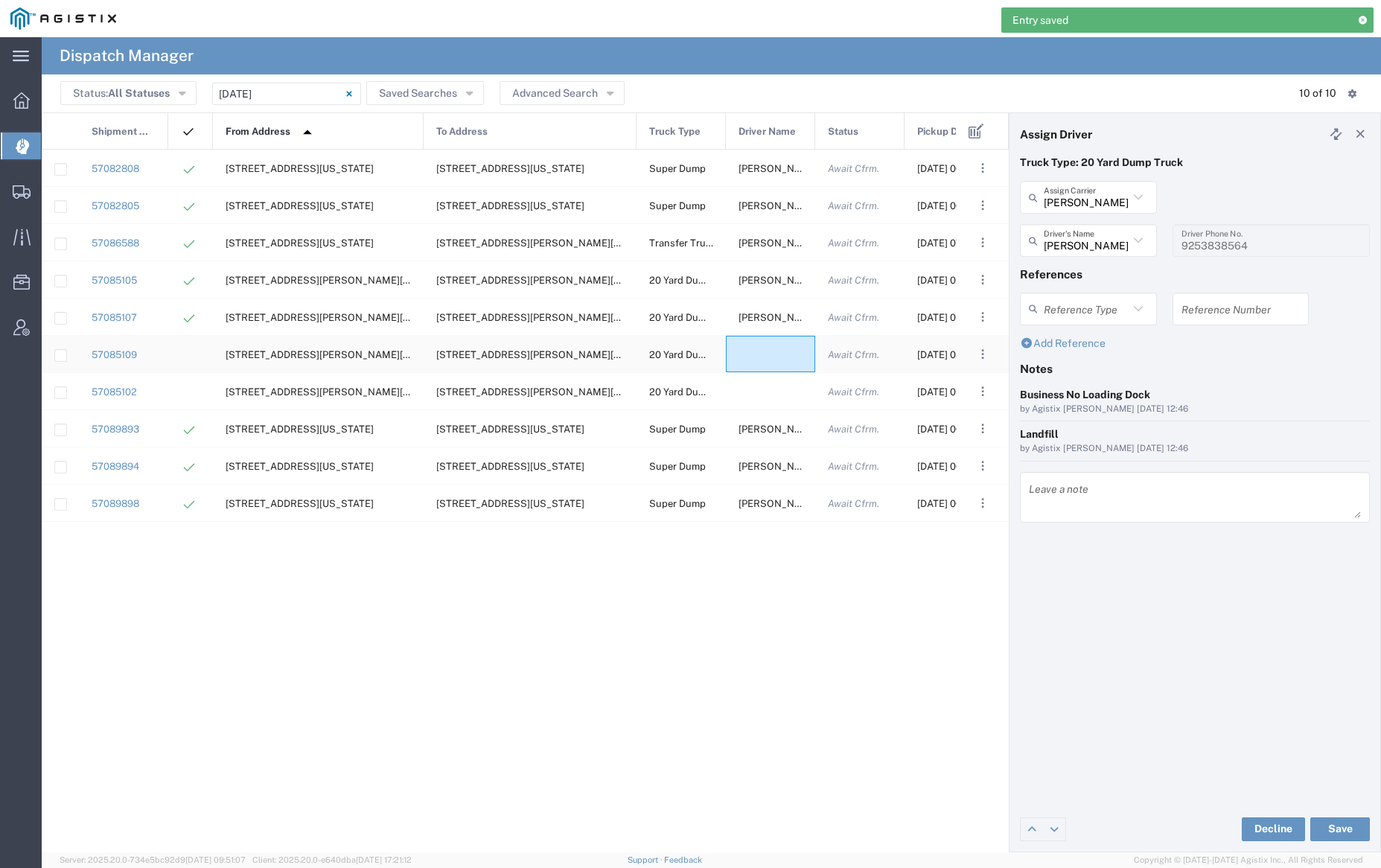
click at [775, 355] on div at bounding box center [770, 353] width 89 height 36
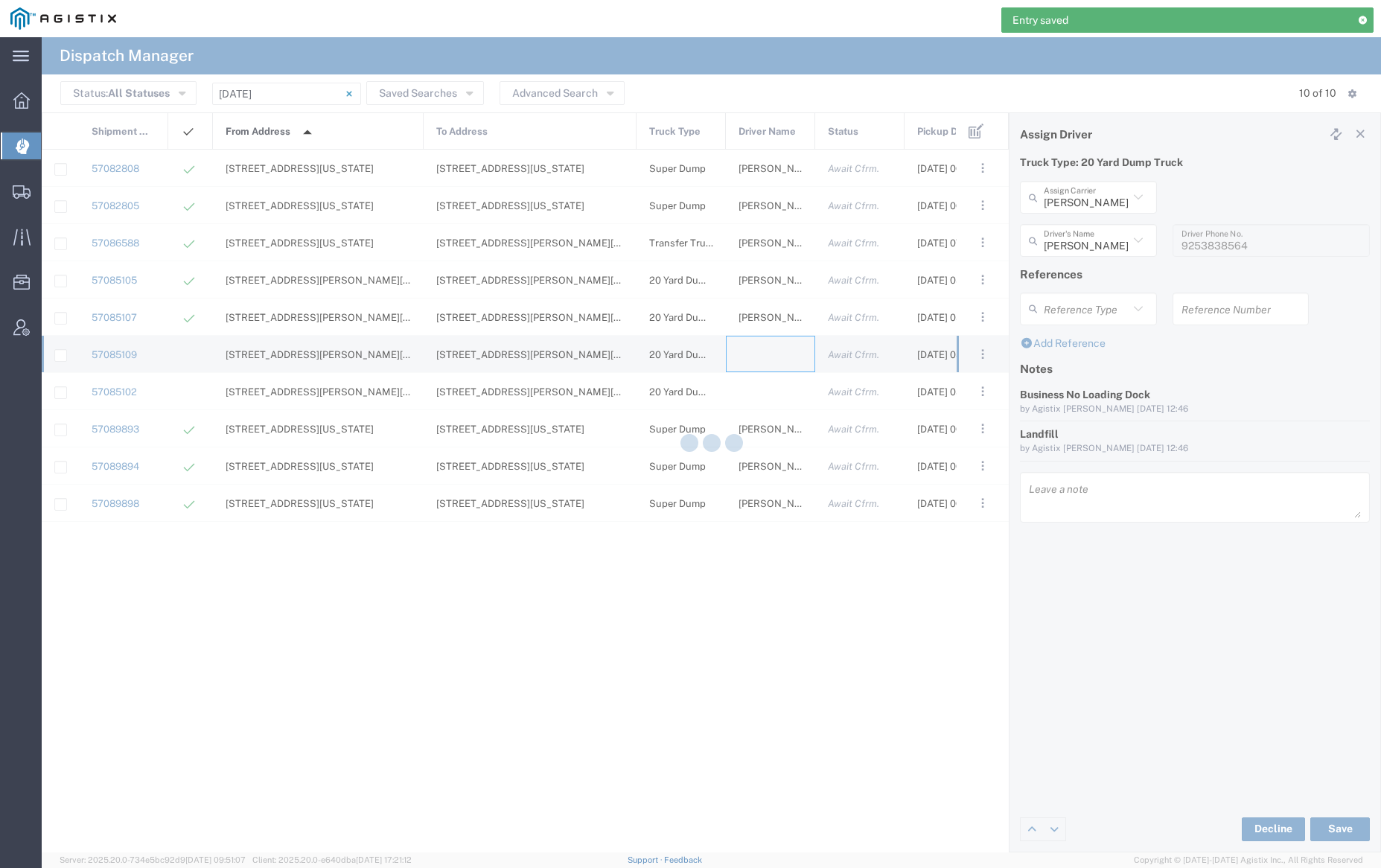
type input "Bray Trucking"
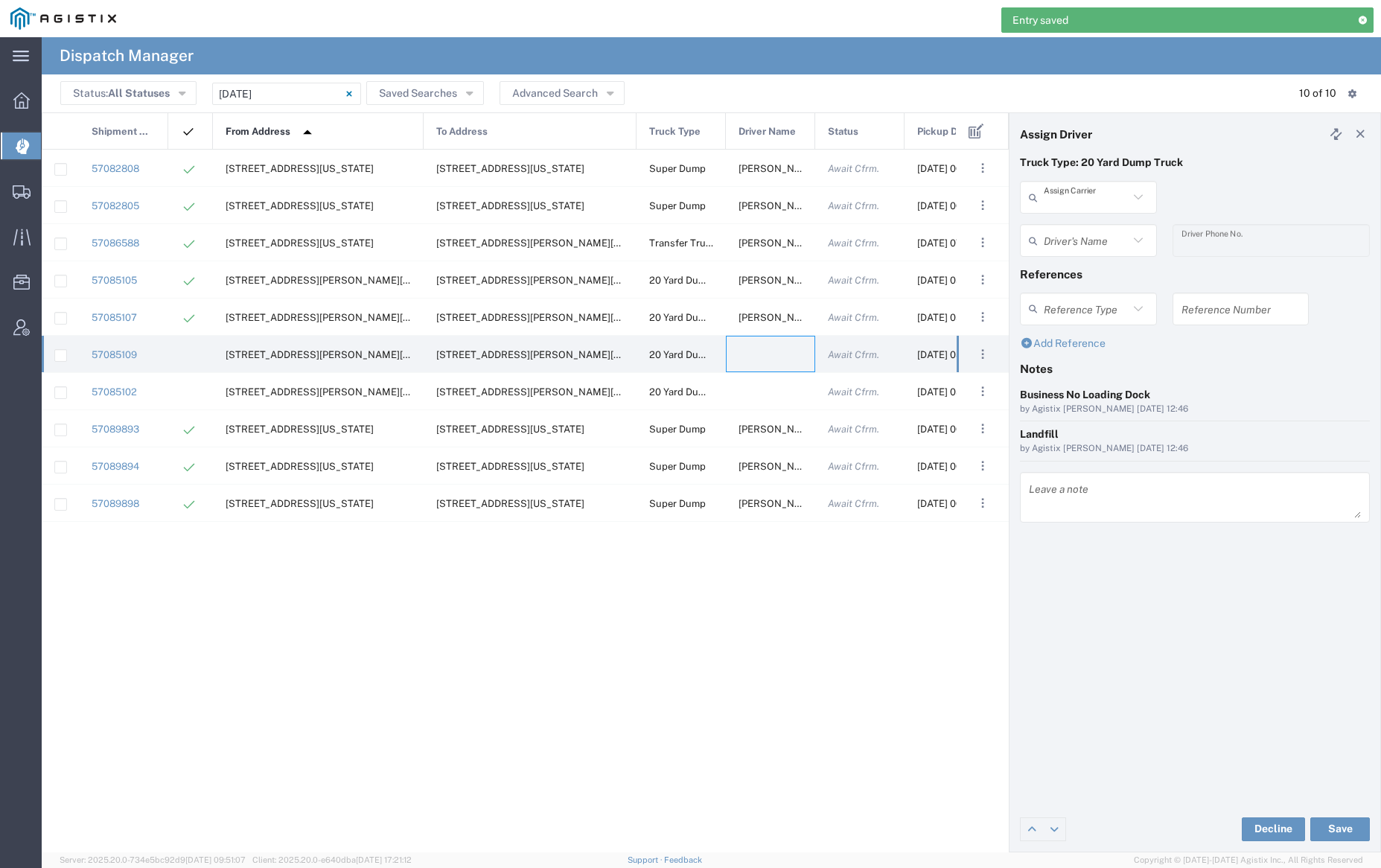
click at [1071, 192] on input "text" at bounding box center [1086, 197] width 84 height 27
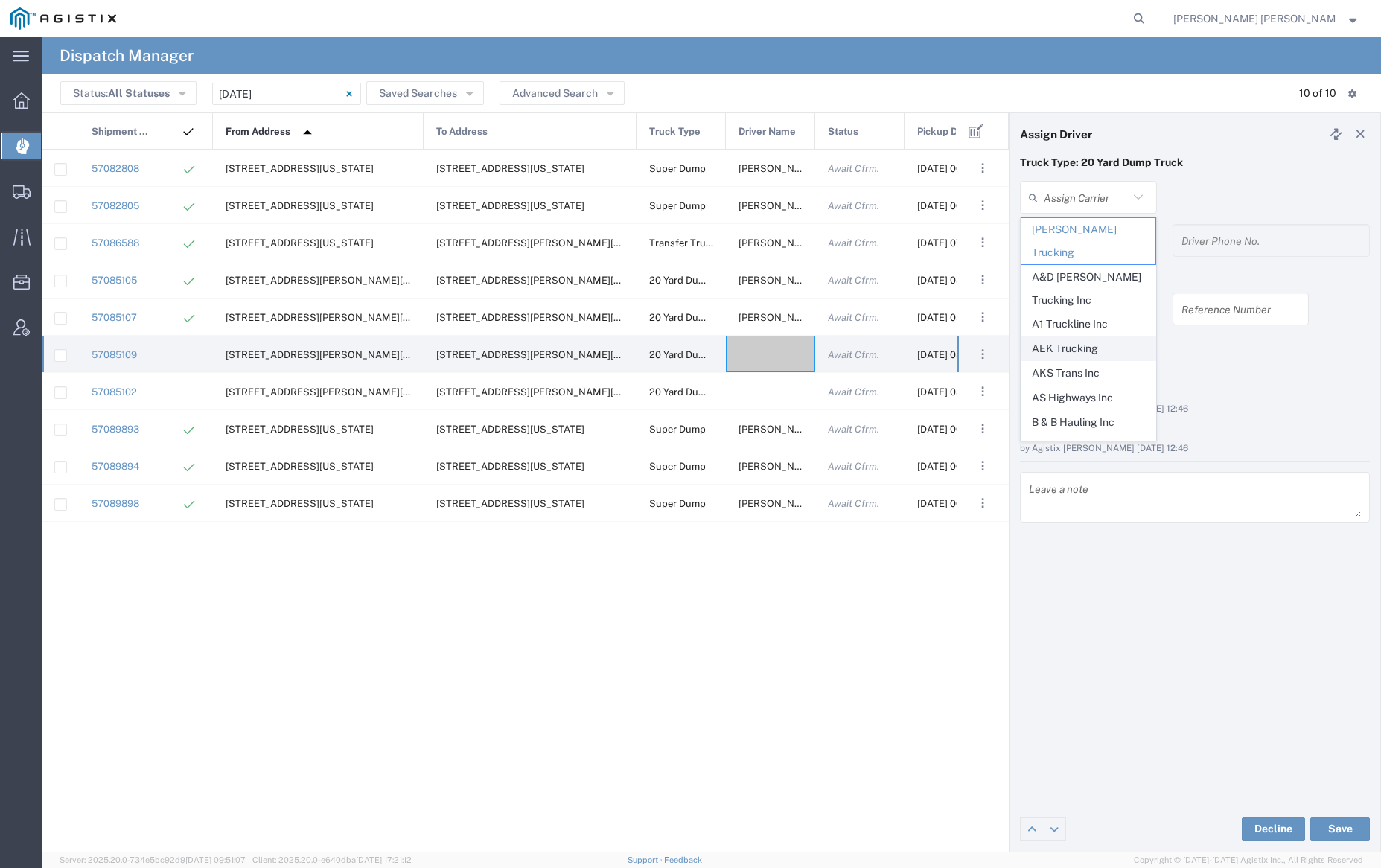
click at [1104, 337] on span "AEK Trucking" at bounding box center [1088, 349] width 134 height 24
type input "AEK Trucking"
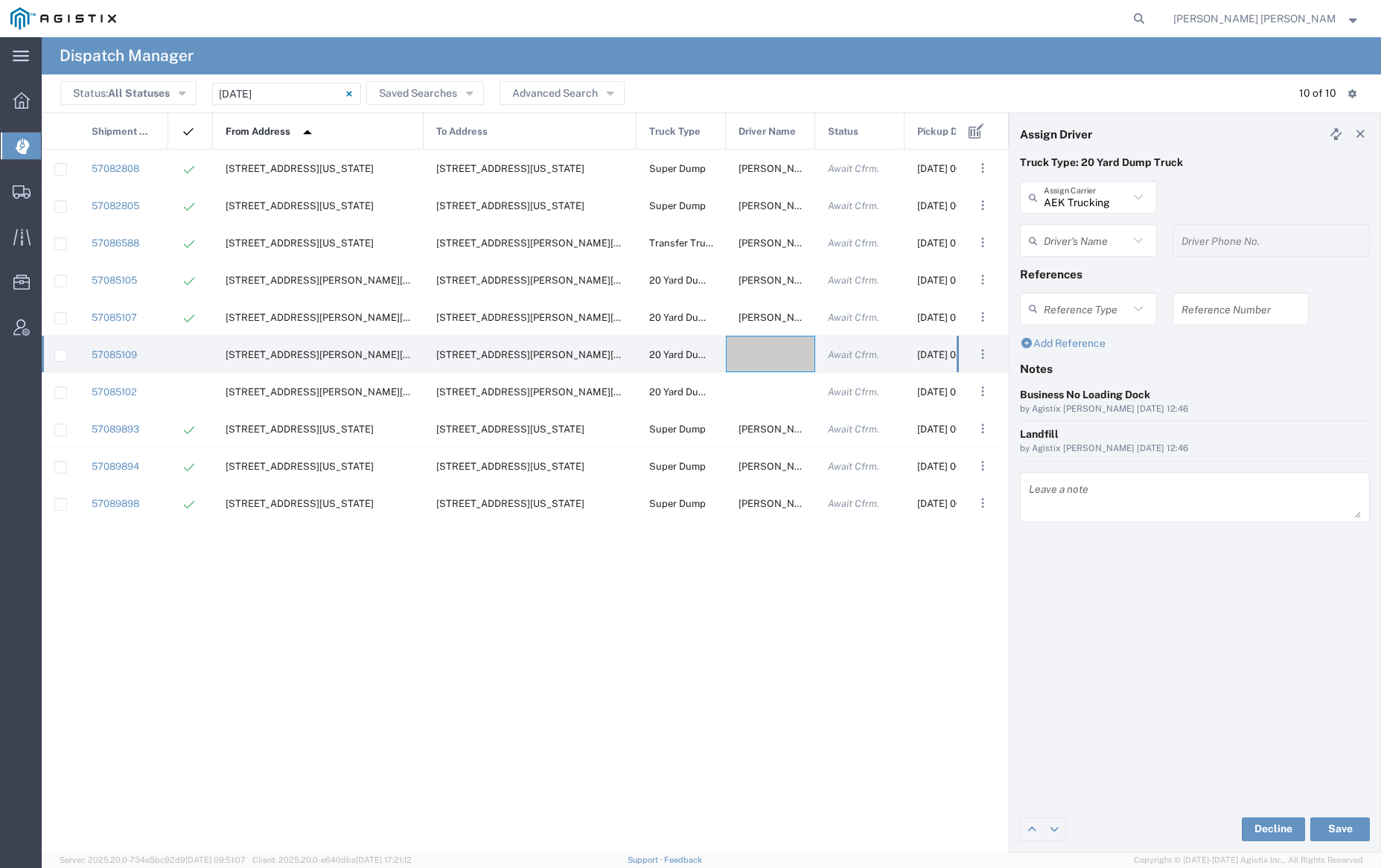
click at [1097, 240] on input "text" at bounding box center [1086, 241] width 84 height 27
click at [1098, 275] on span "Rohit Kumar" at bounding box center [1088, 273] width 134 height 24
type input "Rohit Kumar"
type input "7075800290"
click at [1337, 824] on button "Save" at bounding box center [1340, 830] width 60 height 24
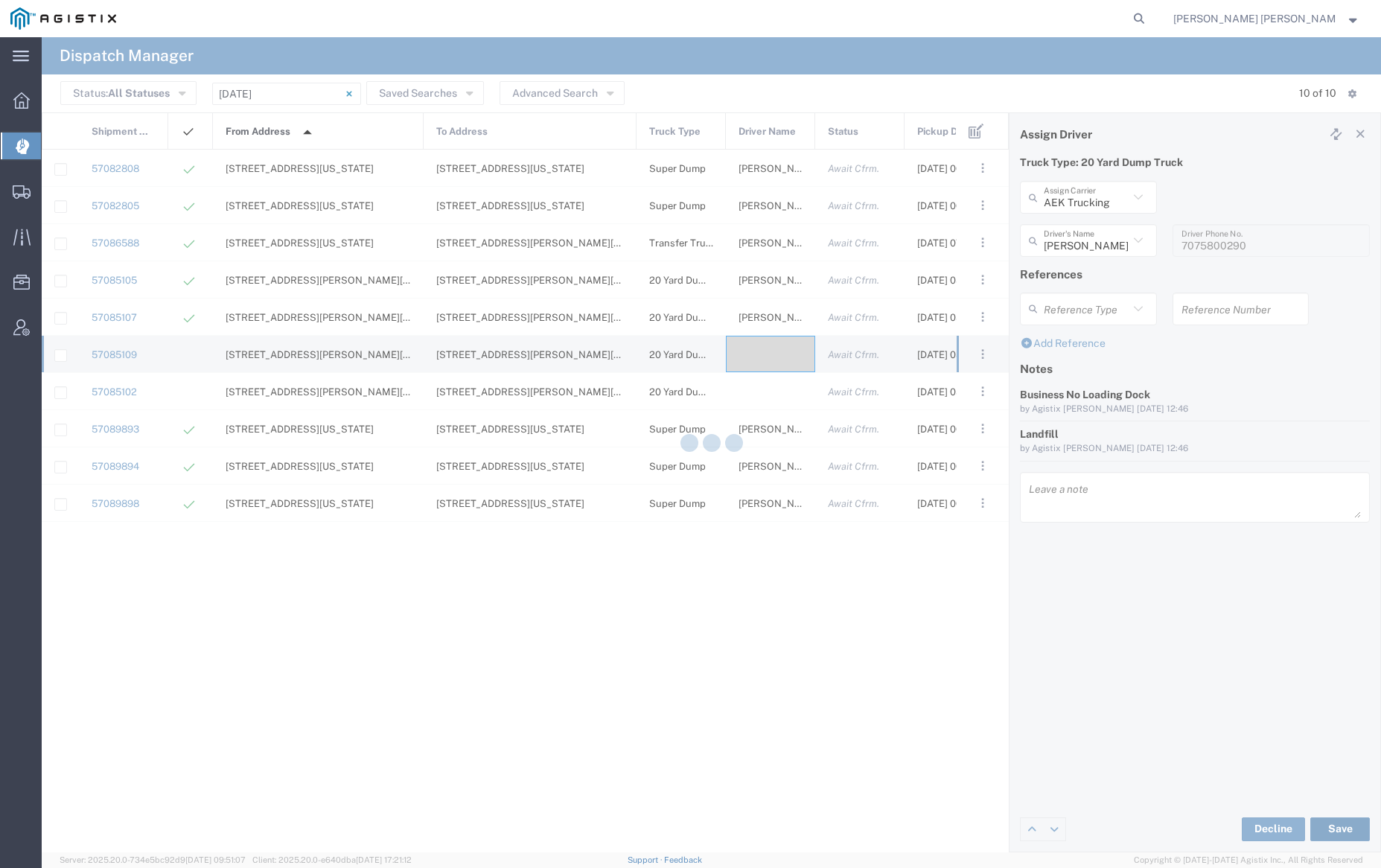
type input "Rohit Kumar"
type input "AEK Trucking"
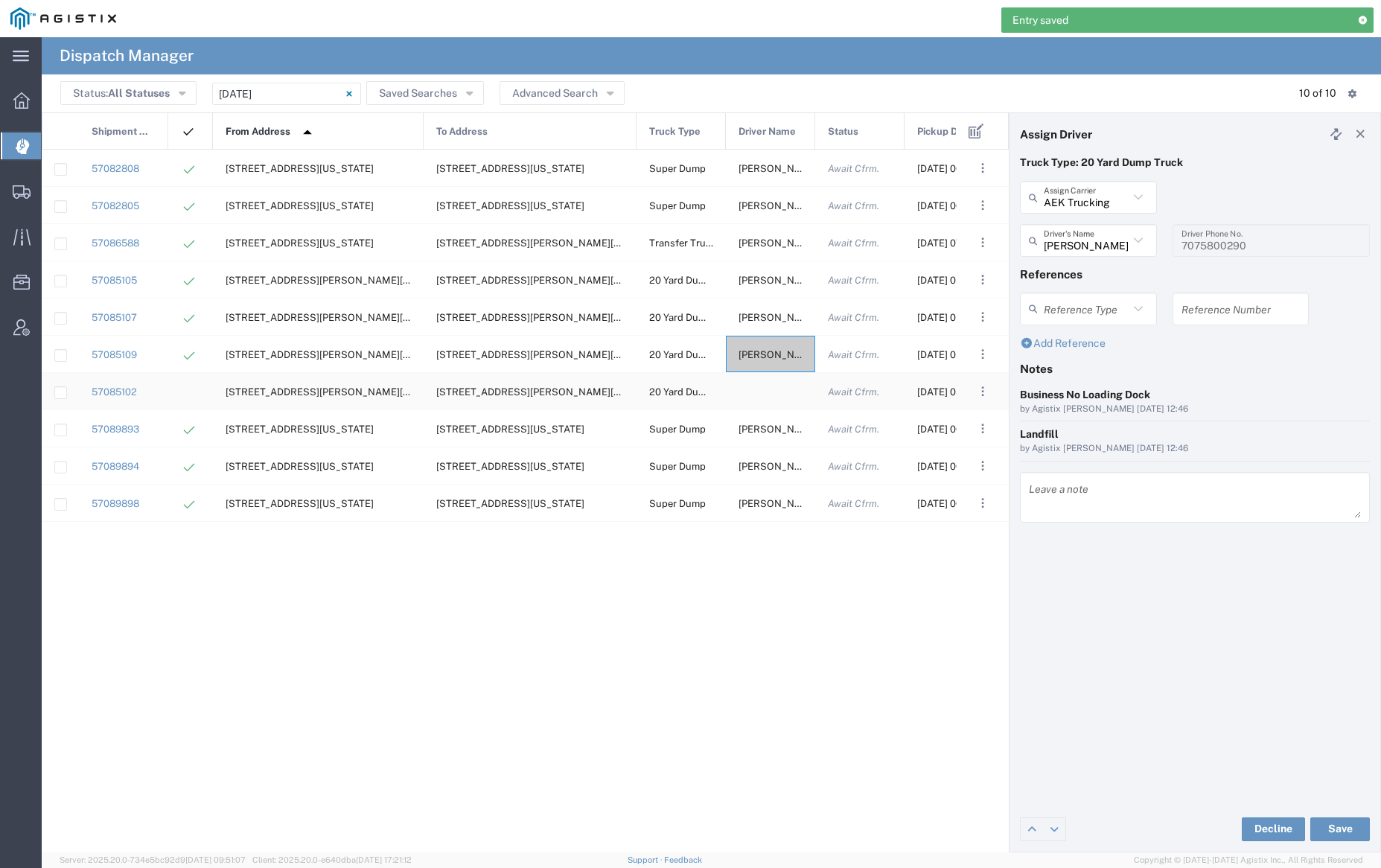
click at [768, 386] on div at bounding box center [770, 391] width 89 height 36
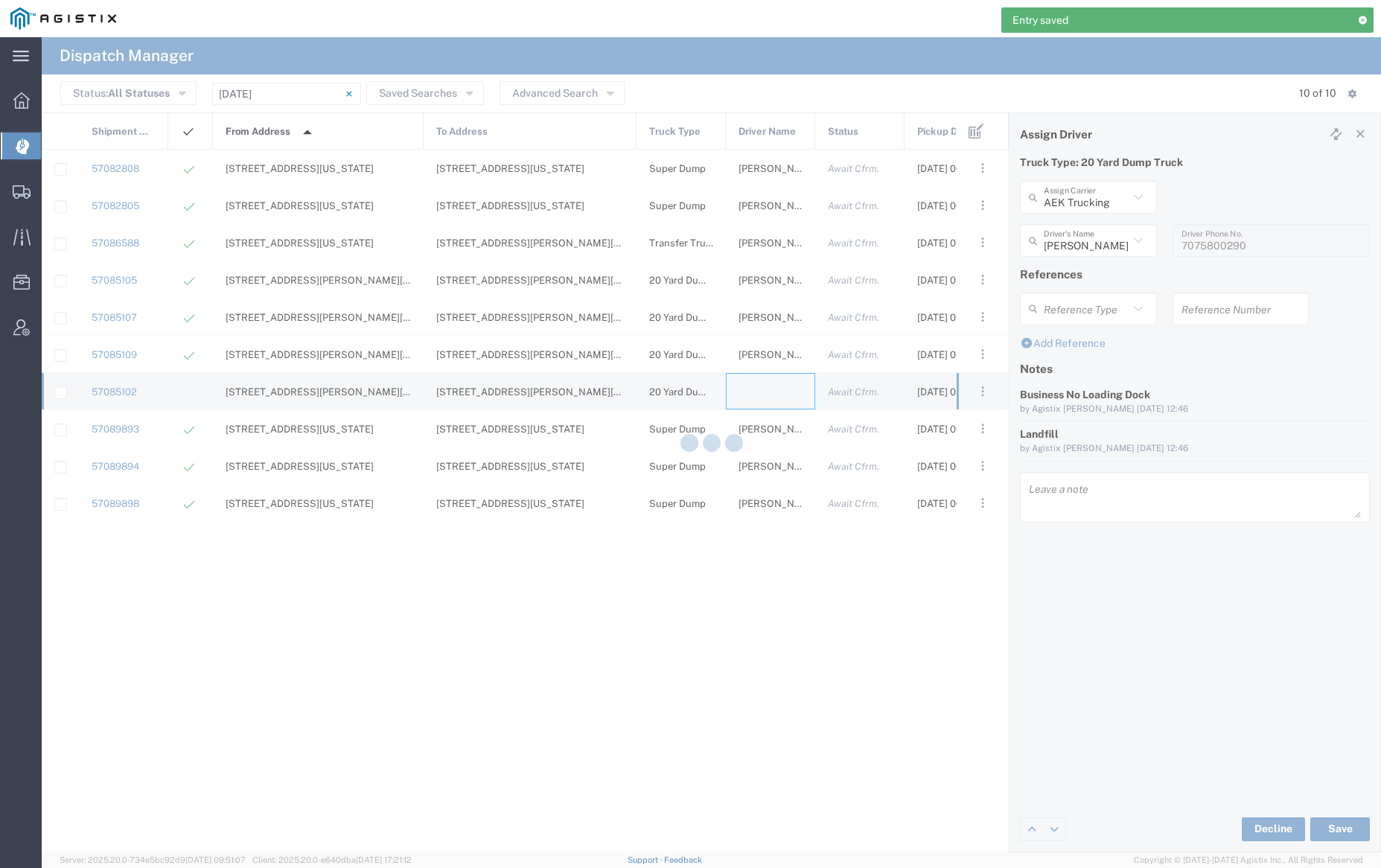
type input "Bray Trucking"
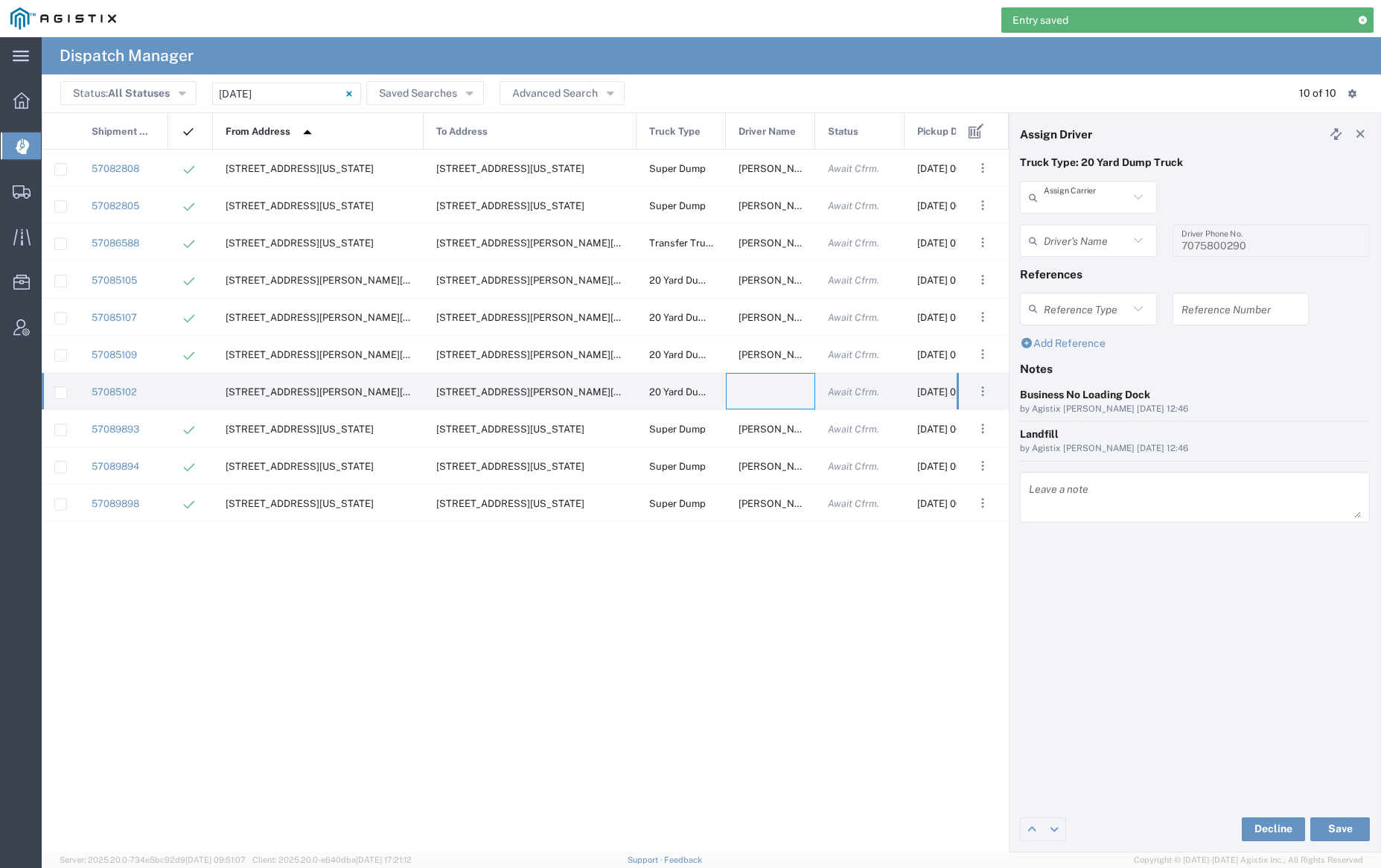
click at [1081, 195] on input "text" at bounding box center [1086, 197] width 84 height 27
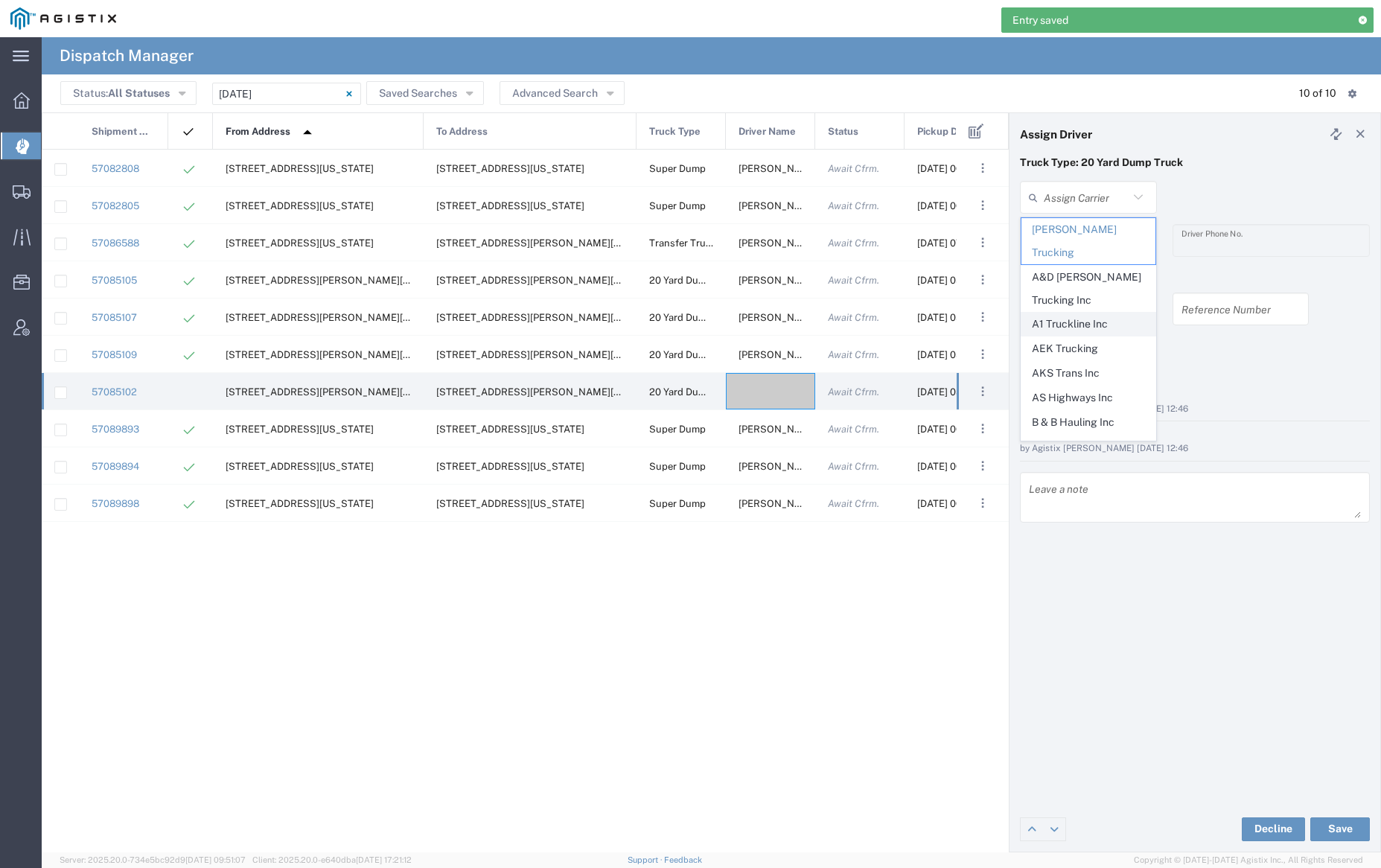
click at [1088, 312] on span "A1 Truckline Inc" at bounding box center [1088, 324] width 134 height 24
type input "A1 Truckline Inc"
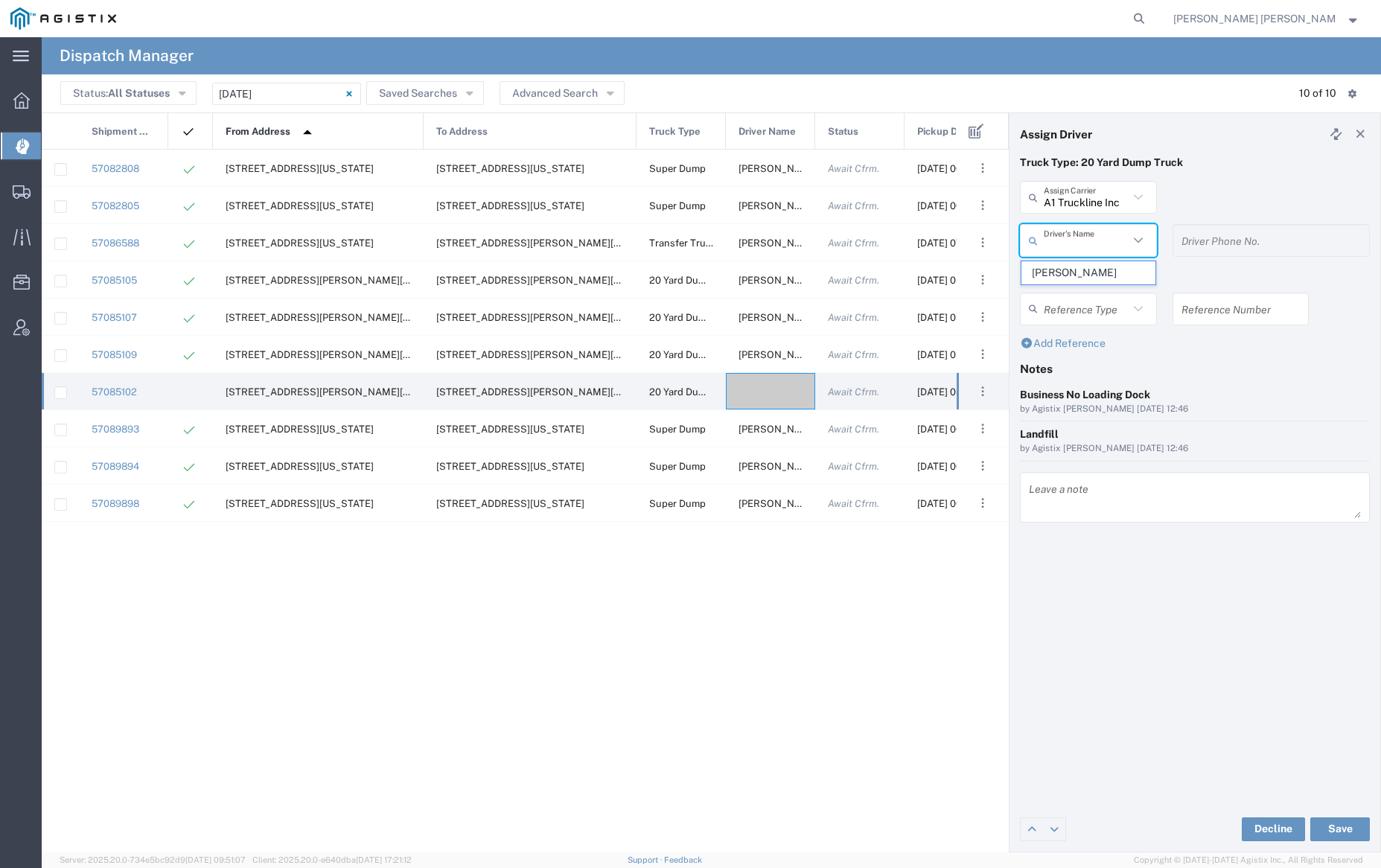
click at [1083, 237] on input "text" at bounding box center [1086, 241] width 84 height 27
click at [1092, 269] on span "Parwinder Kamboj" at bounding box center [1088, 273] width 134 height 24
type input "Parwinder Kamboj"
type input "7076997422"
click at [1345, 826] on button "Save" at bounding box center [1340, 830] width 60 height 24
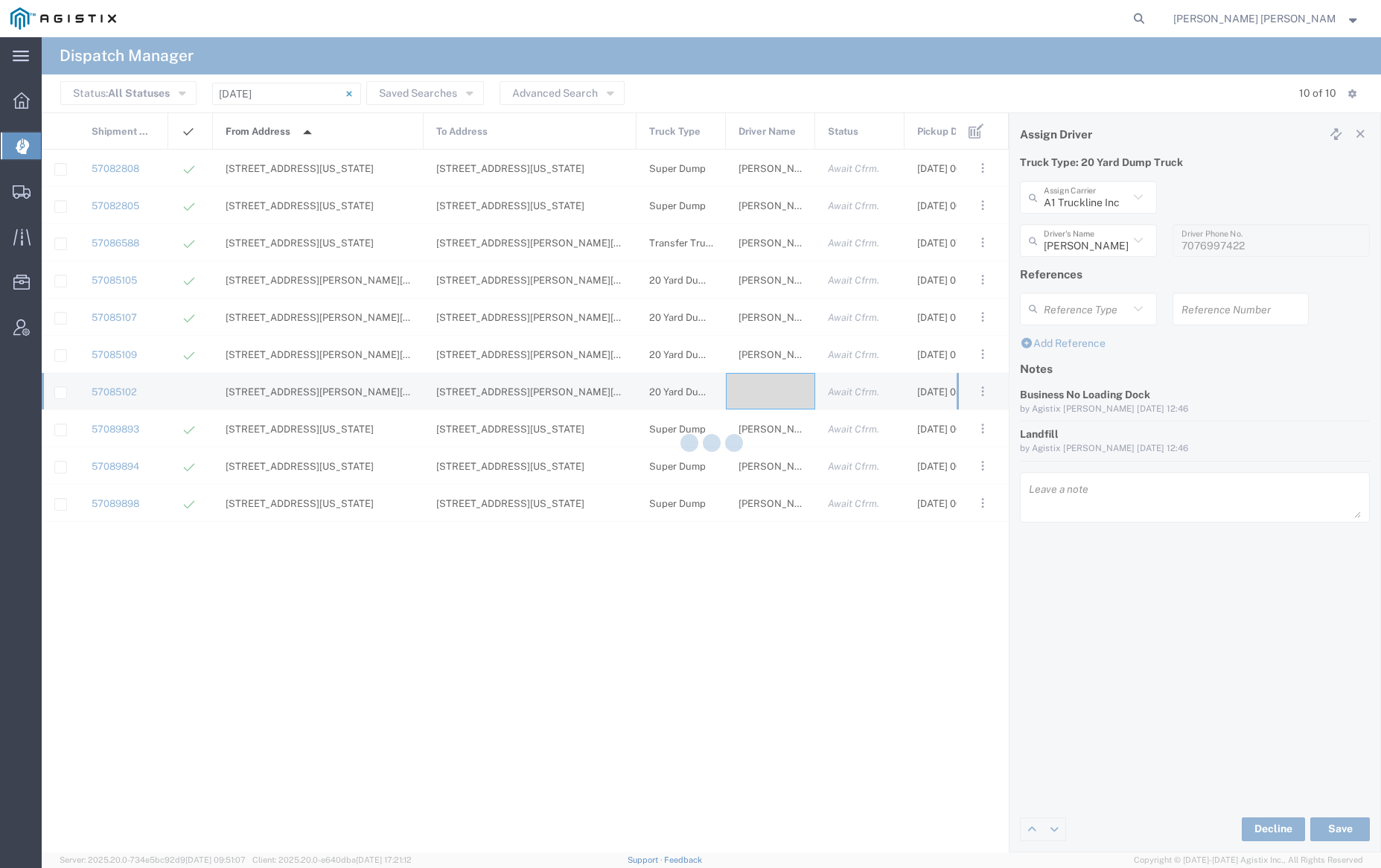
type input "Parwinder Kamboj"
type input "A1 Truckline Inc"
